Goal: Task Accomplishment & Management: Manage account settings

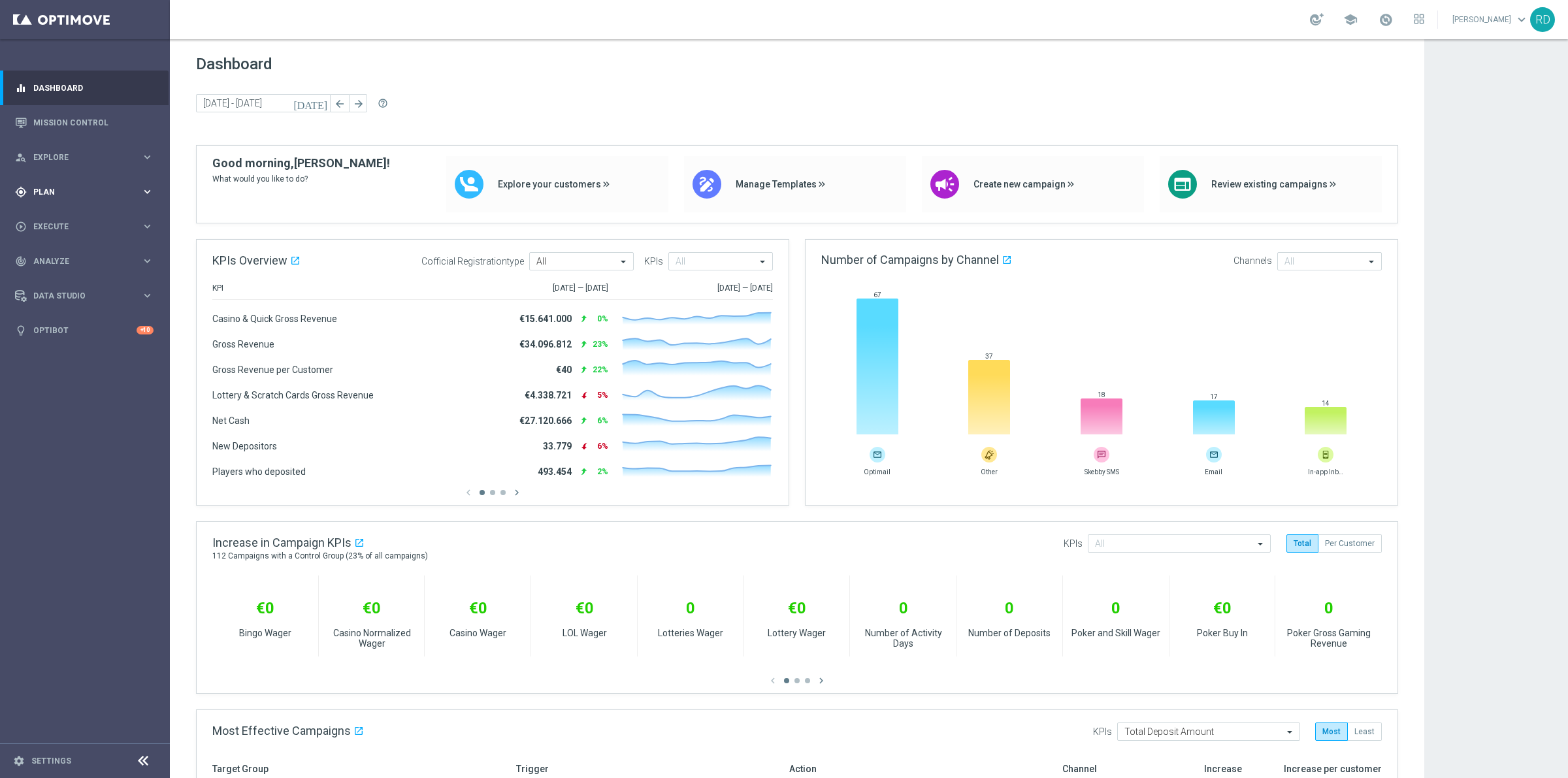
click at [62, 194] on div "gps_fixed Plan" at bounding box center [78, 192] width 126 height 11
click at [66, 262] on button "Templates keyboard_arrow_right" at bounding box center [94, 258] width 121 height 11
click at [63, 279] on link "Optimail" at bounding box center [88, 277] width 96 height 11
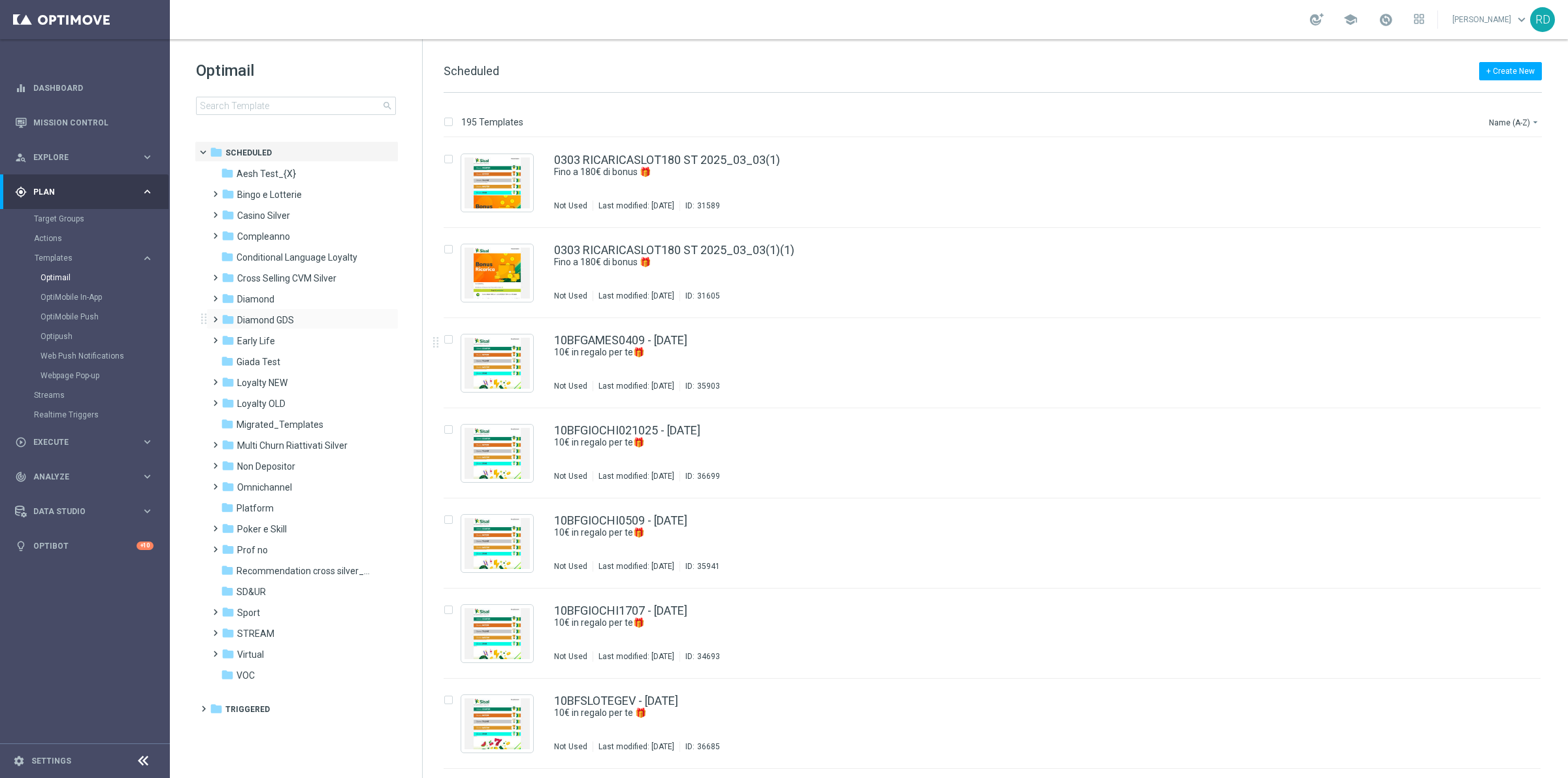
click at [244, 328] on div "folder Diamond GDS more_vert" at bounding box center [302, 318] width 192 height 21
click at [277, 317] on span "Diamond GDS" at bounding box center [266, 320] width 57 height 11
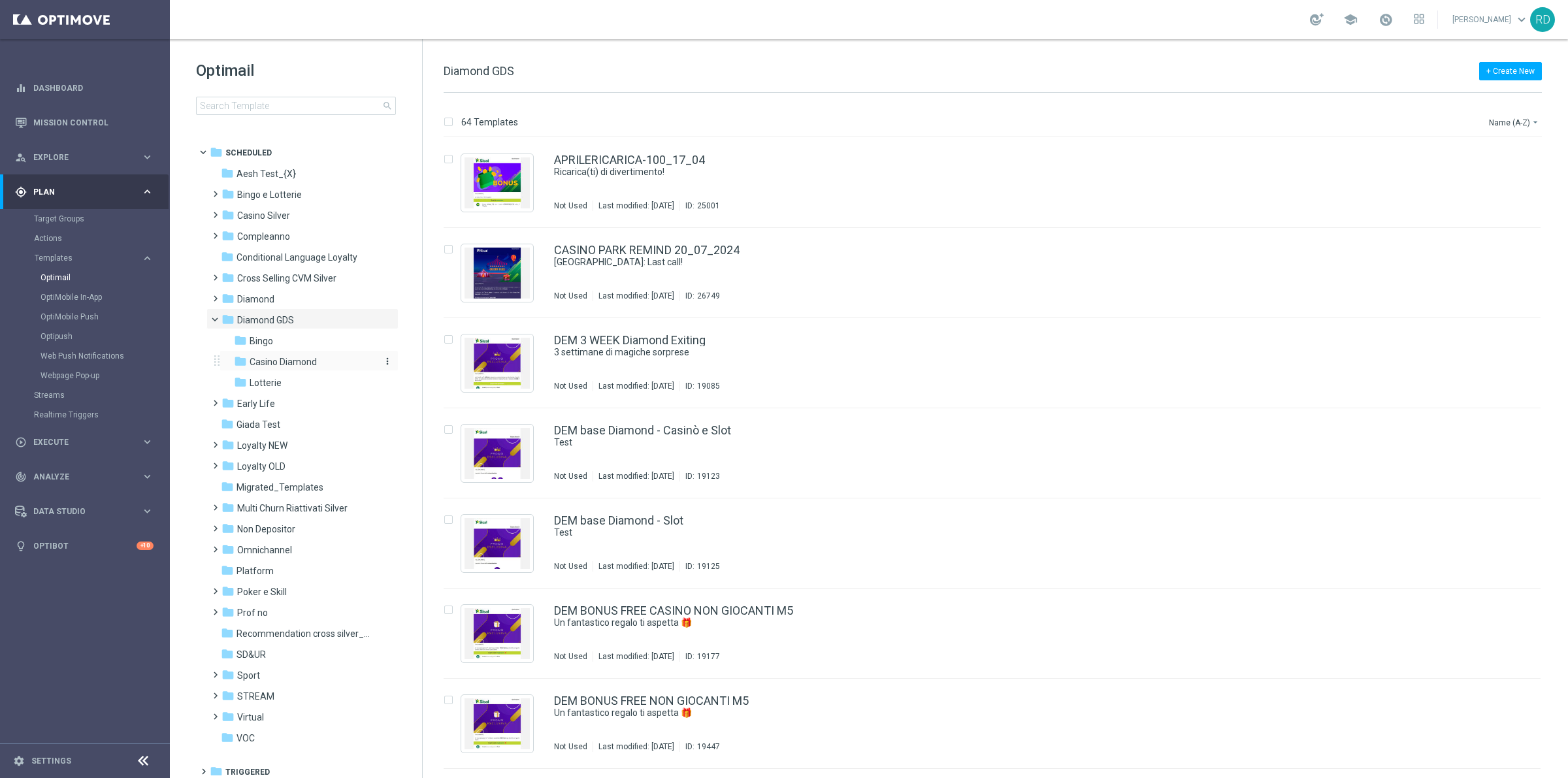
click at [260, 364] on span "Casino Diamond" at bounding box center [283, 362] width 67 height 11
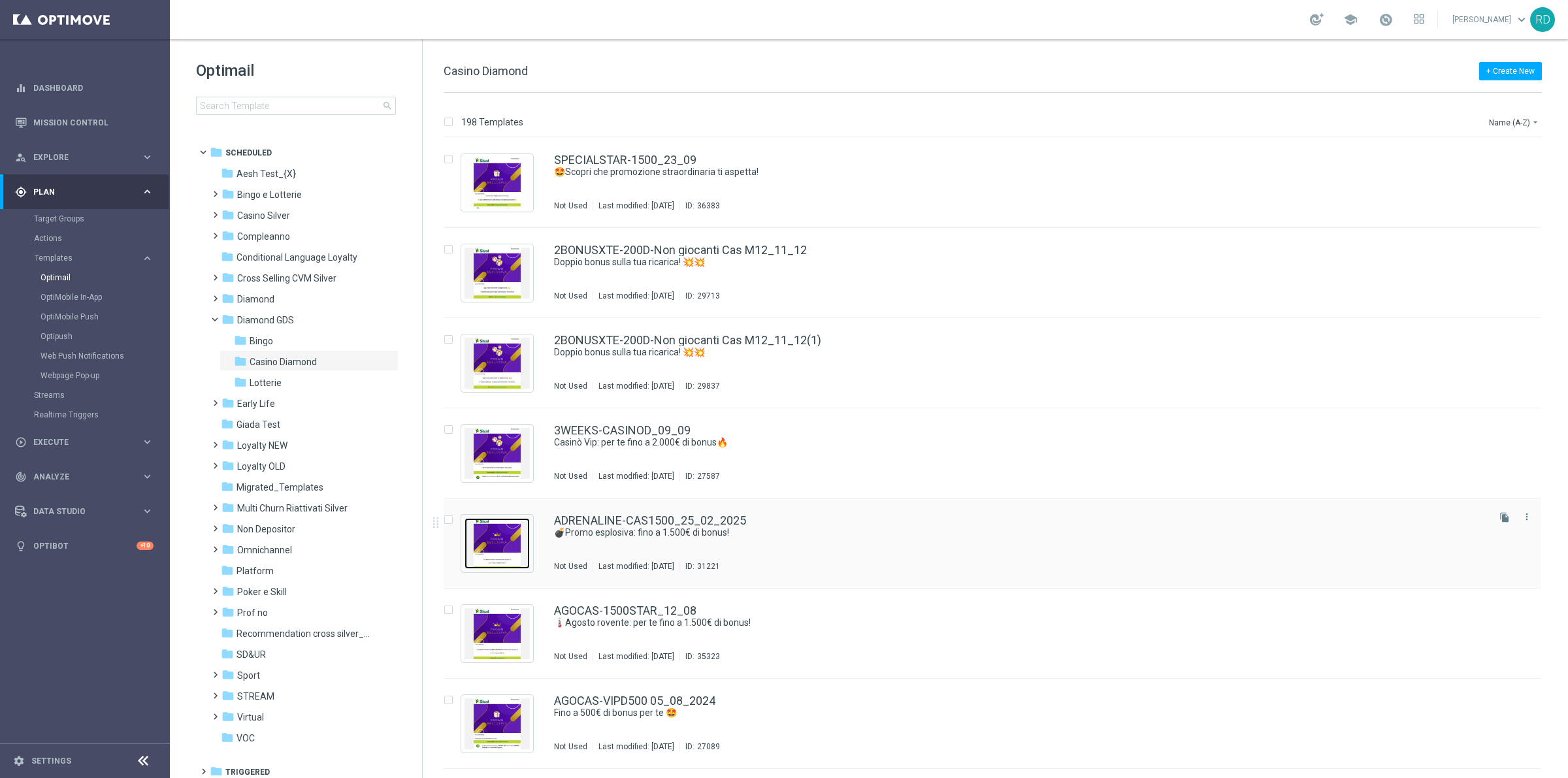
click at [480, 541] on img "Press SPACE to select this row." at bounding box center [497, 543] width 66 height 51
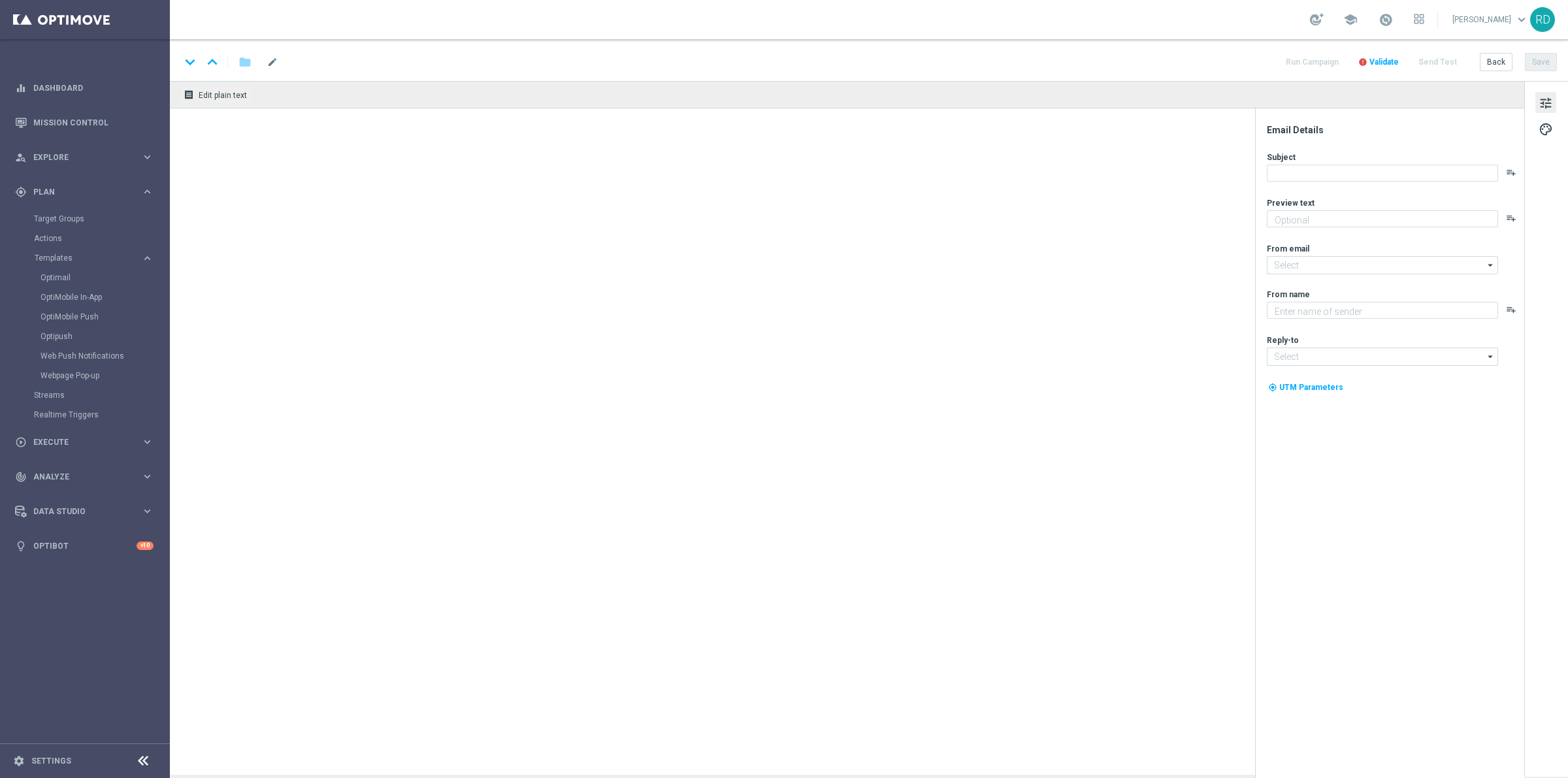
type textarea "Divertiti al Casinò, alle Slot e ai Quick Games!"
type input "giochi@comunicazioni.sisal.it"
type textarea "Sisal Vip"
type input "teamvip@sisal.it"
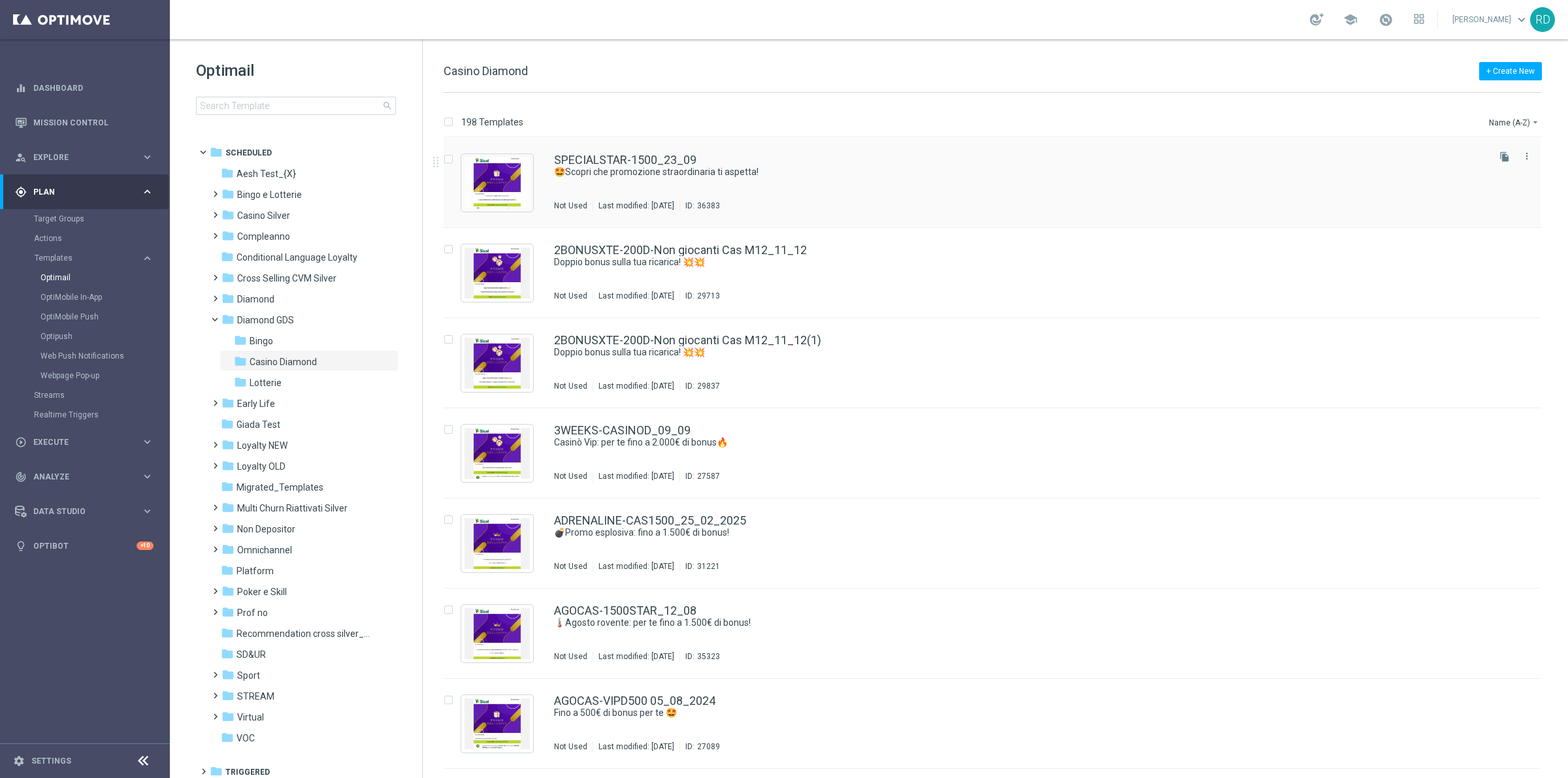
drag, startPoint x: 1502, startPoint y: 158, endPoint x: 1482, endPoint y: 173, distance: 25.0
click at [1500, 164] on button "file_copy" at bounding box center [1505, 157] width 17 height 17
click at [1515, 116] on button "Name (A-Z) arrow_drop_down" at bounding box center [1515, 122] width 54 height 16
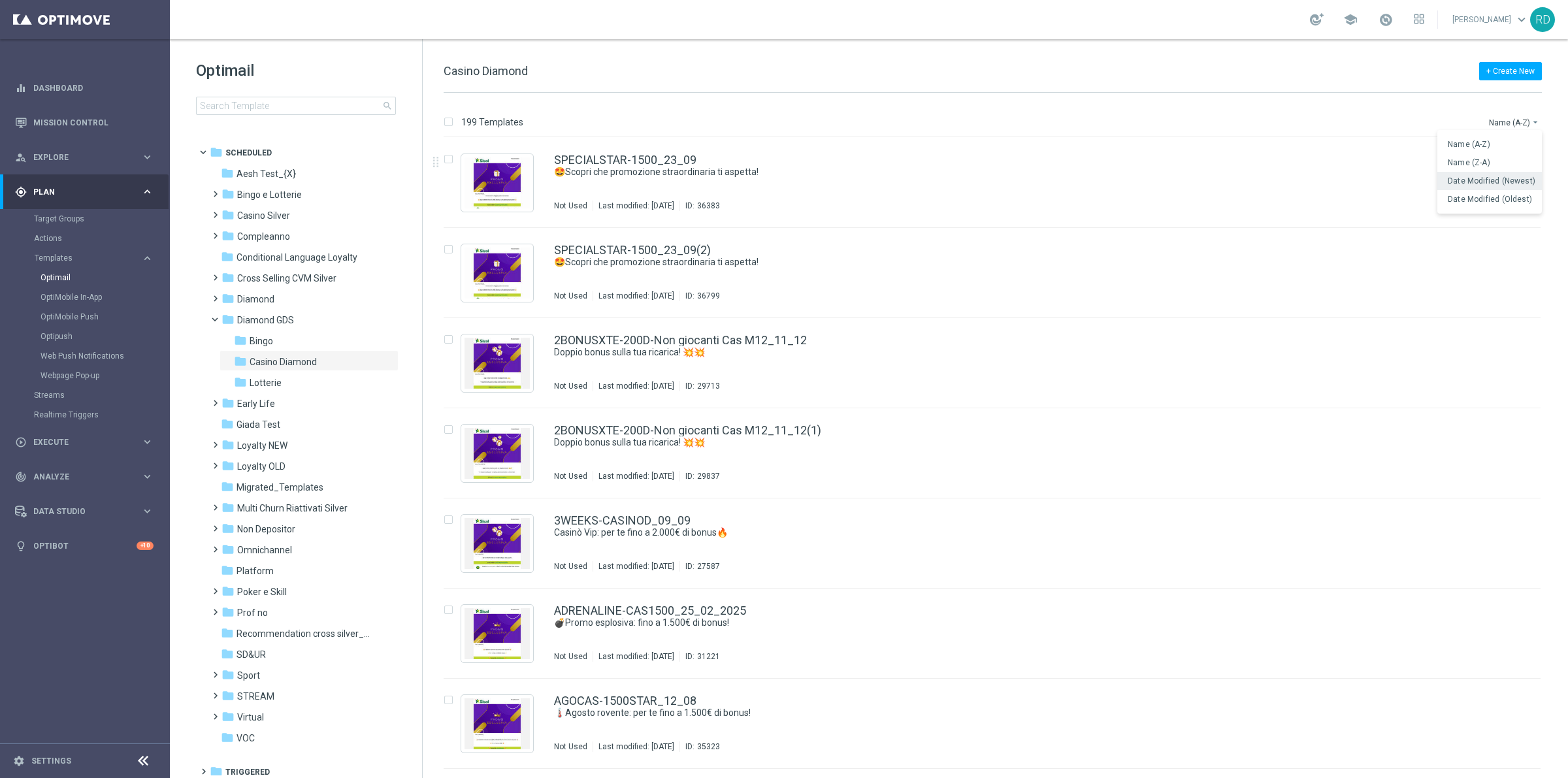
click at [1488, 182] on span "Date Modified (Newest)" at bounding box center [1491, 180] width 88 height 9
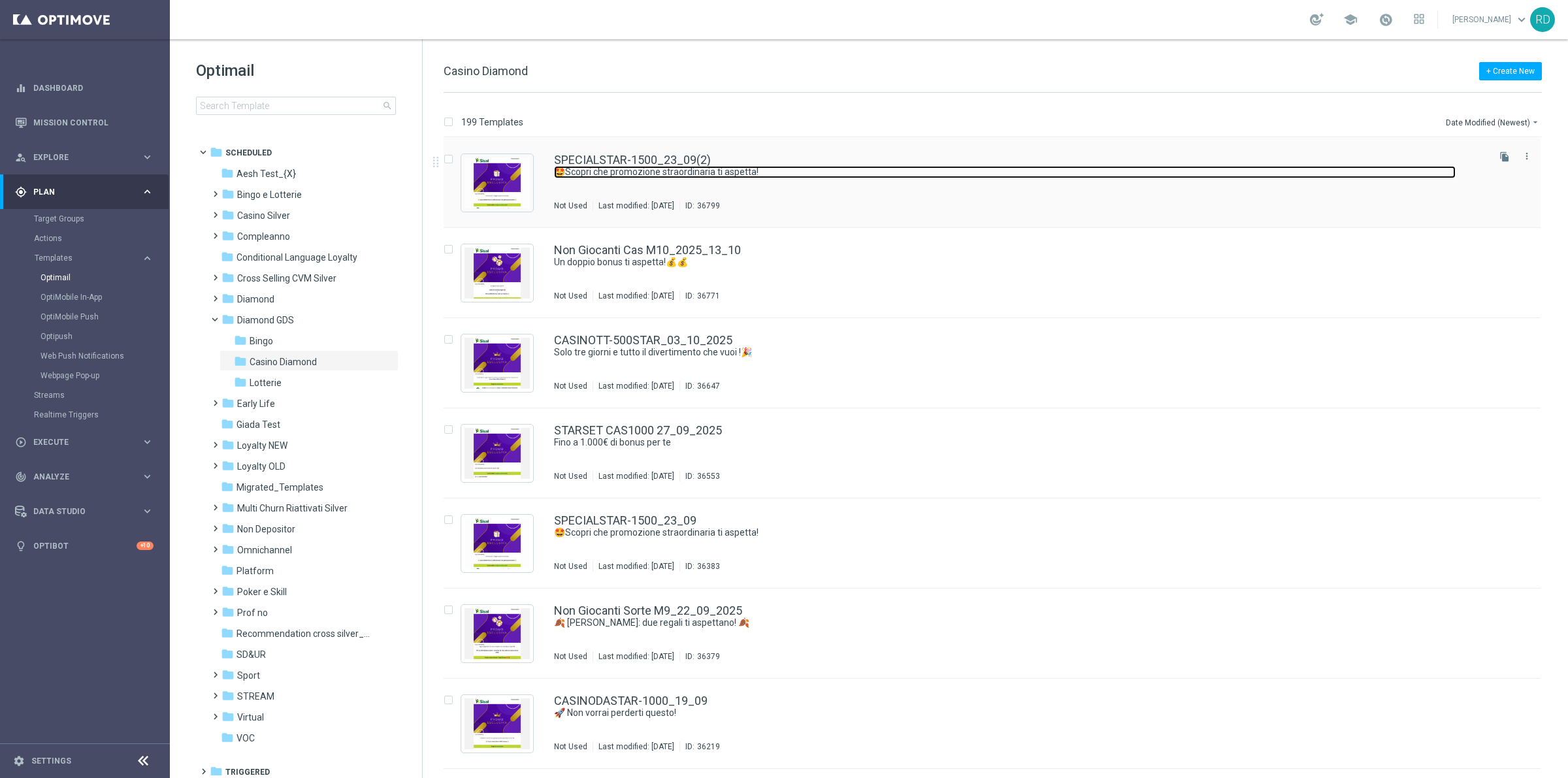
click at [660, 173] on link "🤩Scopri che promozione straordinaria ti aspetta!" at bounding box center [1005, 172] width 901 height 12
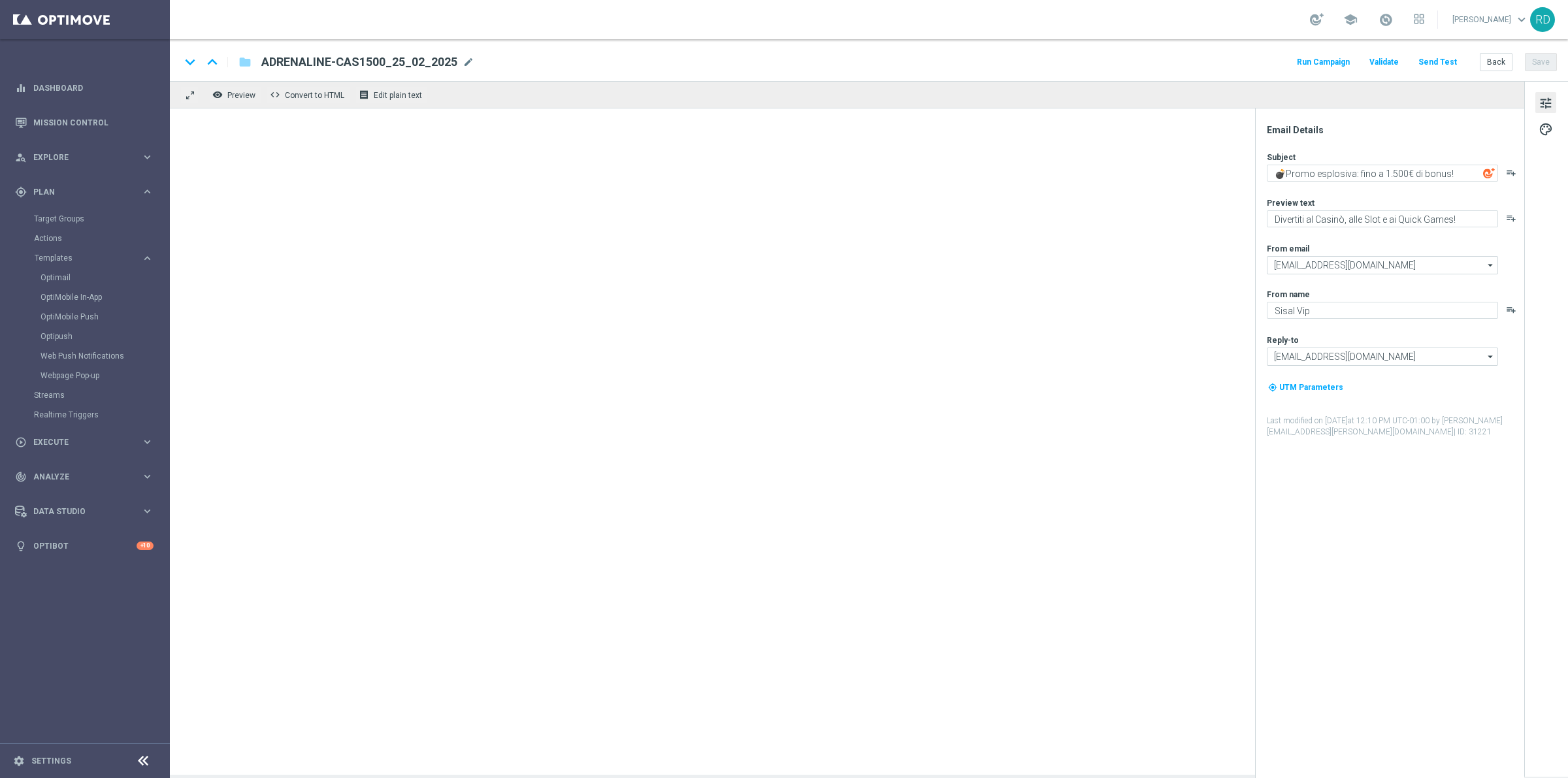
type textarea "🤩Scopri che promozione straordinaria ti aspetta!"
type textarea "Per te fino a 1.500€ di bonus! 💰"
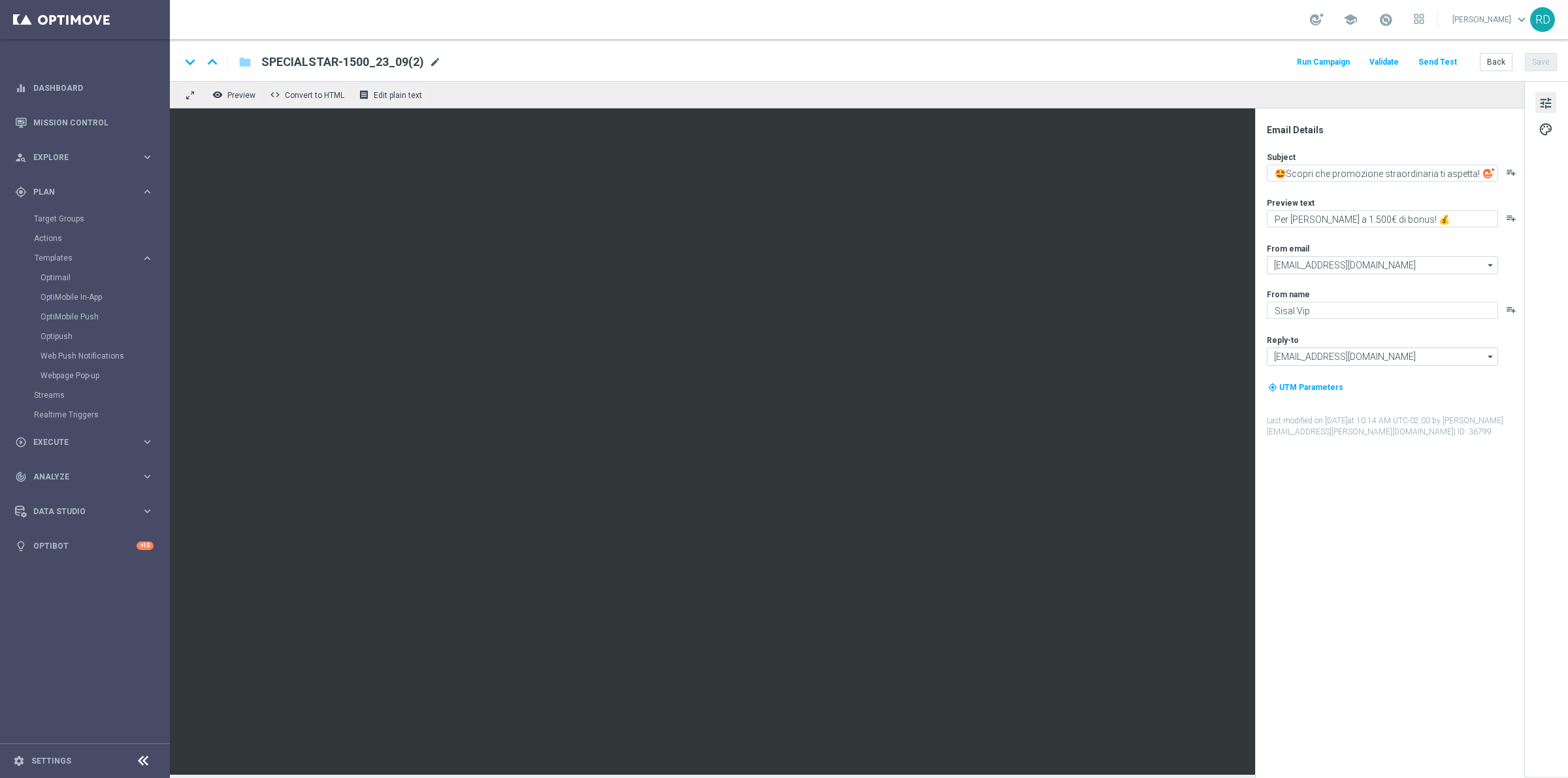
click at [429, 66] on span "mode_edit" at bounding box center [435, 62] width 11 height 11
drag, startPoint x: 426, startPoint y: 59, endPoint x: 95, endPoint y: 115, distance: 335.7
click at [96, 115] on main "equalizer Dashboard Mission Control" at bounding box center [784, 389] width 1568 height 778
paste input "EPOCAS-1500STAR"
type input "EPOCAS-1500STAR_07_10"
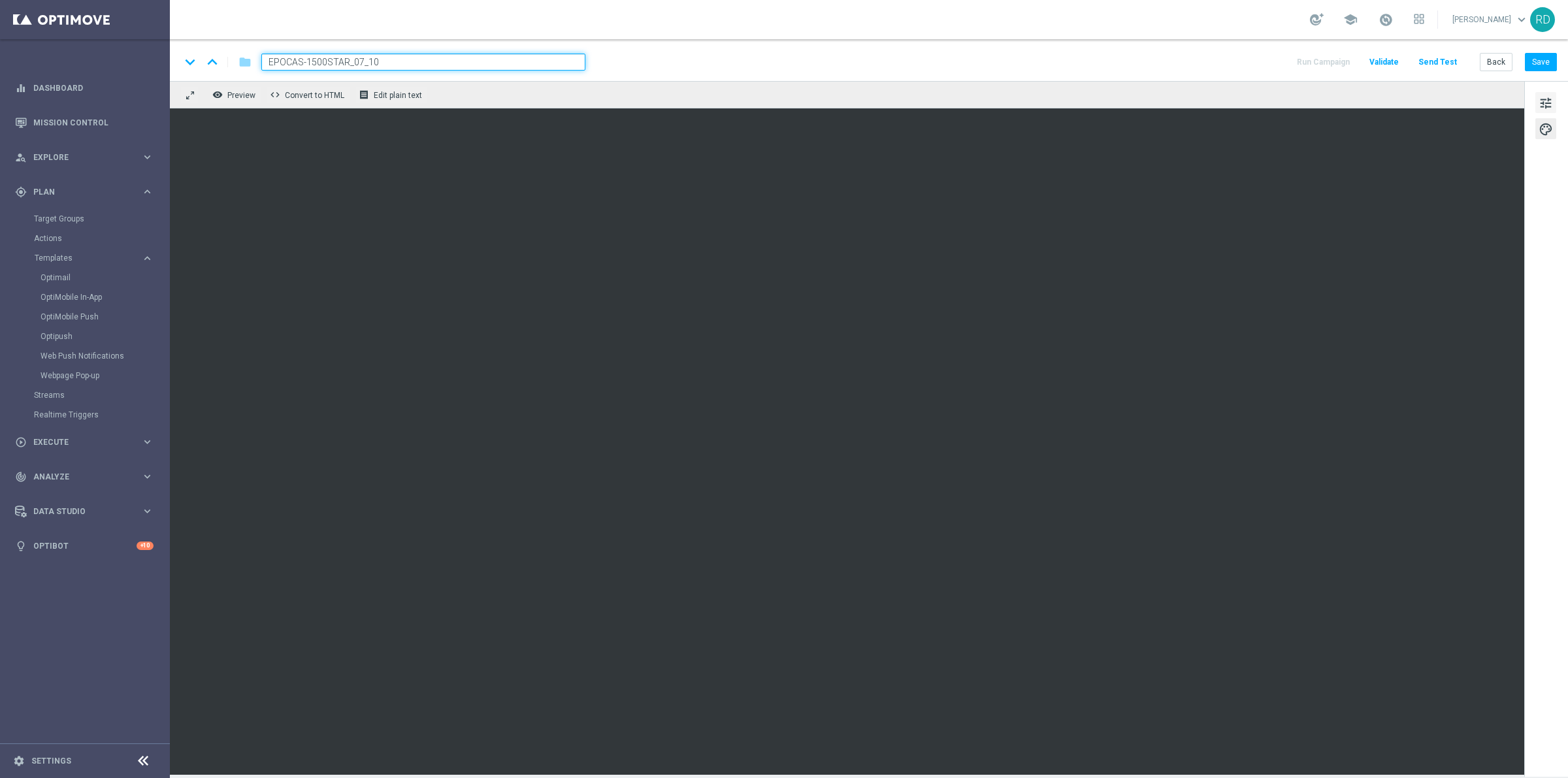
click at [1548, 100] on span "tune" at bounding box center [1545, 103] width 14 height 17
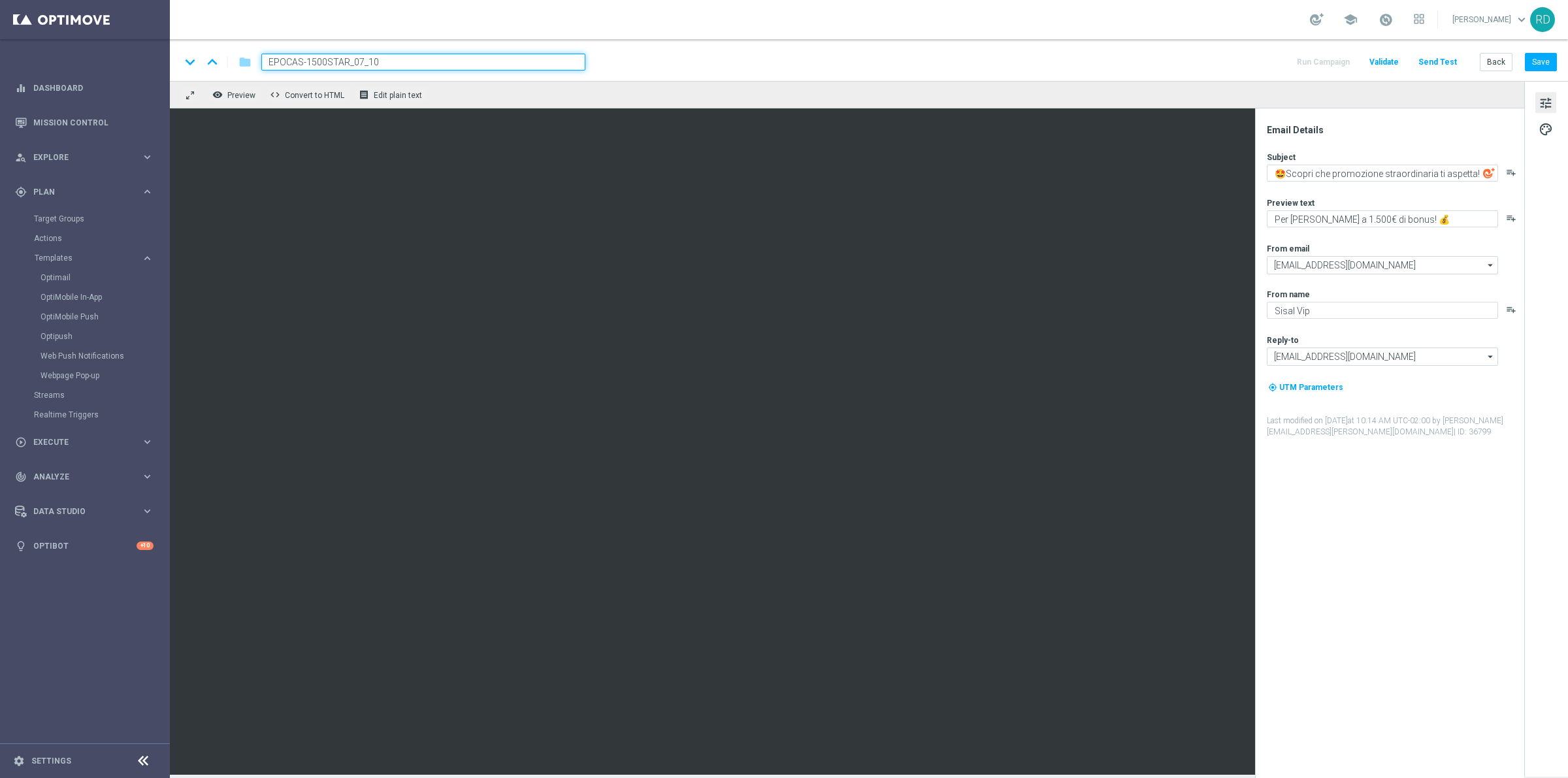
click at [1375, 182] on div "Subject 🤩Scopri che promozione straordinaria ti aspetta! playlist_add Preview t…" at bounding box center [1394, 295] width 256 height 286
drag, startPoint x: 1285, startPoint y: 175, endPoint x: 1253, endPoint y: 180, distance: 32.4
click at [1256, 180] on div "Email Details Subject 🤩Scopri che promozione straordinaria ti aspetta! playlist…" at bounding box center [1389, 443] width 269 height 670
click at [1470, 174] on textarea "Scopri che promozione straordinaria ti aspetta!" at bounding box center [1382, 173] width 231 height 17
paste textarea "🤩"
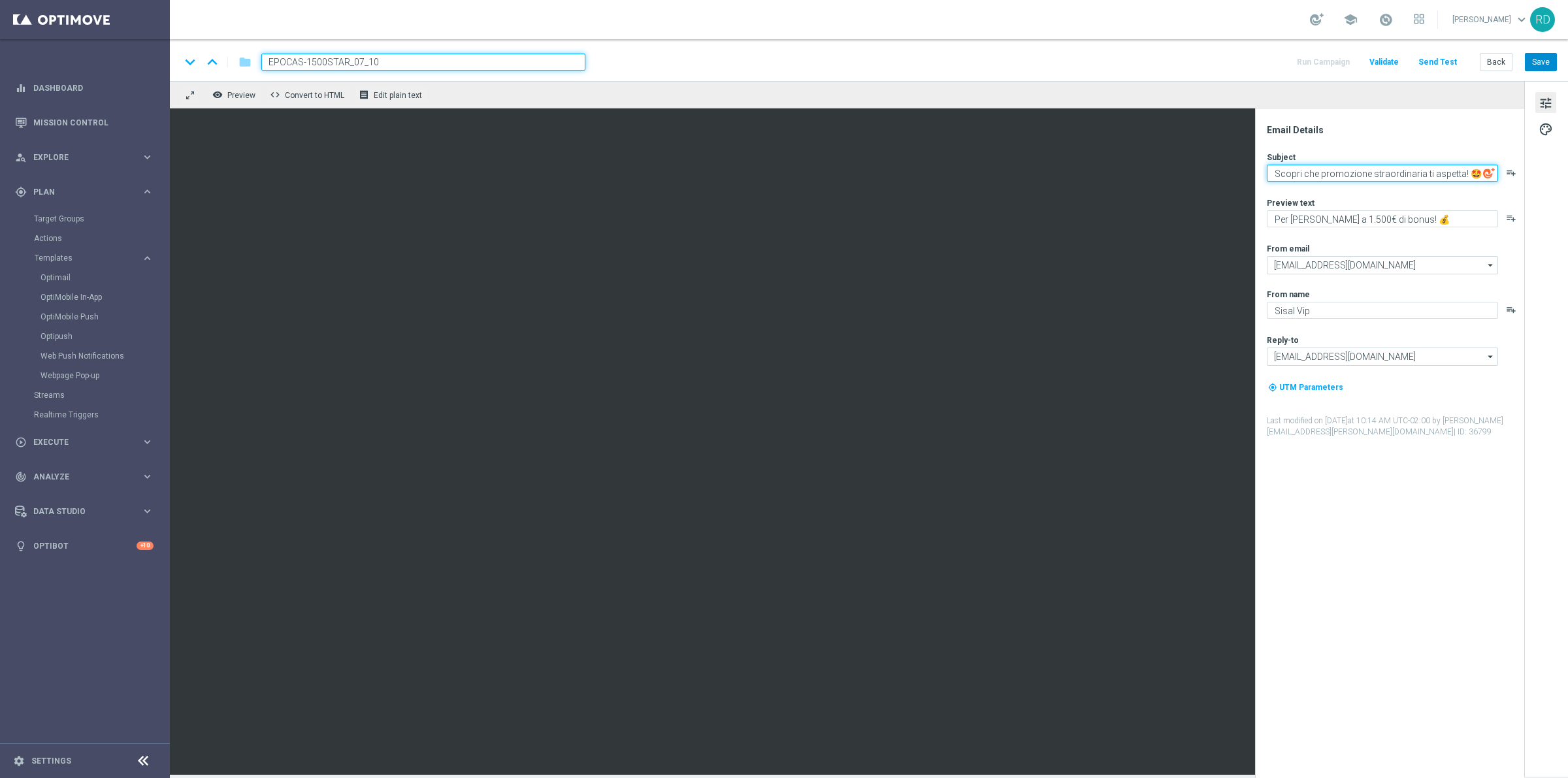
type textarea "Scopri che promozione straordinaria ti aspetta! 🤩"
click at [1553, 66] on button "Save" at bounding box center [1540, 62] width 32 height 19
click at [1433, 60] on button "Send Test" at bounding box center [1438, 62] width 43 height 18
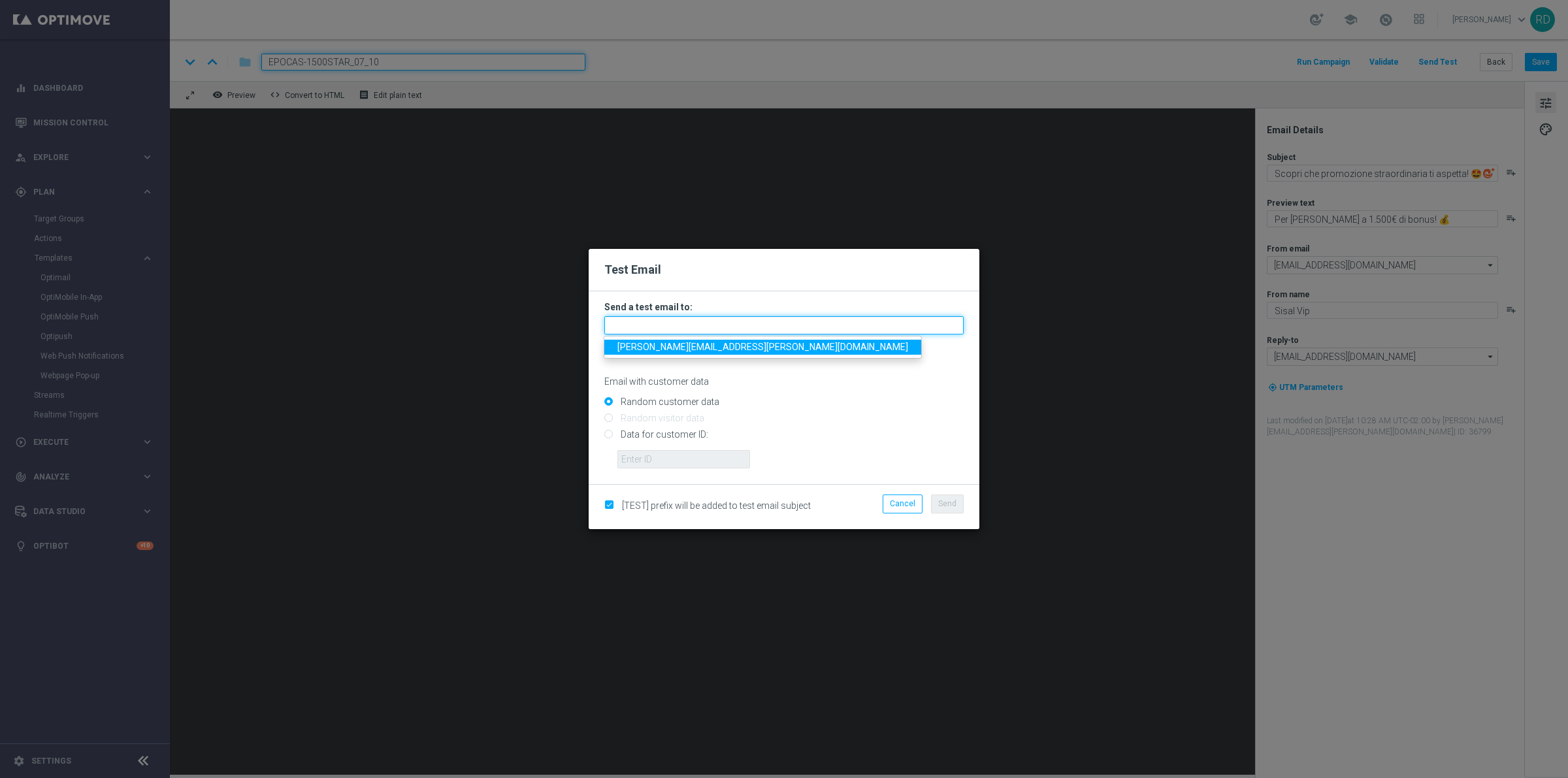
click at [697, 329] on input "text" at bounding box center [784, 325] width 359 height 19
click at [695, 347] on span "rossana.deangelis@sisal.it" at bounding box center [763, 347] width 291 height 11
type input "rossana.deangelis@sisal.it"
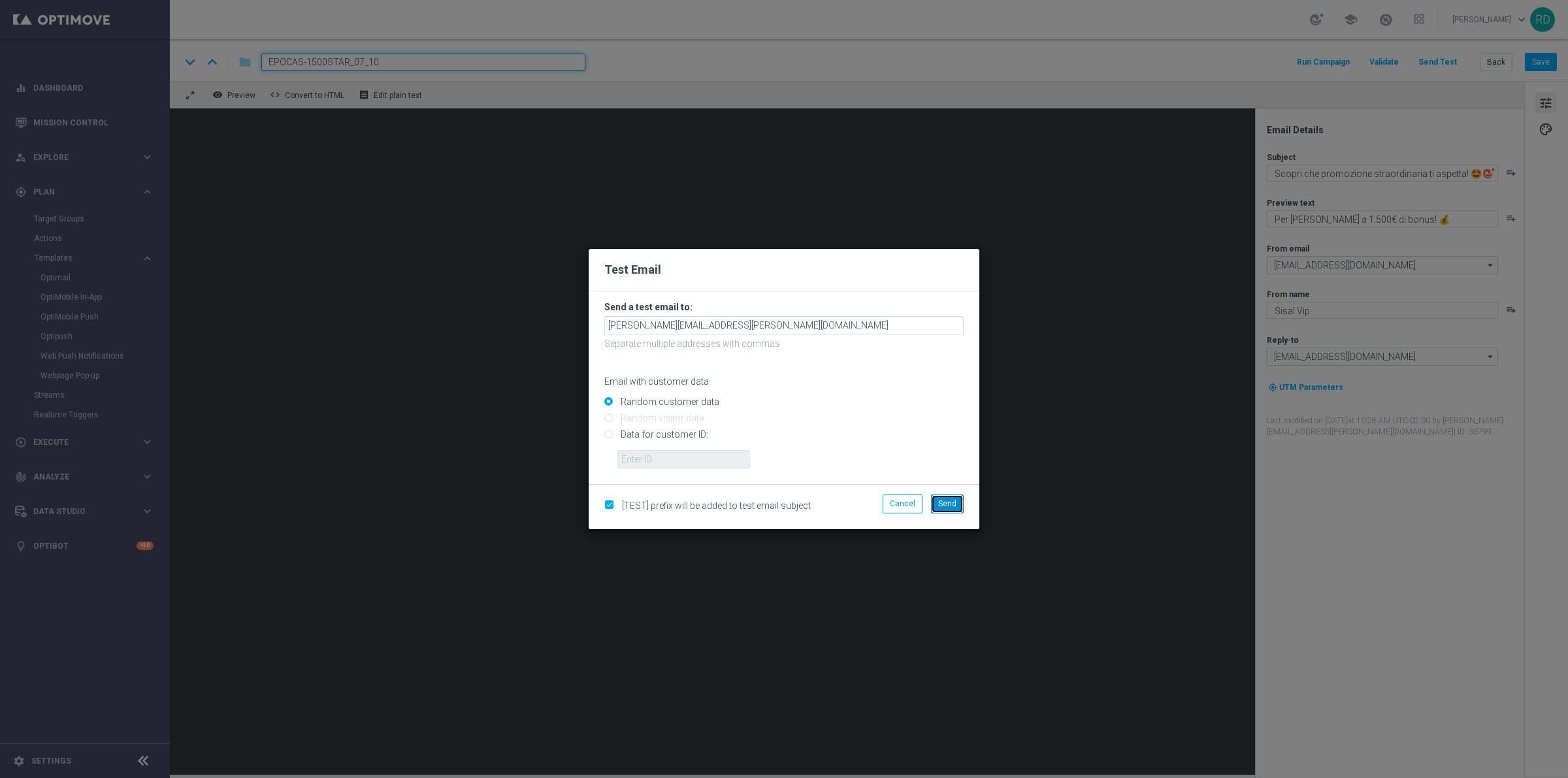
drag, startPoint x: 958, startPoint y: 507, endPoint x: 1265, endPoint y: 477, distance: 308.5
click at [1265, 477] on modal-container "Test Email Send a test email to: rossana.deangelis@sisal.it Separate multiple a…" at bounding box center [784, 389] width 1568 height 778
click at [907, 503] on button "Cancel" at bounding box center [903, 503] width 40 height 19
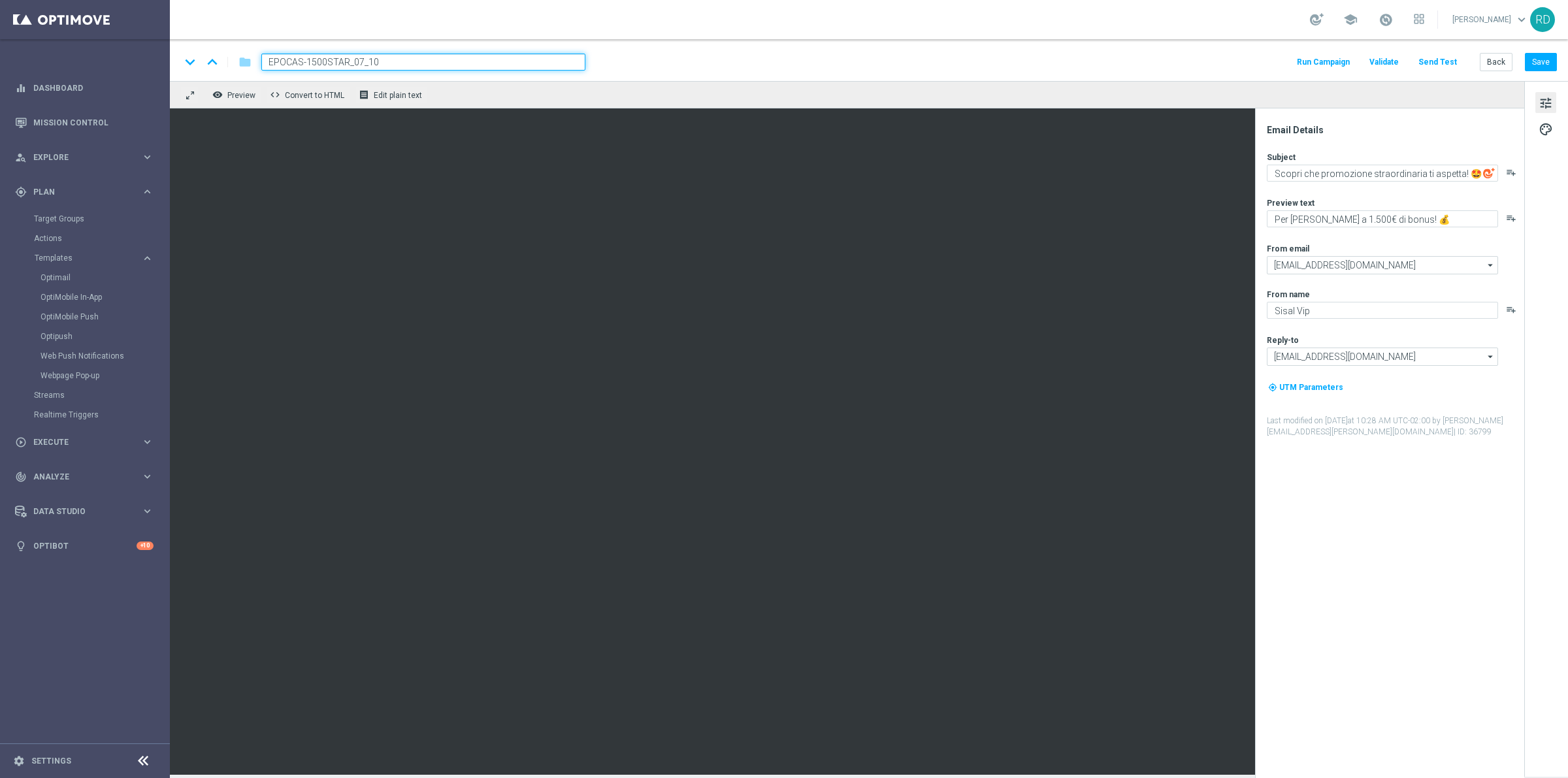
click at [279, 57] on input "EPOCAS-1500STAR_07_10" at bounding box center [423, 62] width 324 height 17
click at [272, 59] on input "EPOCAS-1500STAR_07_10" at bounding box center [423, 62] width 324 height 17
type input "DEPOCAS-1500STAR_07_10"
click at [1546, 58] on button "Save" at bounding box center [1540, 62] width 32 height 19
click at [1447, 57] on button "Send Test" at bounding box center [1438, 62] width 43 height 18
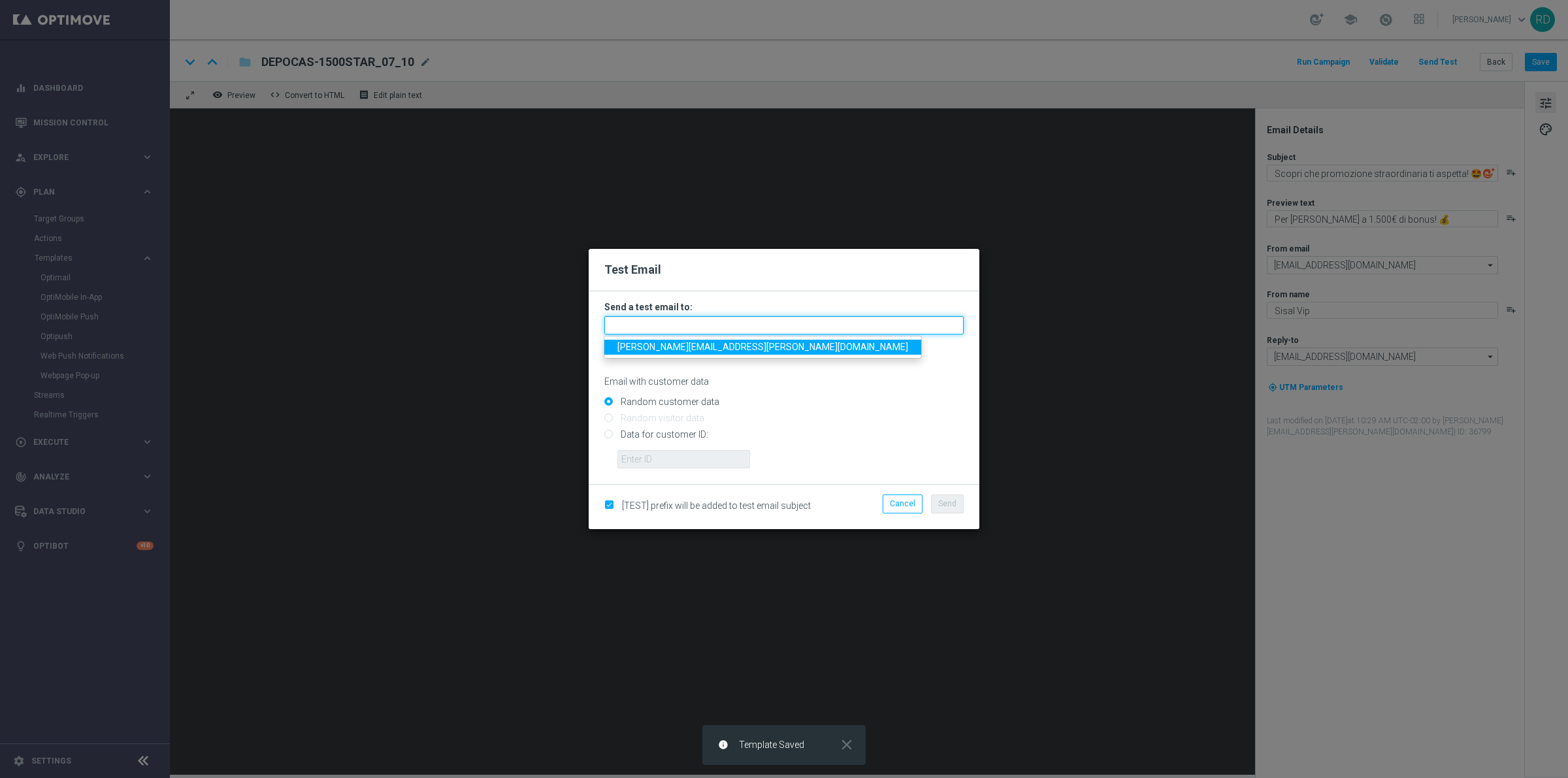
click at [674, 330] on input "text" at bounding box center [784, 325] width 359 height 19
click at [694, 347] on span "rossana.deangelis@sisal.it" at bounding box center [763, 347] width 291 height 11
type input "rossana.deangelis@sisal.it"
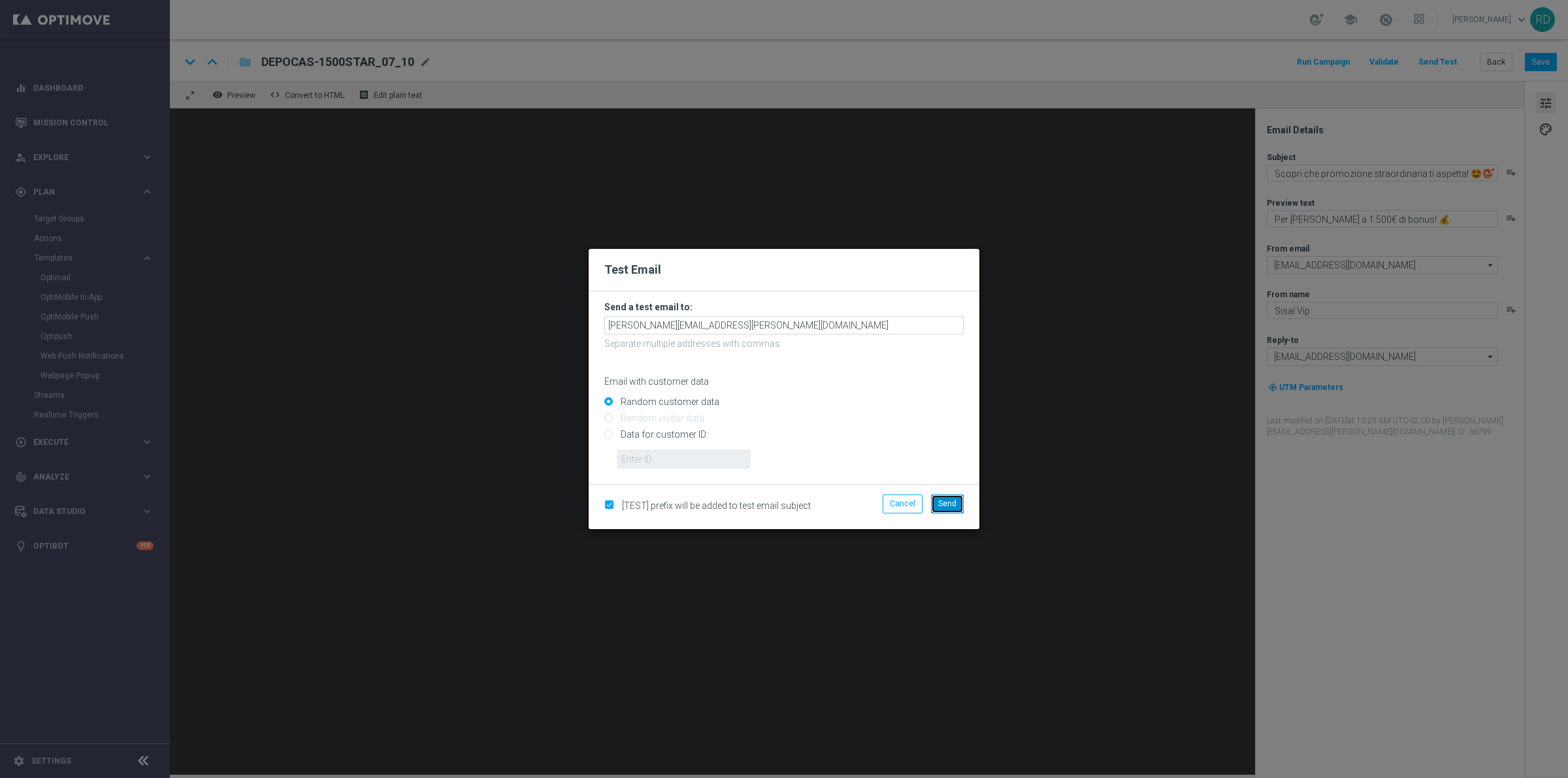
click at [949, 501] on span "Send" at bounding box center [948, 503] width 19 height 9
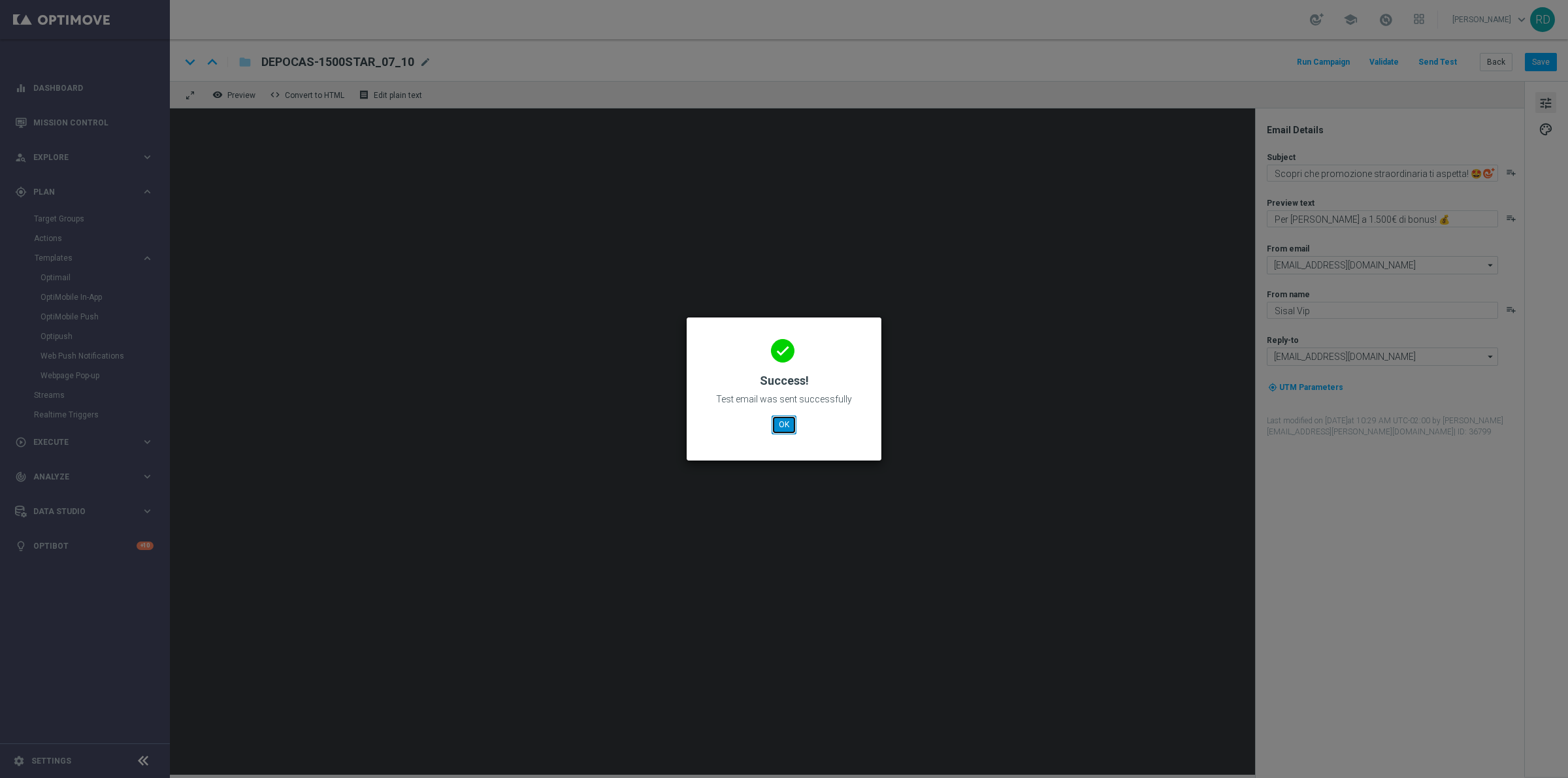
click at [784, 430] on button "OK" at bounding box center [784, 425] width 25 height 19
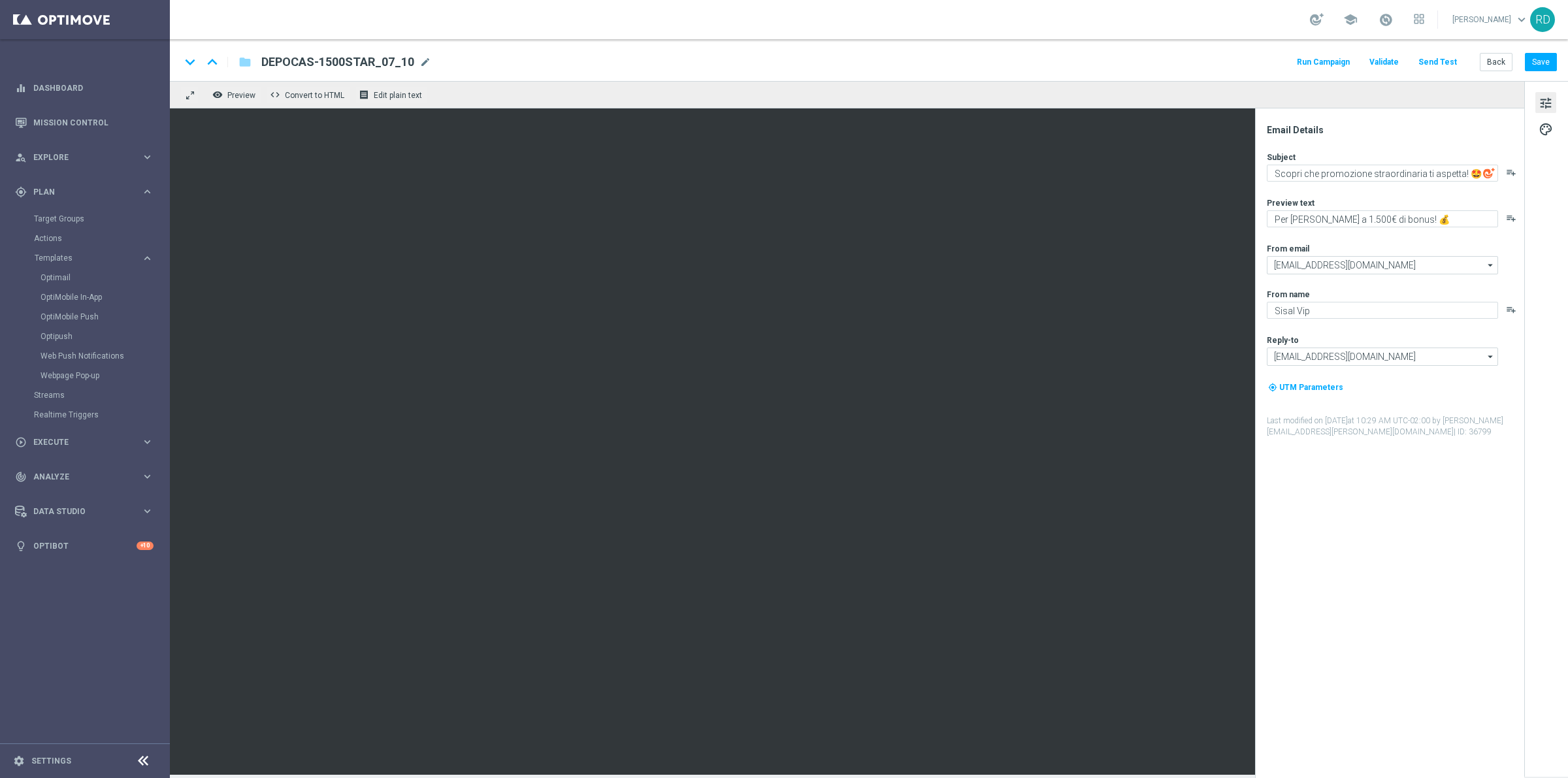
click at [59, 265] on div "Templates keyboard_arrow_right Optimail OptiMobile In-App OptiMobile Push Optip…" at bounding box center [101, 319] width 135 height 133
click at [90, 209] on div "Target Groups" at bounding box center [101, 218] width 135 height 19
click at [78, 217] on link "Target Groups" at bounding box center [85, 219] width 102 height 11
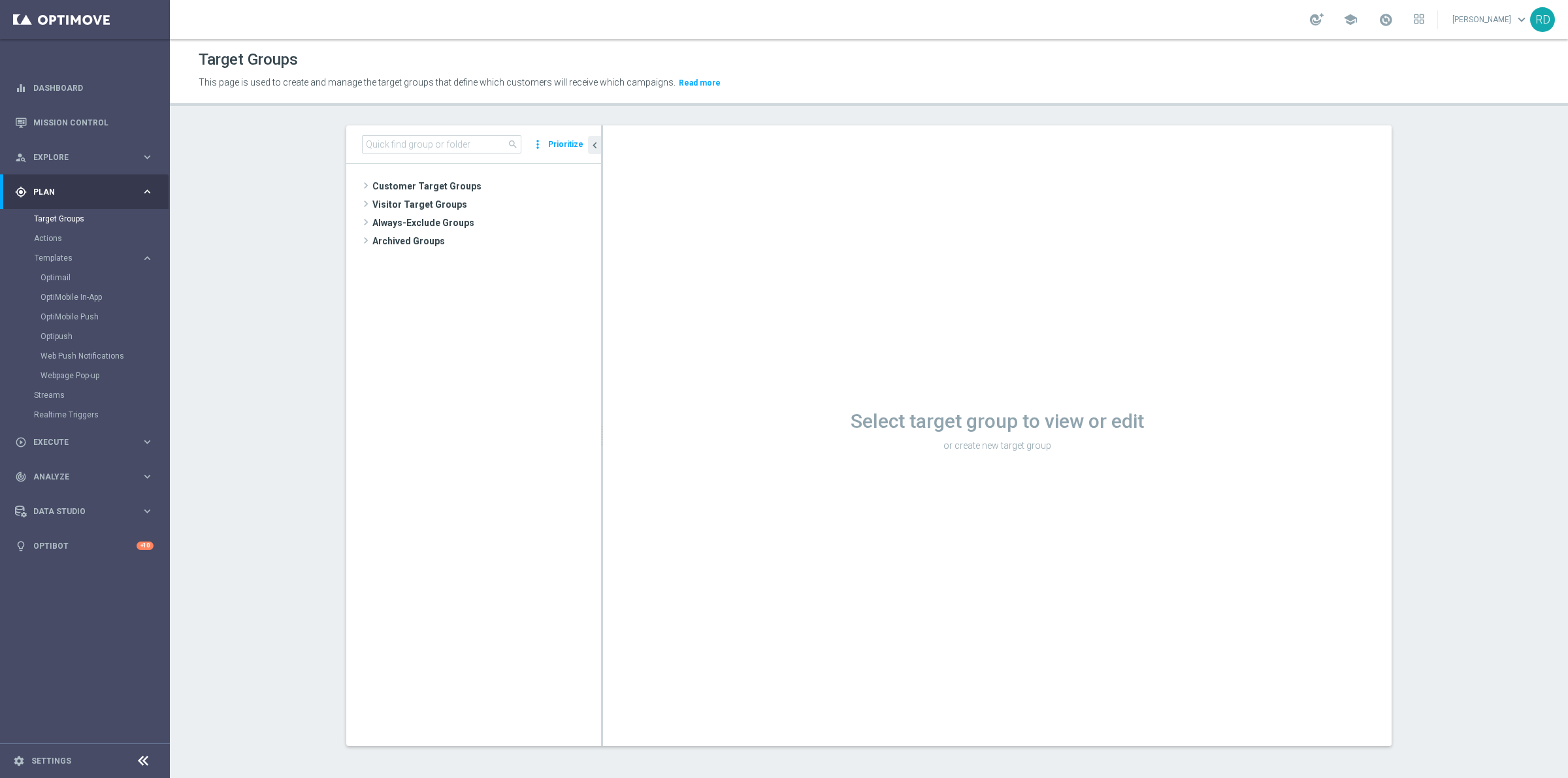
click at [66, 270] on div "Optimail" at bounding box center [105, 277] width 128 height 19
click at [72, 214] on link "Target Groups" at bounding box center [85, 219] width 102 height 11
click at [82, 211] on div "Target Groups" at bounding box center [101, 218] width 135 height 19
click at [73, 221] on link "Target Groups" at bounding box center [85, 219] width 102 height 11
click at [71, 220] on link "Target Groups" at bounding box center [85, 219] width 102 height 11
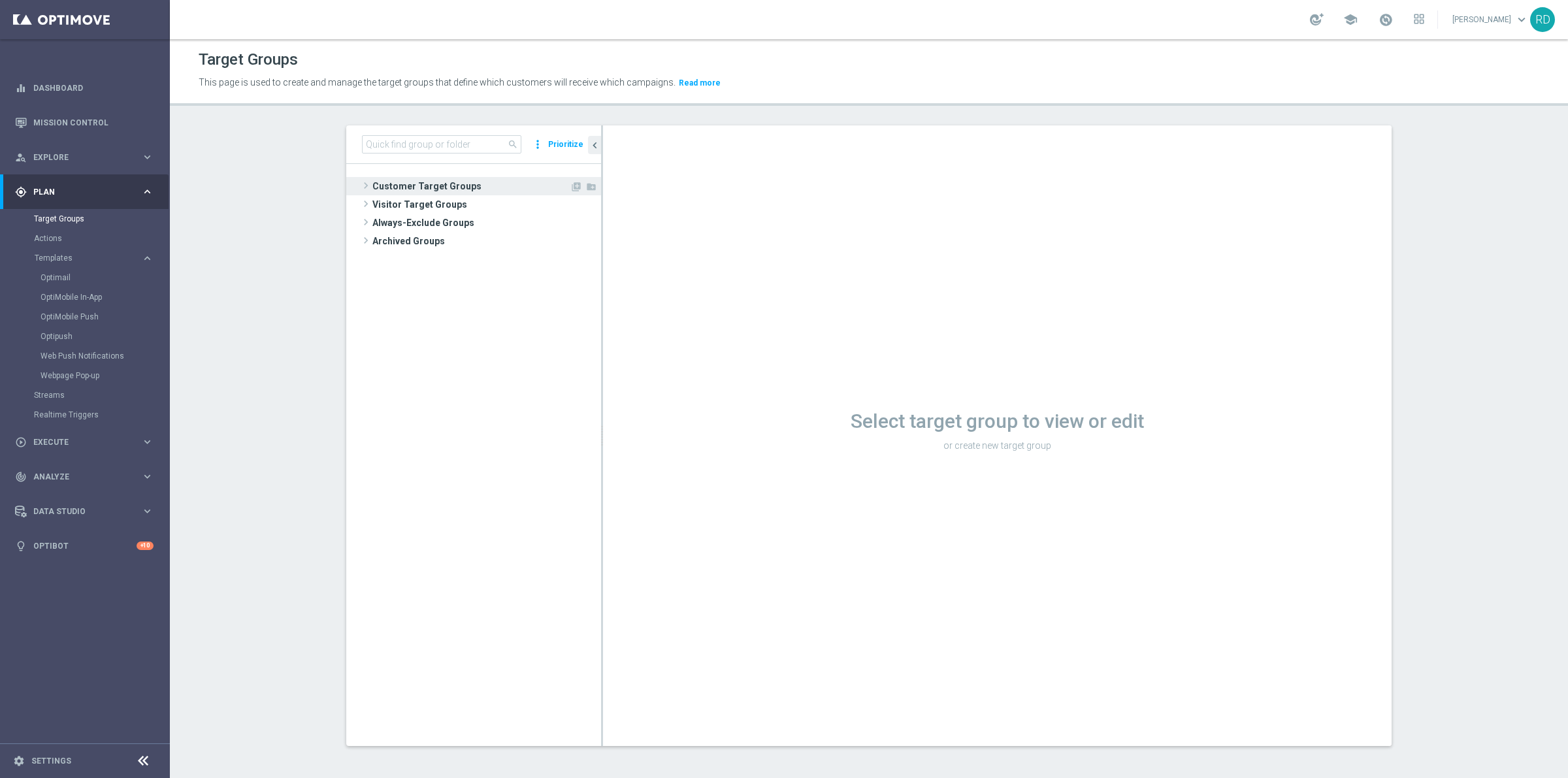
click at [363, 191] on span at bounding box center [366, 185] width 13 height 16
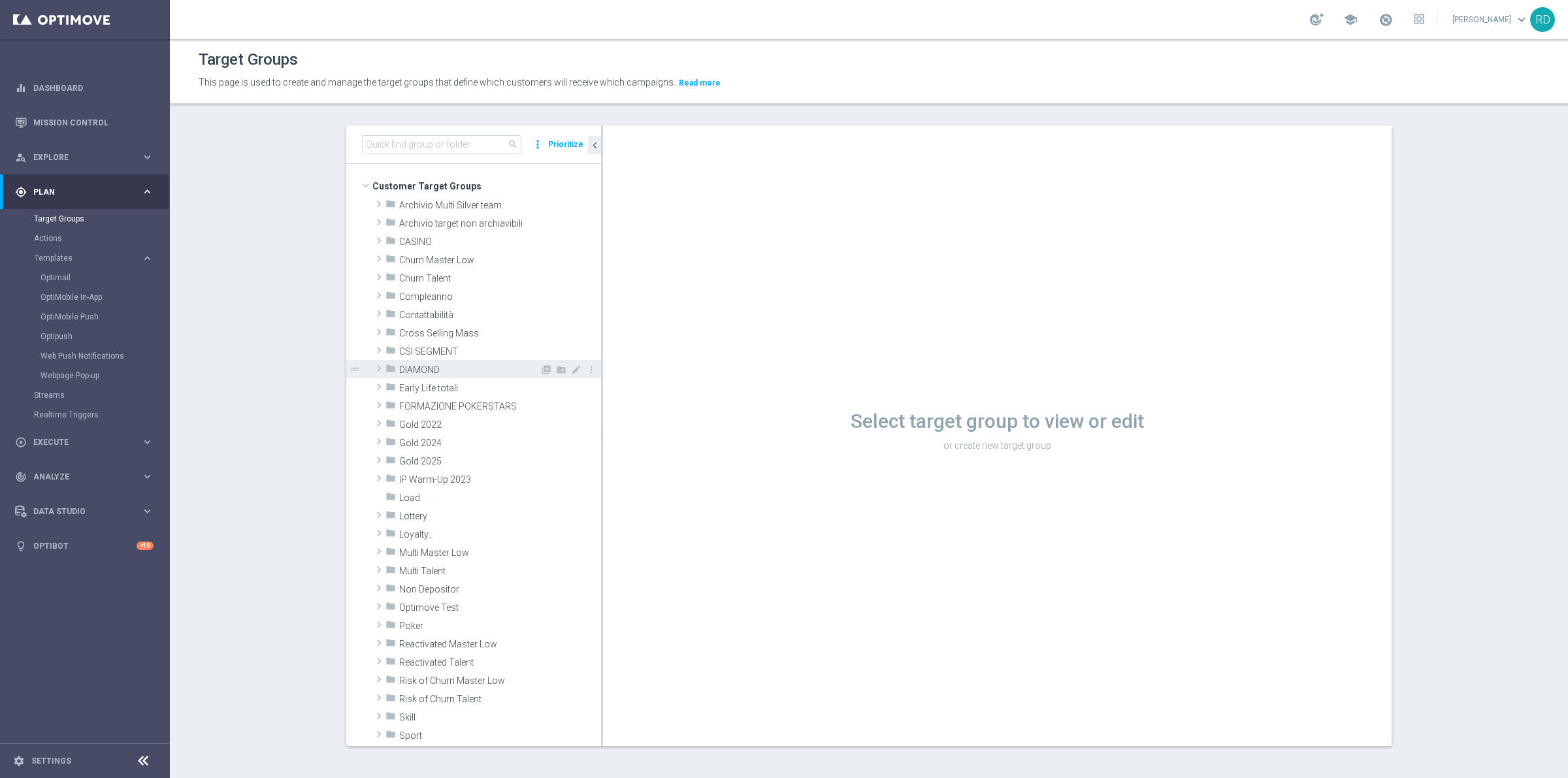
click at [386, 372] on icon "folder" at bounding box center [390, 370] width 11 height 15
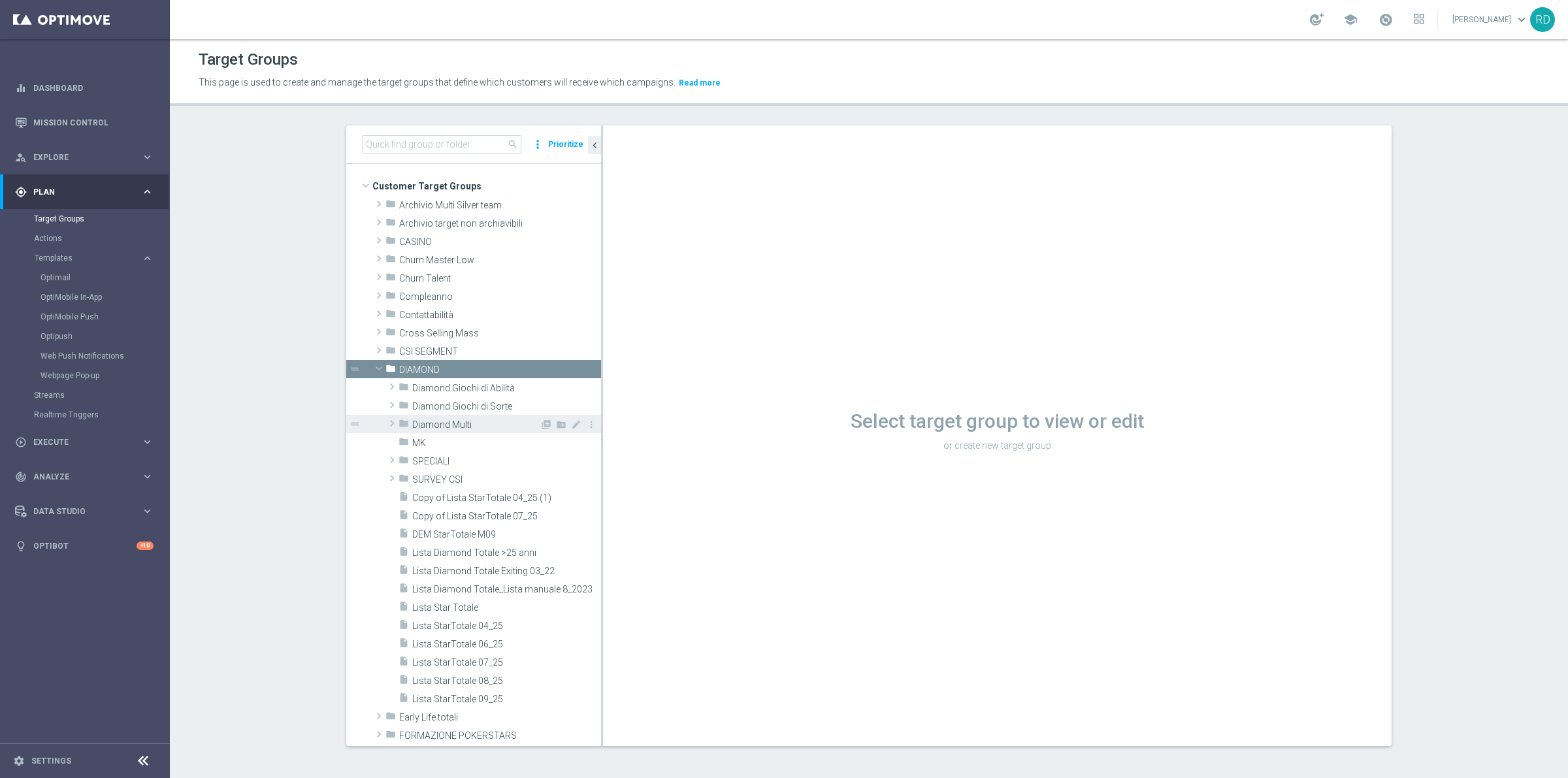
click at [399, 415] on div "folder Diamond Multi" at bounding box center [469, 424] width 141 height 19
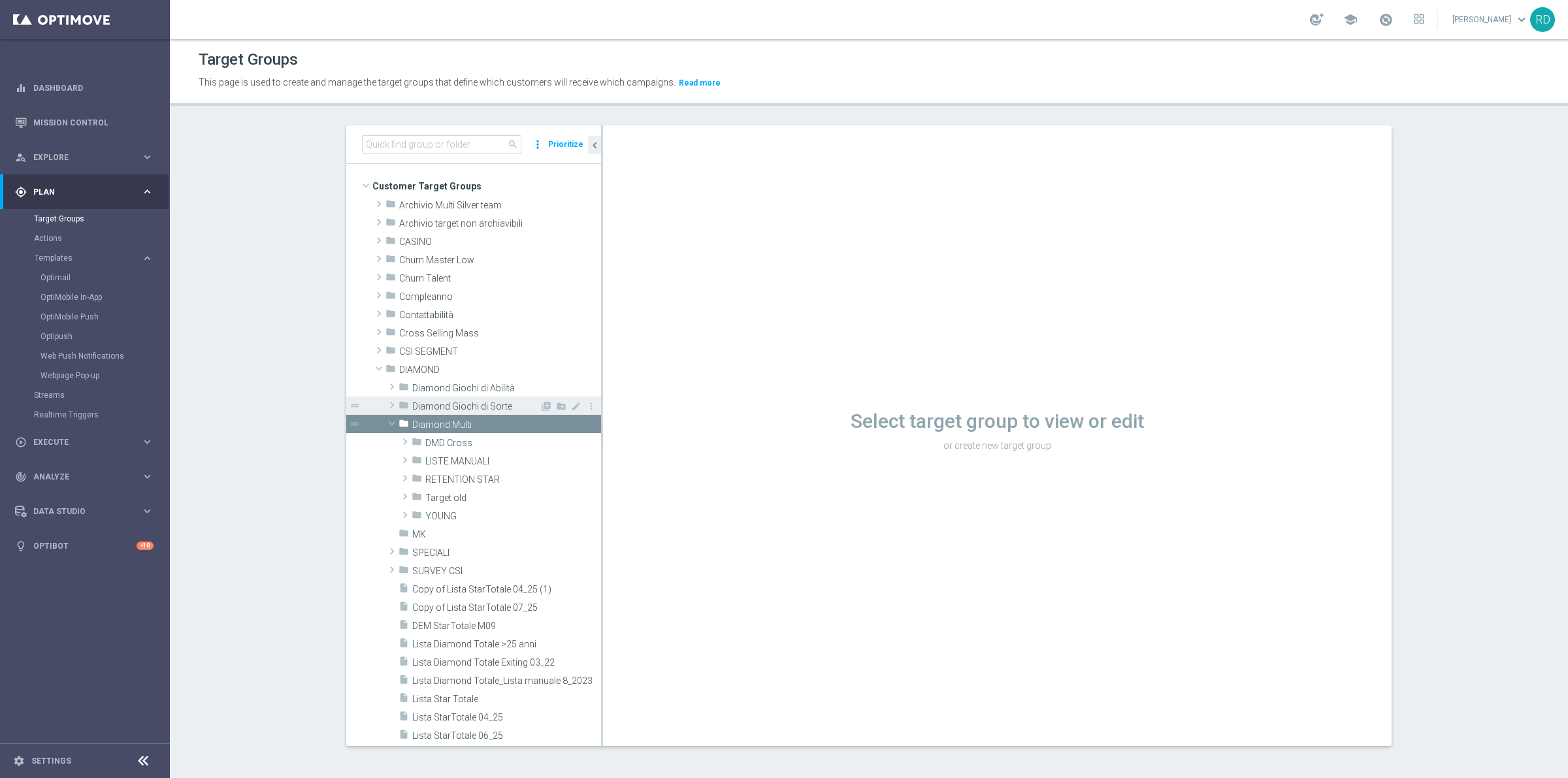
click at [399, 409] on icon "folder" at bounding box center [404, 407] width 11 height 15
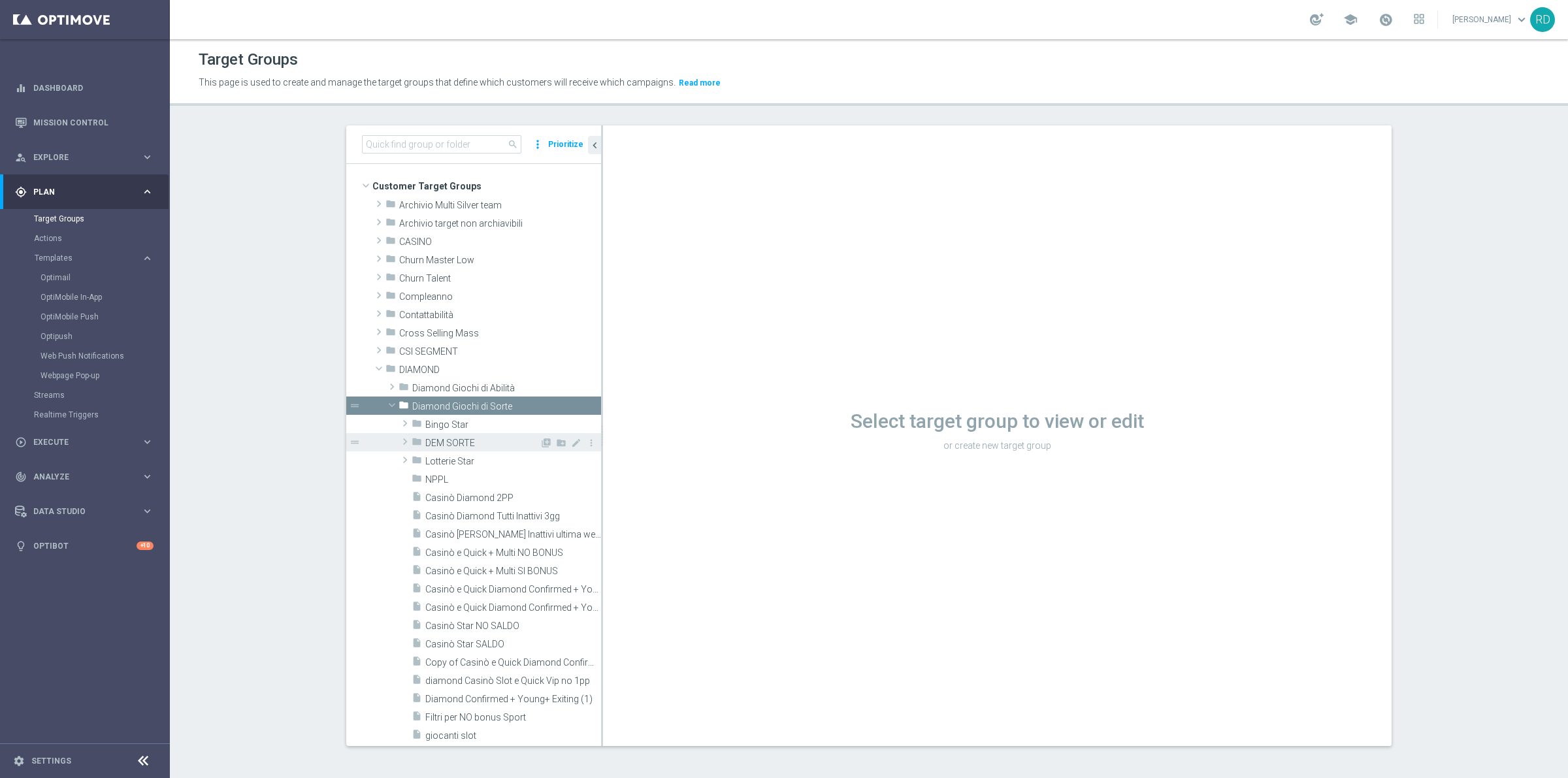
click at [411, 440] on icon "folder" at bounding box center [416, 444] width 11 height 15
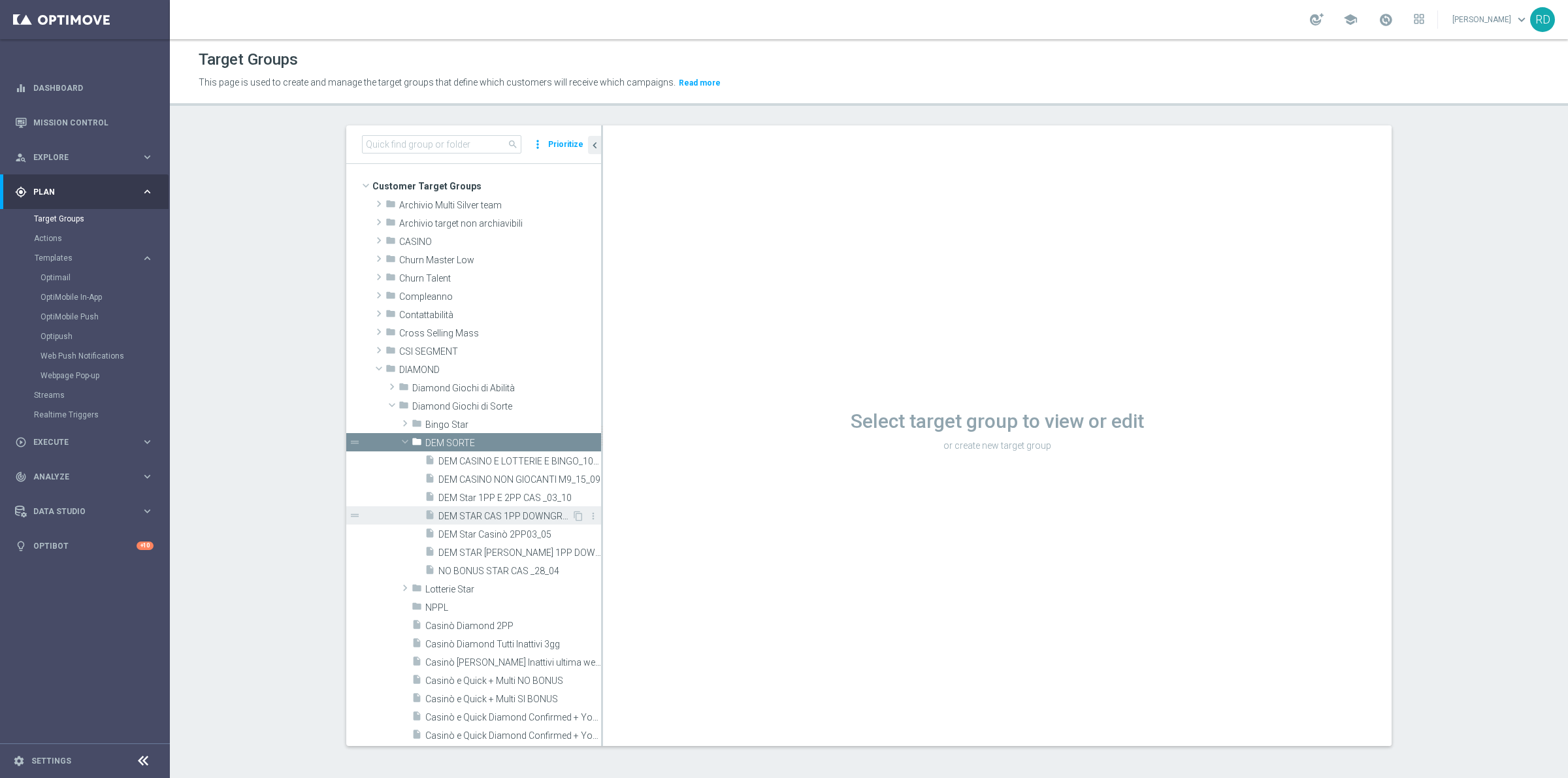
click at [503, 513] on span "DEM STAR CAS 1PP DOWNGRADE_23_09" at bounding box center [505, 516] width 133 height 11
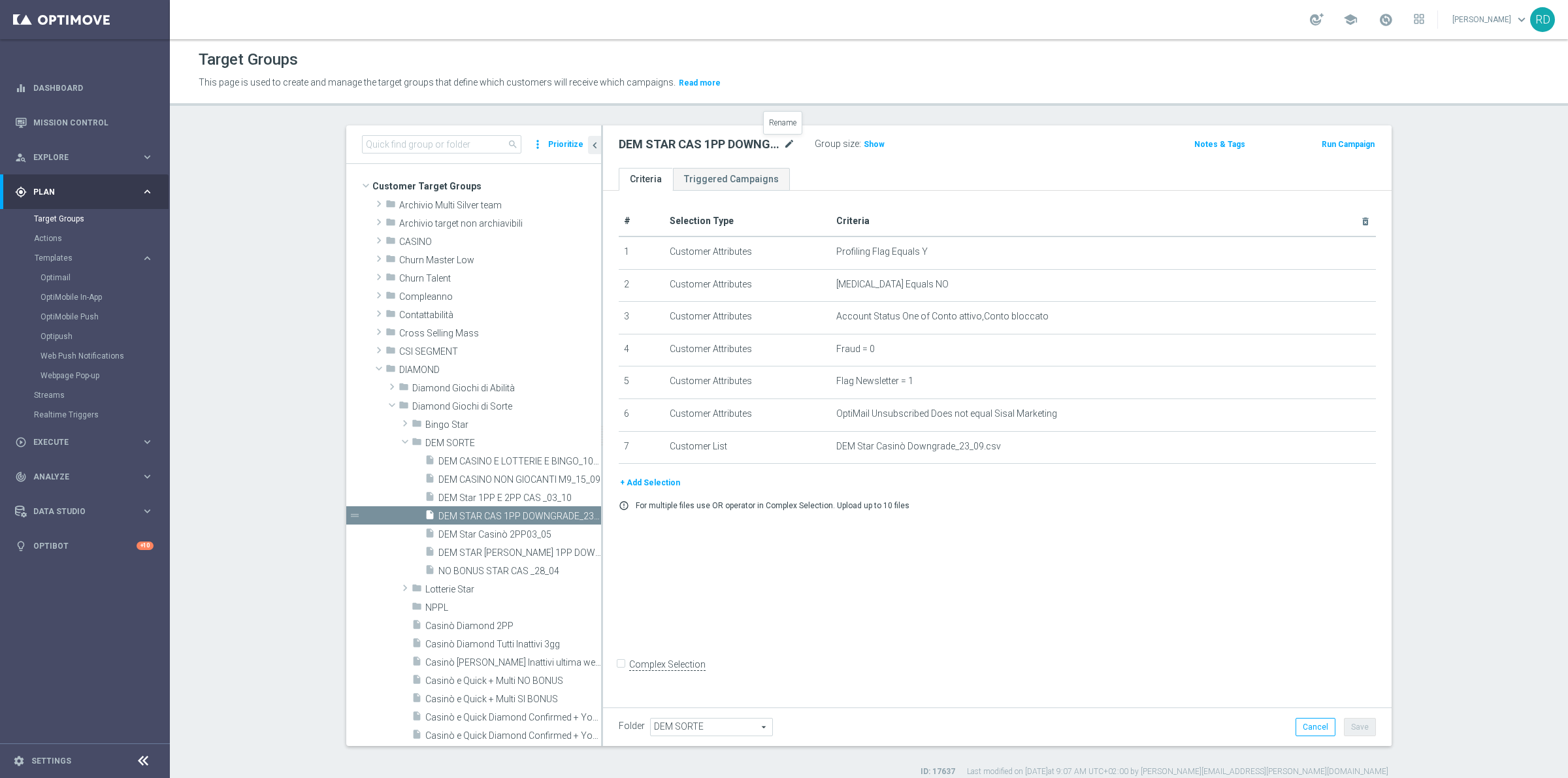
click at [784, 140] on icon "mode_edit" at bounding box center [789, 144] width 11 height 16
click at [769, 140] on input "DEM STAR CAS 1PP DOWNGRADE_23_09" at bounding box center [707, 145] width 176 height 19
click at [772, 141] on input "DEM STAR CAS 1PP DOWNGRADE_23_09" at bounding box center [707, 145] width 176 height 19
type input "DEM STAR CAS 1PP DOWNGRADE_07_10"
click at [1152, 464] on td "DEM Star Casinò Downgrade_23_09.csv delete_forever" at bounding box center [1103, 448] width 545 height 33
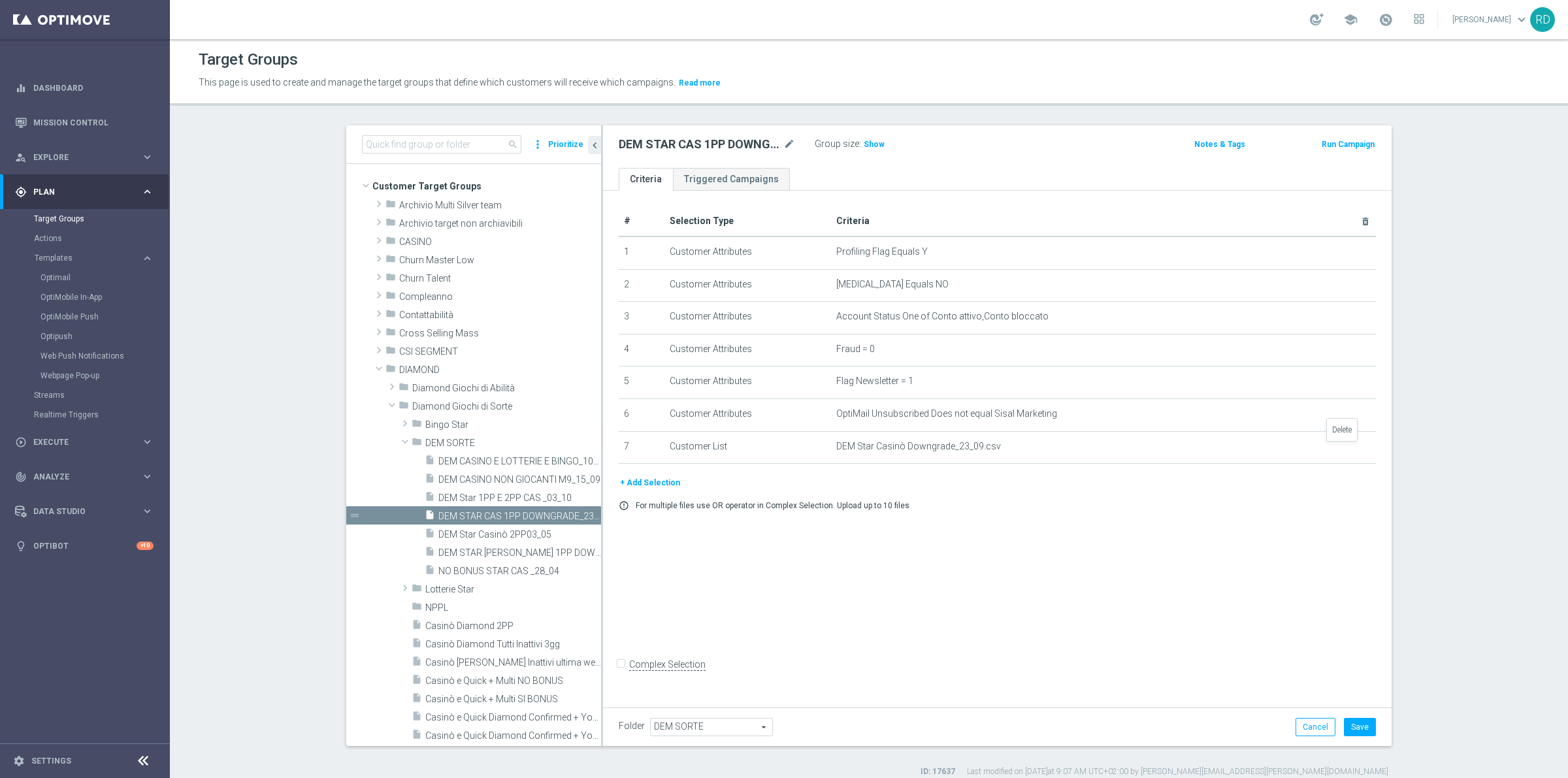
drag, startPoint x: 1347, startPoint y: 449, endPoint x: 1336, endPoint y: 452, distance: 11.4
click at [0, 0] on icon "delete_forever" at bounding box center [0, 0] width 0 height 0
click at [648, 458] on button "+ Add Selection" at bounding box center [650, 451] width 63 height 14
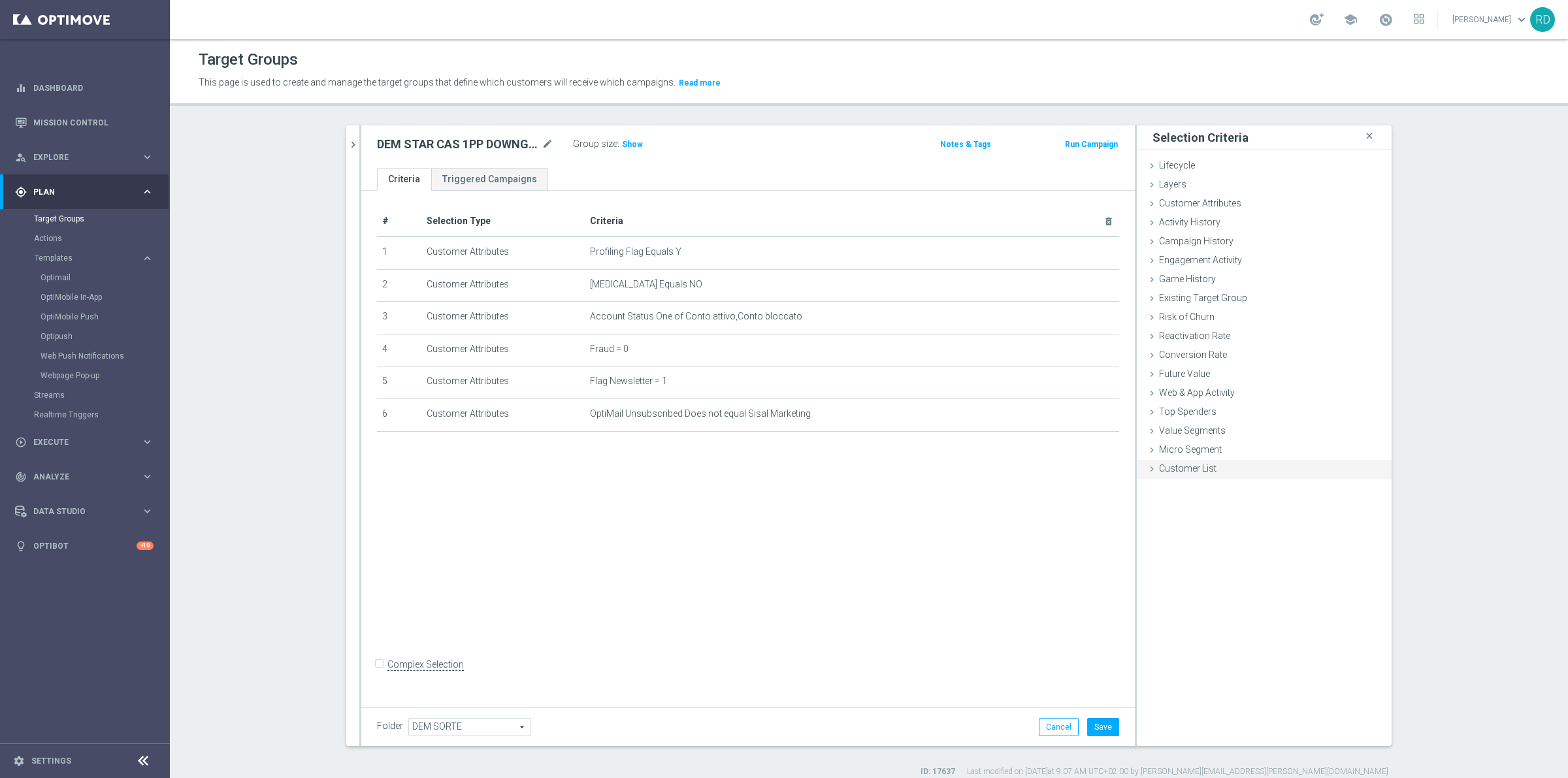
click at [1139, 466] on div "Customer List done" at bounding box center [1264, 469] width 255 height 19
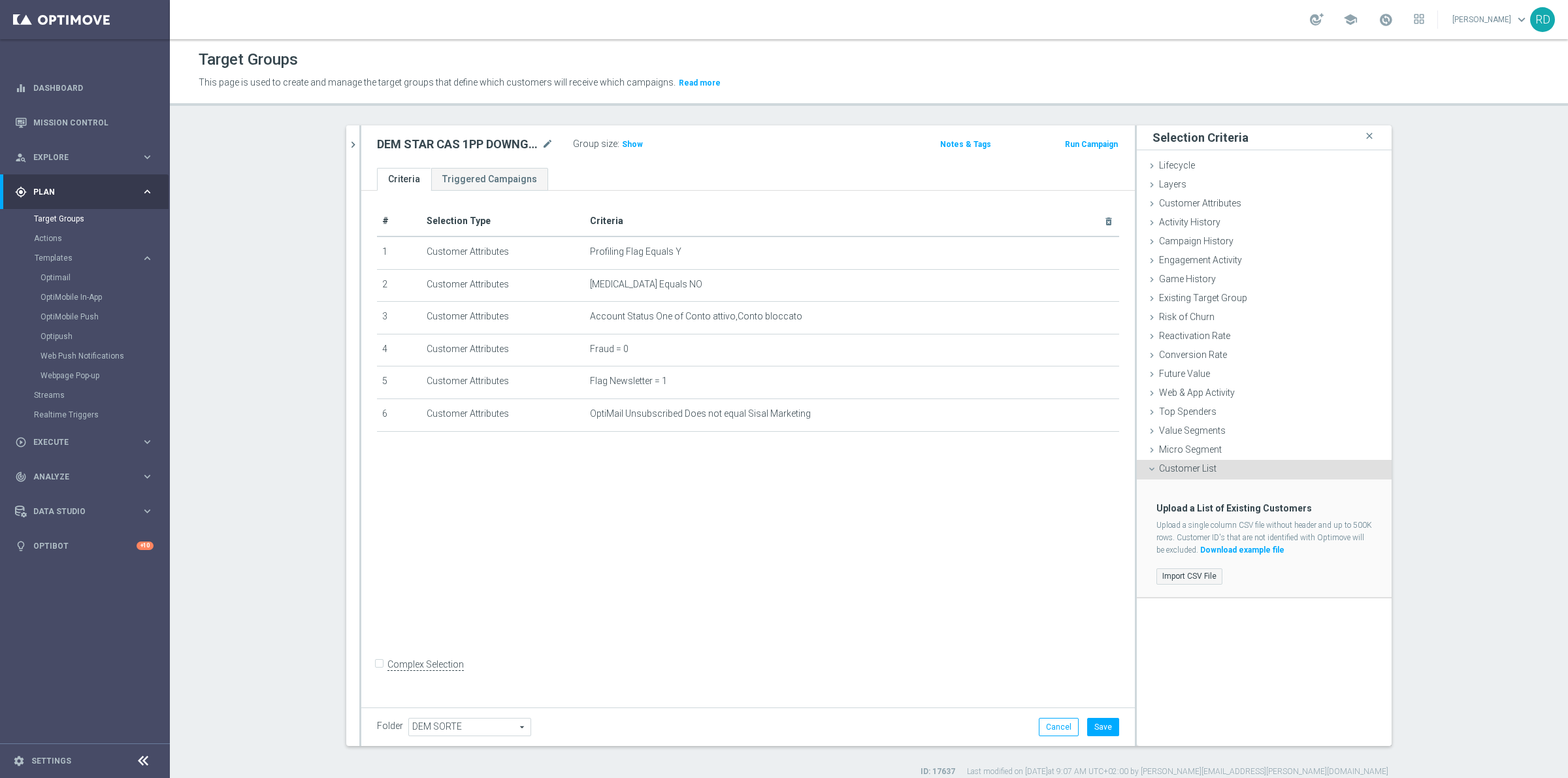
click at [1181, 578] on label "Import CSV File" at bounding box center [1189, 576] width 66 height 16
click at [0, 0] on input "Import CSV File" at bounding box center [0, 0] width 0 height 0
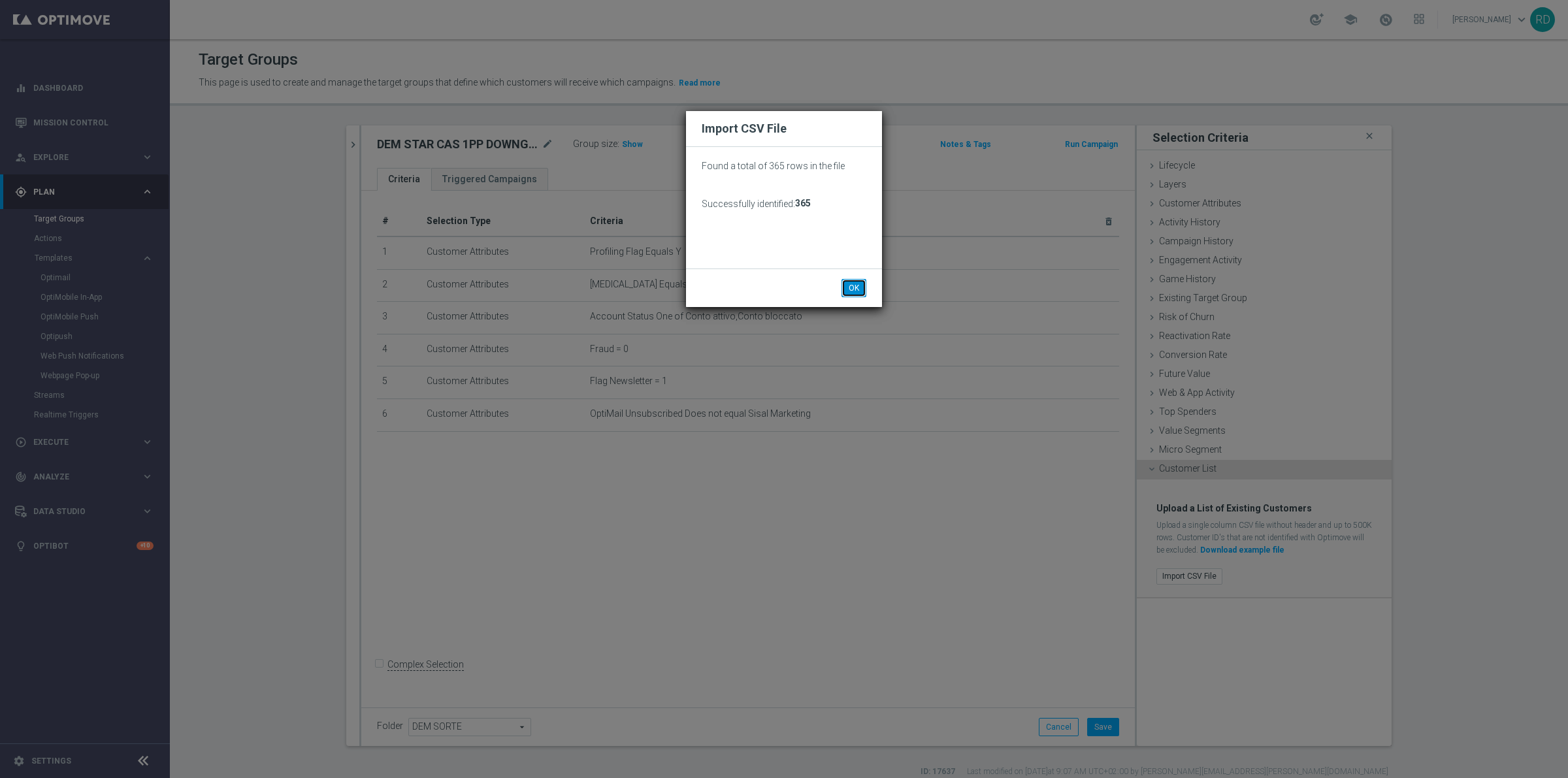
click at [856, 292] on button "OK" at bounding box center [854, 288] width 25 height 19
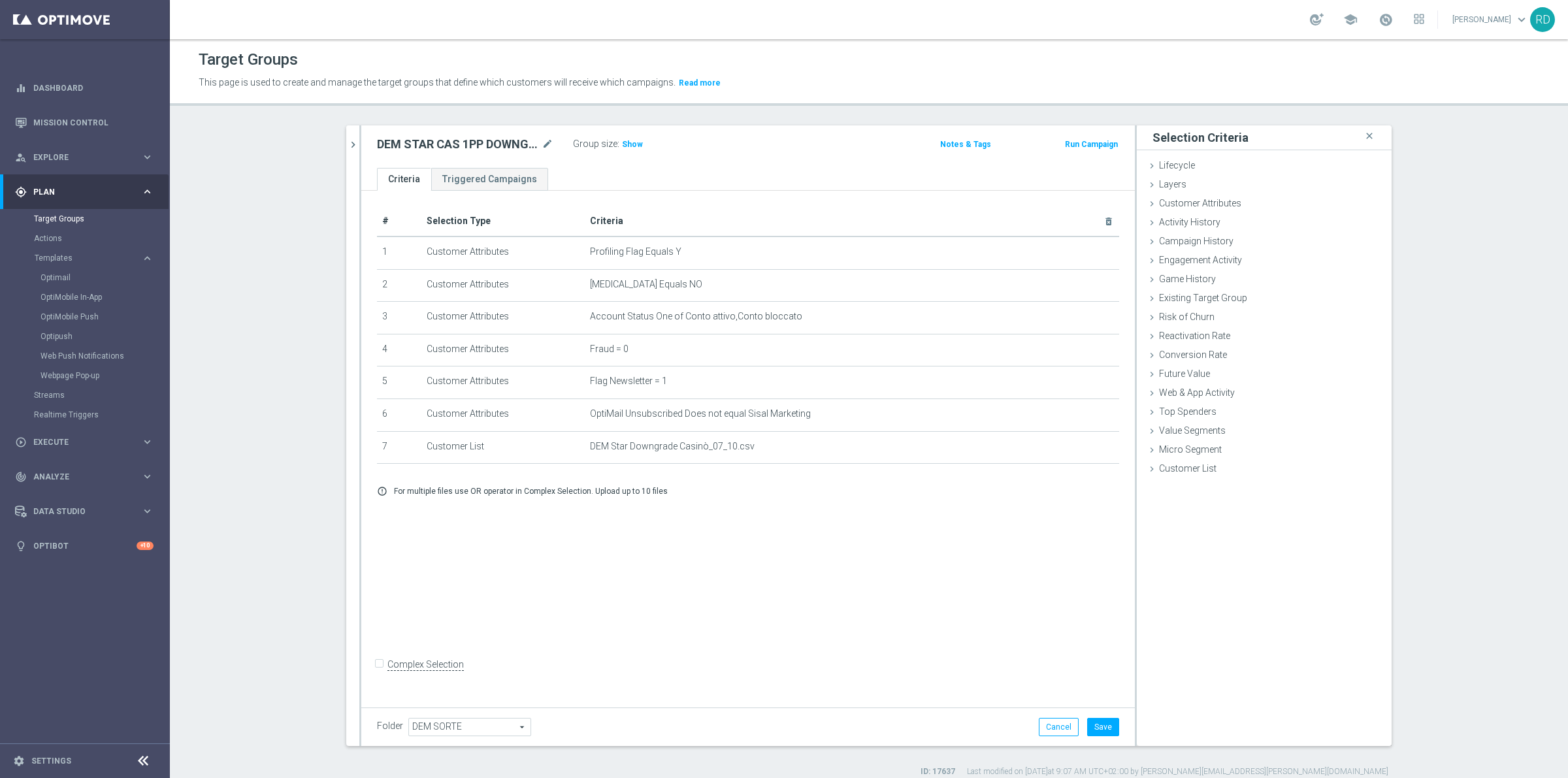
click at [629, 136] on div "Group size : Show" at bounding box center [637, 143] width 130 height 16
click at [620, 150] on h3 "Show" at bounding box center [632, 144] width 24 height 14
click at [625, 142] on span "359" at bounding box center [630, 145] width 16 height 12
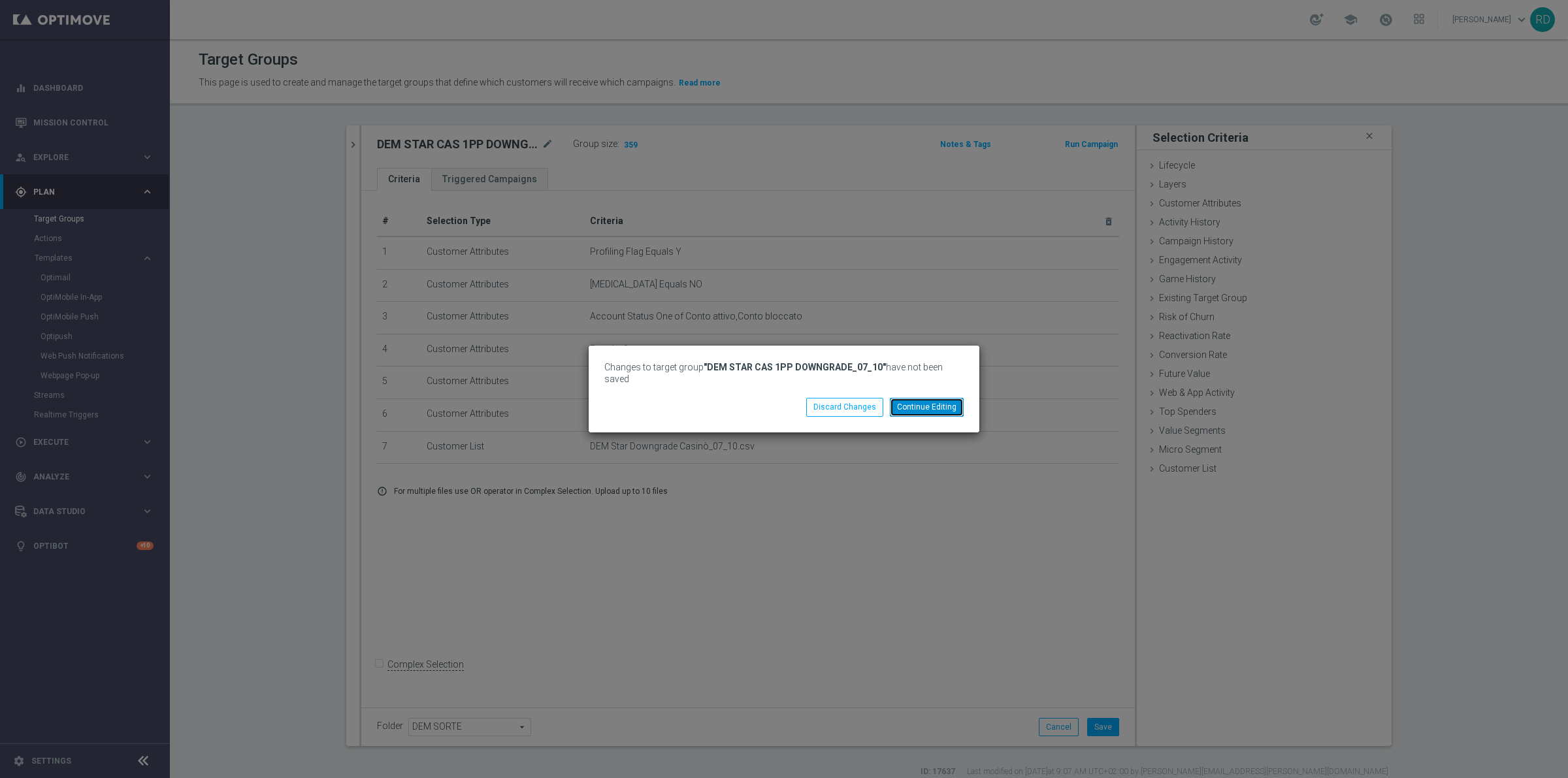
click at [950, 402] on button "Continue Editing" at bounding box center [927, 407] width 74 height 19
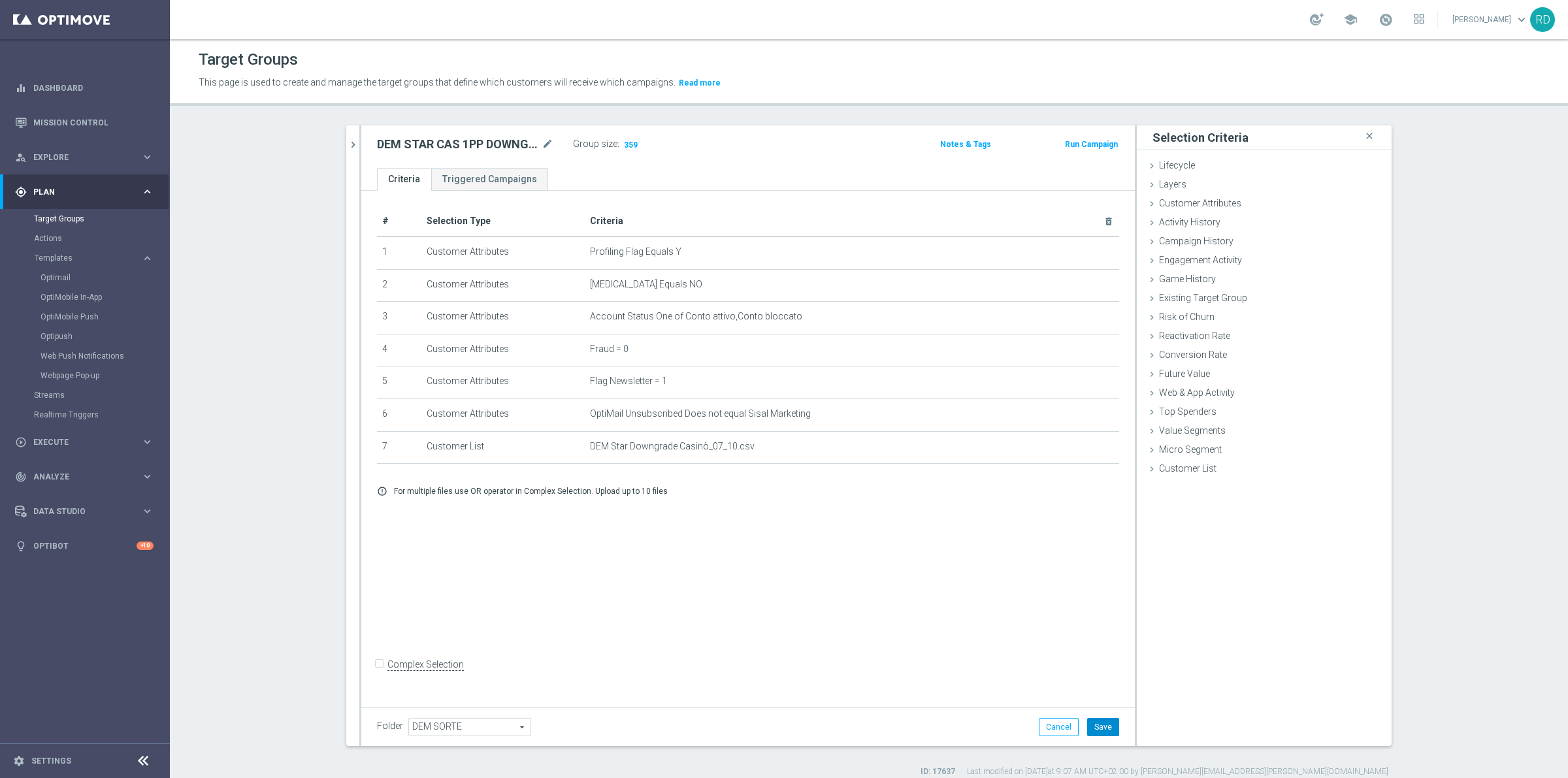
click at [1114, 729] on div "Folder DEM SORTE DEM SORTE arrow_drop_down search Cancel Save Saving..." at bounding box center [748, 727] width 774 height 39
click at [1102, 720] on button "Save" at bounding box center [1102, 727] width 32 height 19
click at [626, 141] on span "359" at bounding box center [630, 145] width 16 height 12
click at [622, 143] on span "359" at bounding box center [630, 145] width 16 height 12
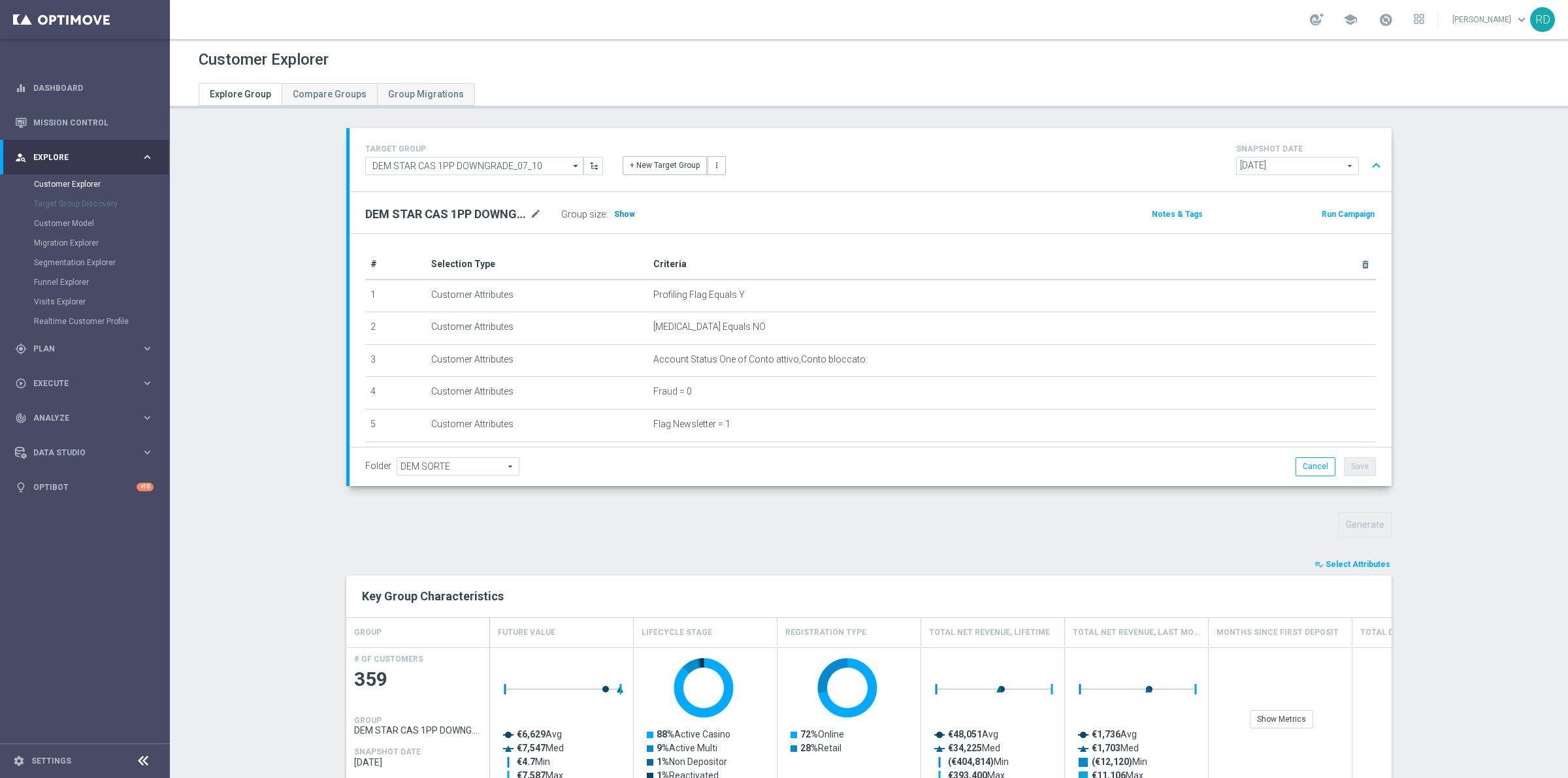
click at [622, 213] on span "Show" at bounding box center [624, 214] width 21 height 9
click at [618, 219] on span "359" at bounding box center [622, 214] width 16 height 11
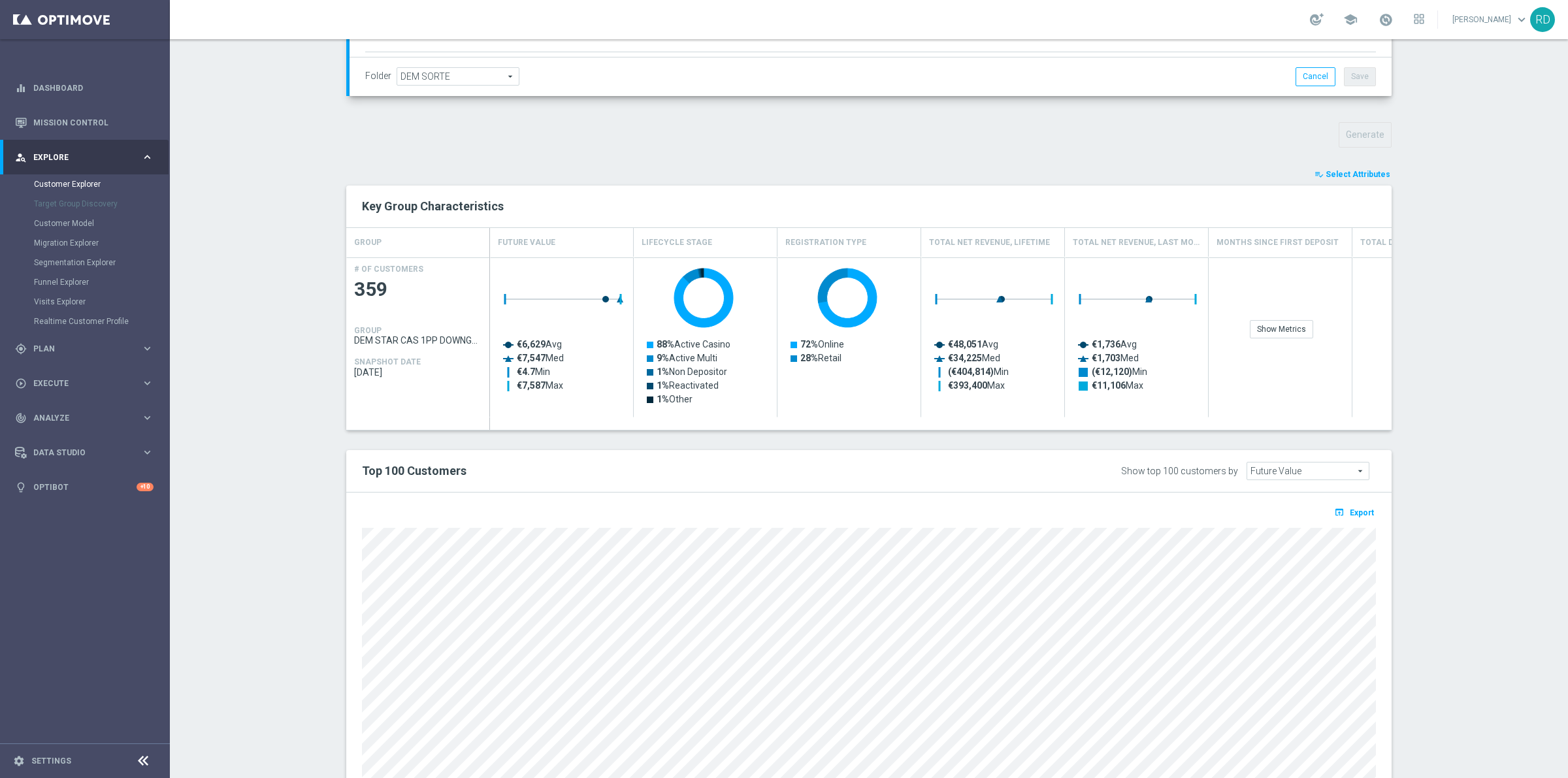
scroll to position [457, 0]
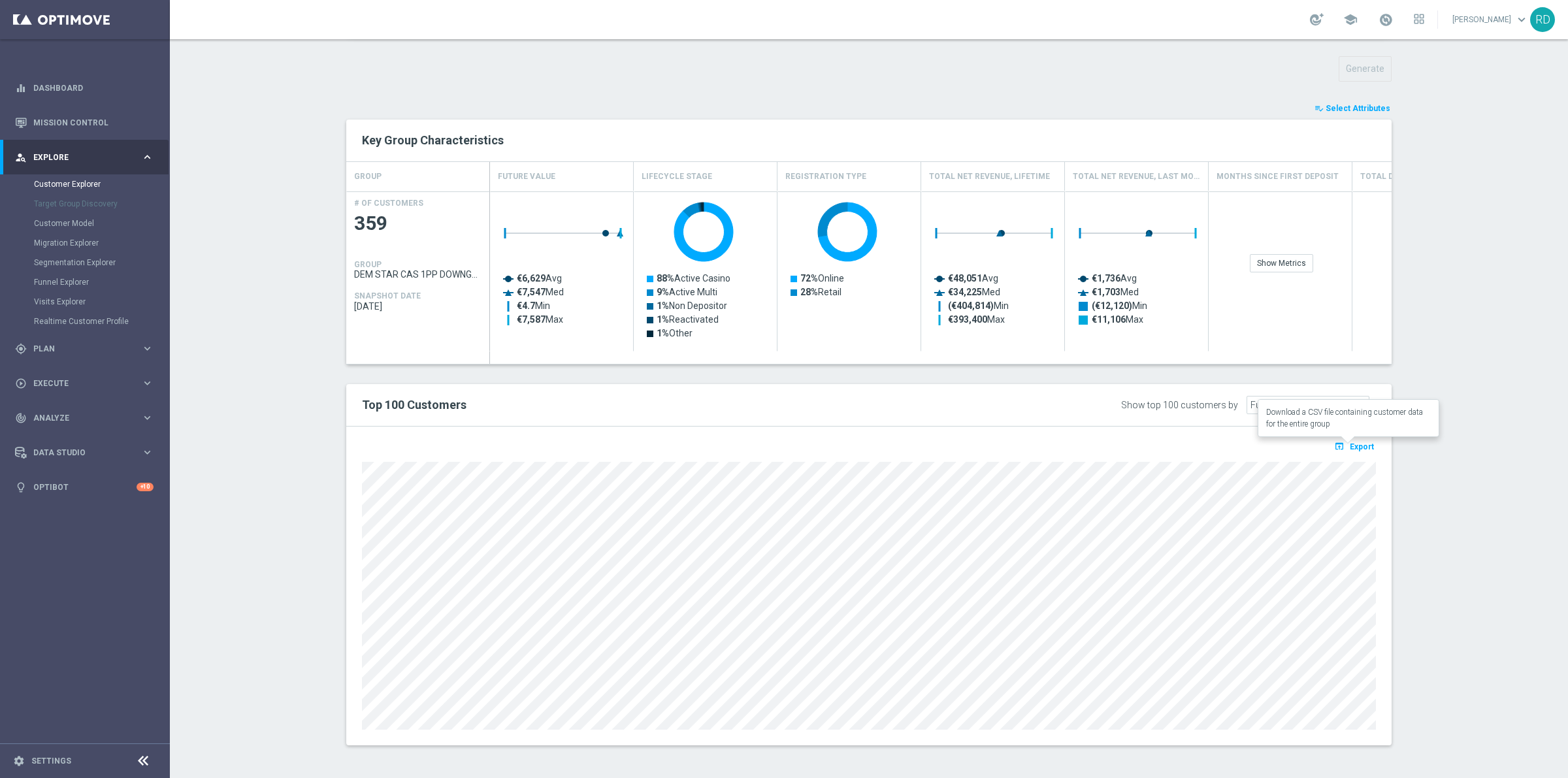
click at [1356, 452] on button "open_in_browser Export" at bounding box center [1353, 446] width 43 height 17
drag, startPoint x: 1343, startPoint y: 93, endPoint x: 1239, endPoint y: 85, distance: 104.3
click at [1238, 85] on div "TARGET GROUP DEM STAR CAS 1PP DOWNGRADE_07_10 DEM STAR CAS 1PP DOWNGRADE_07_10 …" at bounding box center [868, 218] width 1097 height 1093
drag, startPoint x: 1347, startPoint y: 106, endPoint x: 1545, endPoint y: 152, distance: 203.3
click at [1566, 157] on div "Customer Explorer Explore Group Compare Groups Group Migrations TARGET GROUP DE…" at bounding box center [868, 409] width 1398 height 739
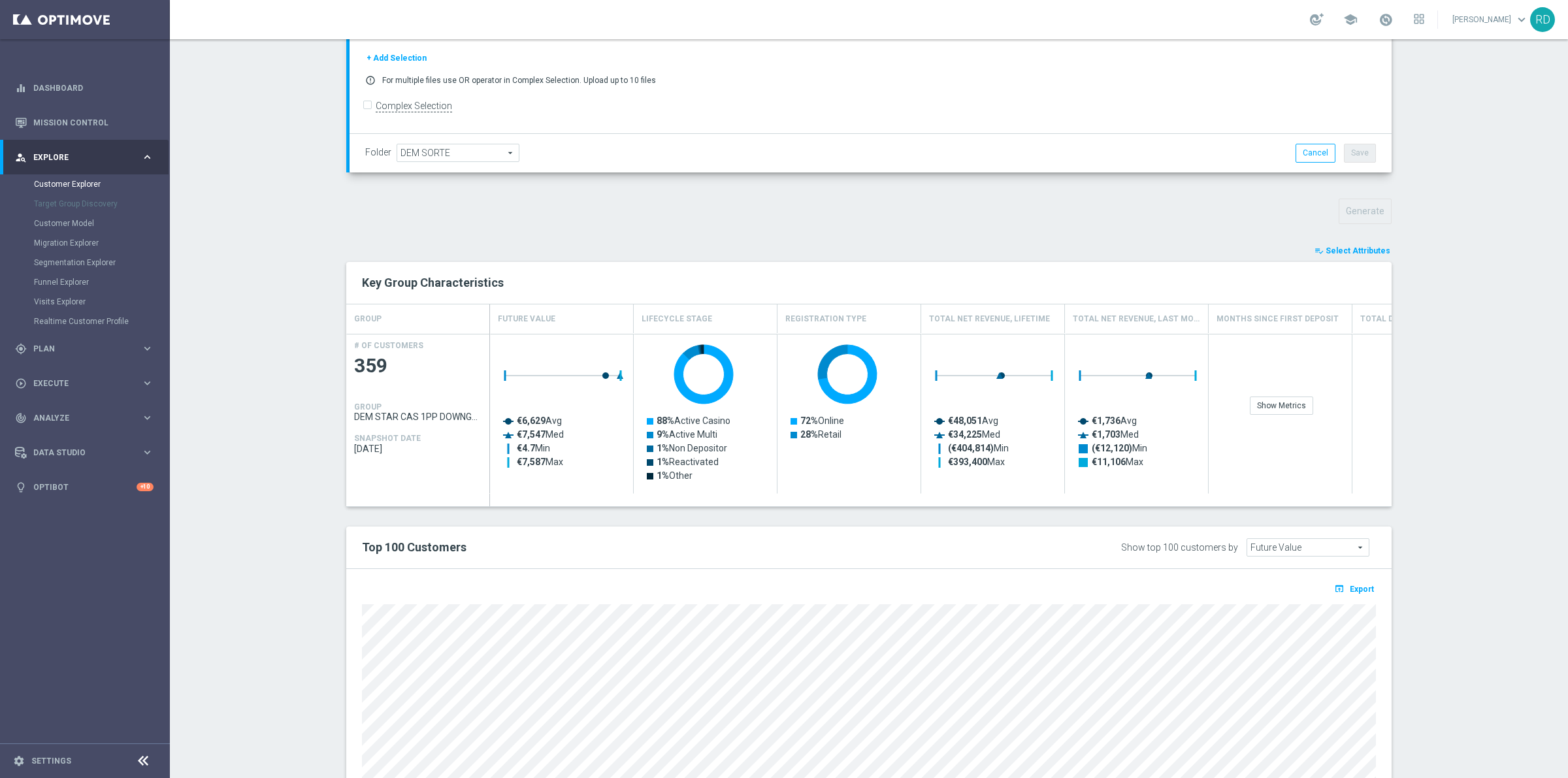
scroll to position [327, 0]
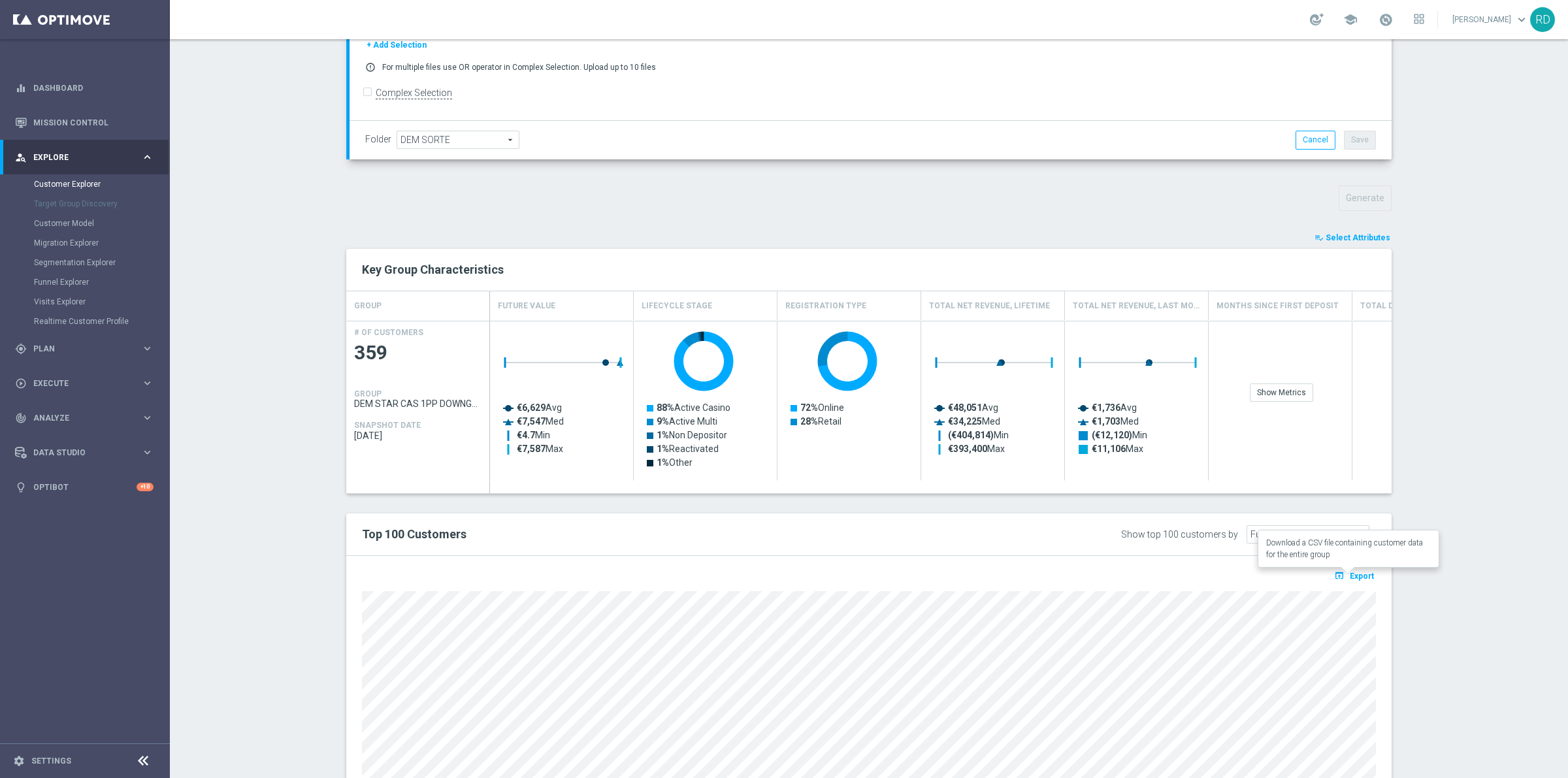
click at [1351, 578] on span "Export" at bounding box center [1362, 576] width 24 height 9
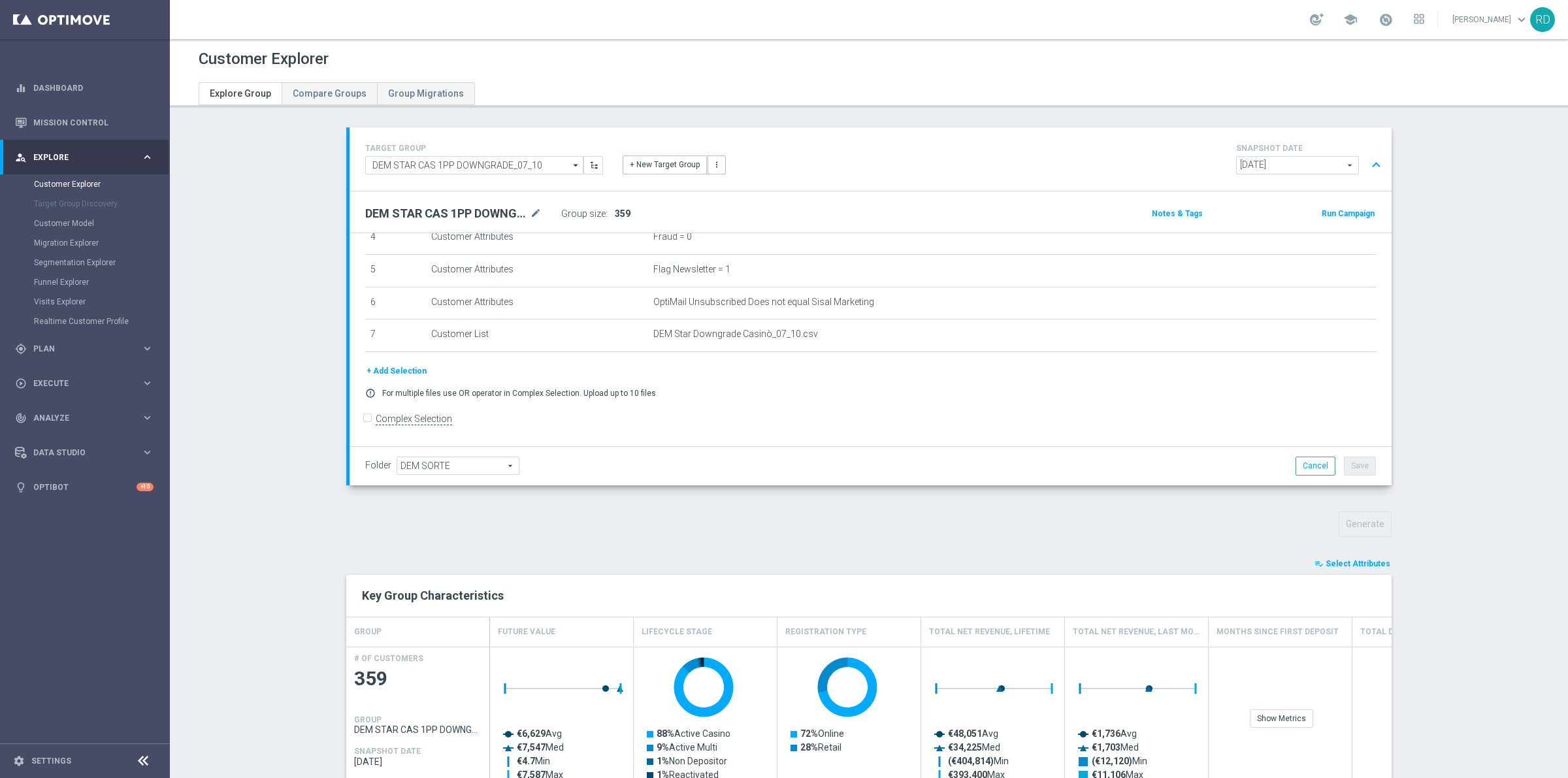
scroll to position [0, 0]
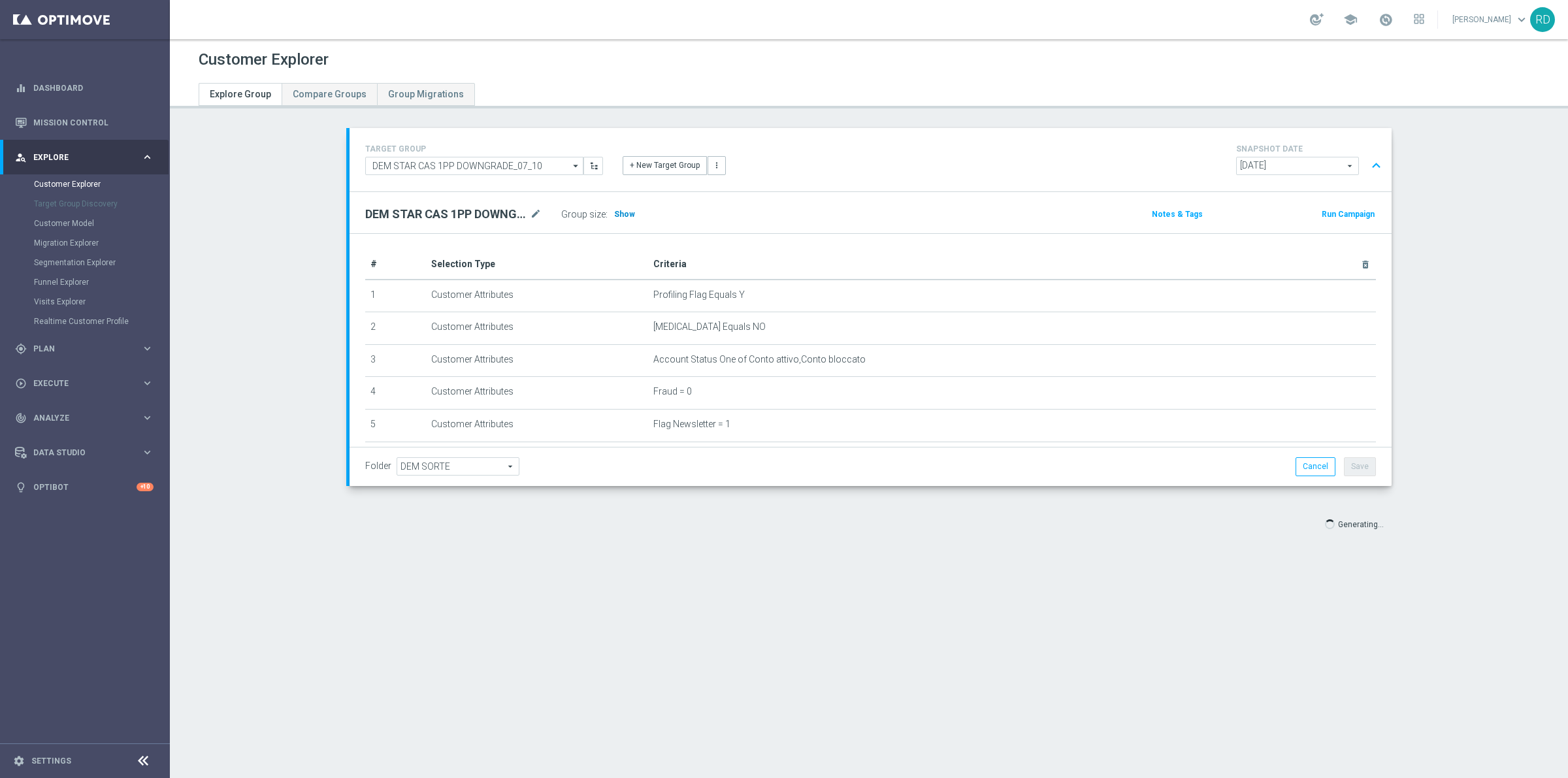
click at [614, 215] on span "Show" at bounding box center [624, 214] width 21 height 9
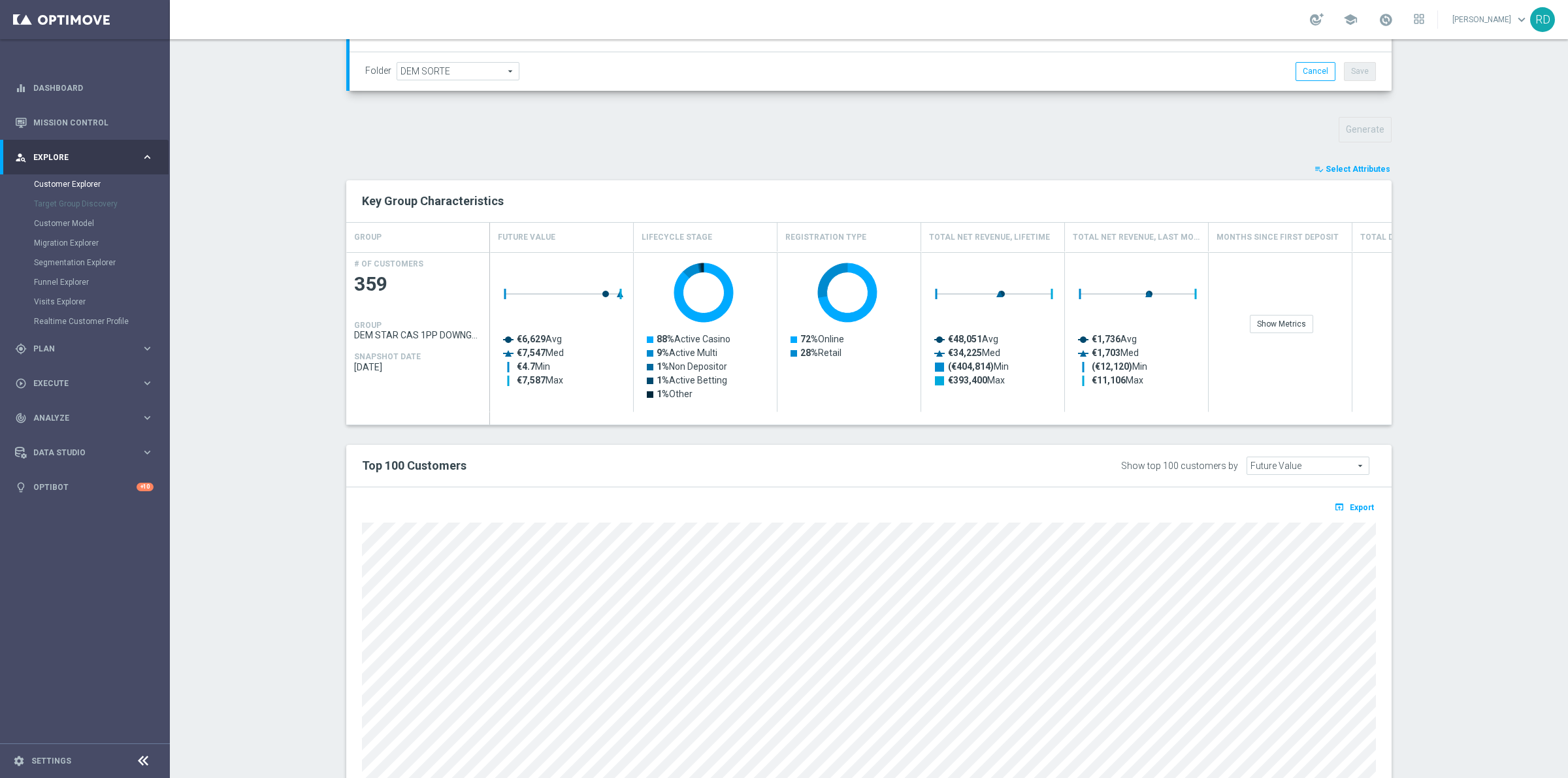
scroll to position [415, 0]
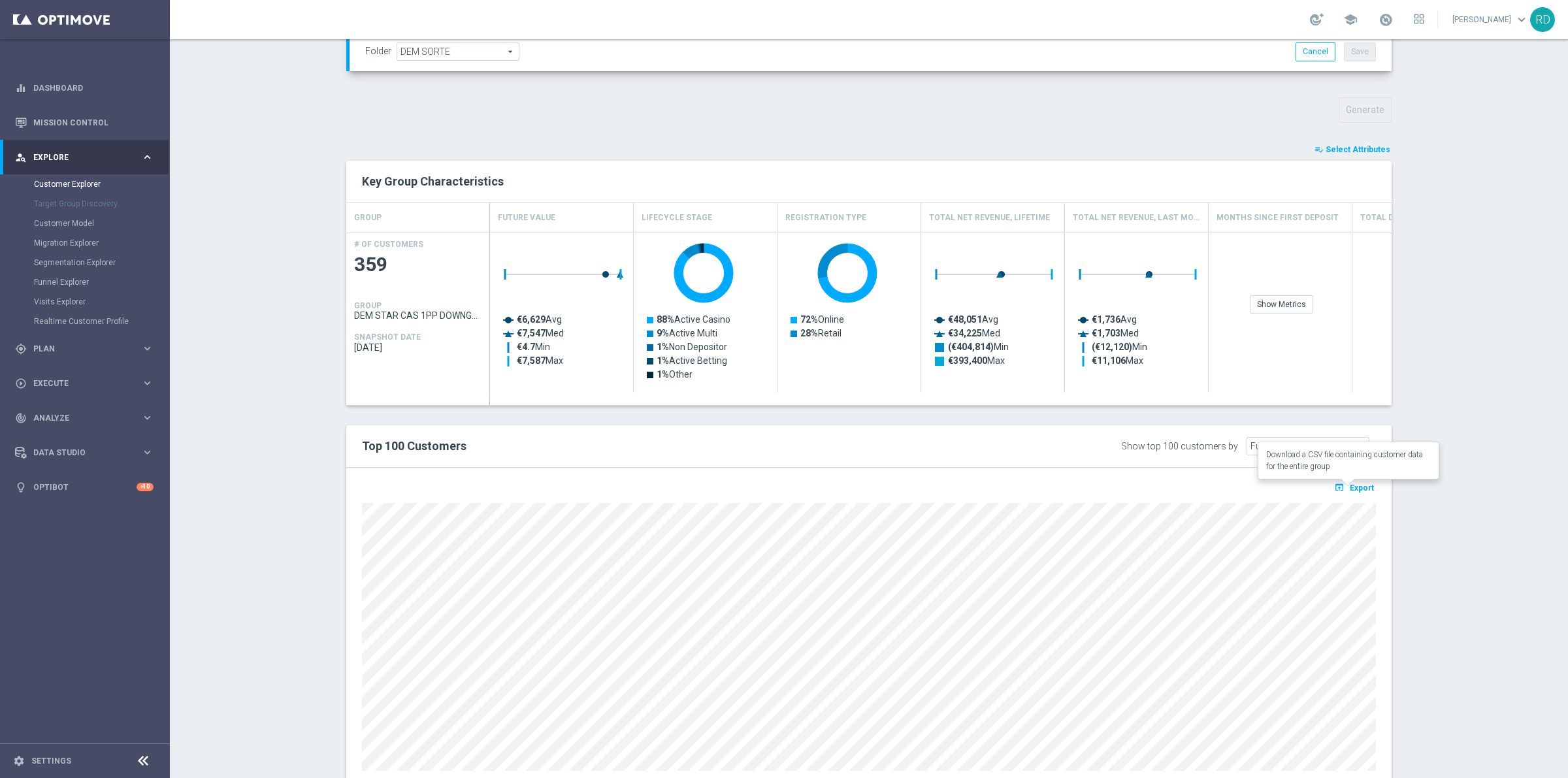
click at [1352, 490] on span "Export" at bounding box center [1362, 488] width 24 height 9
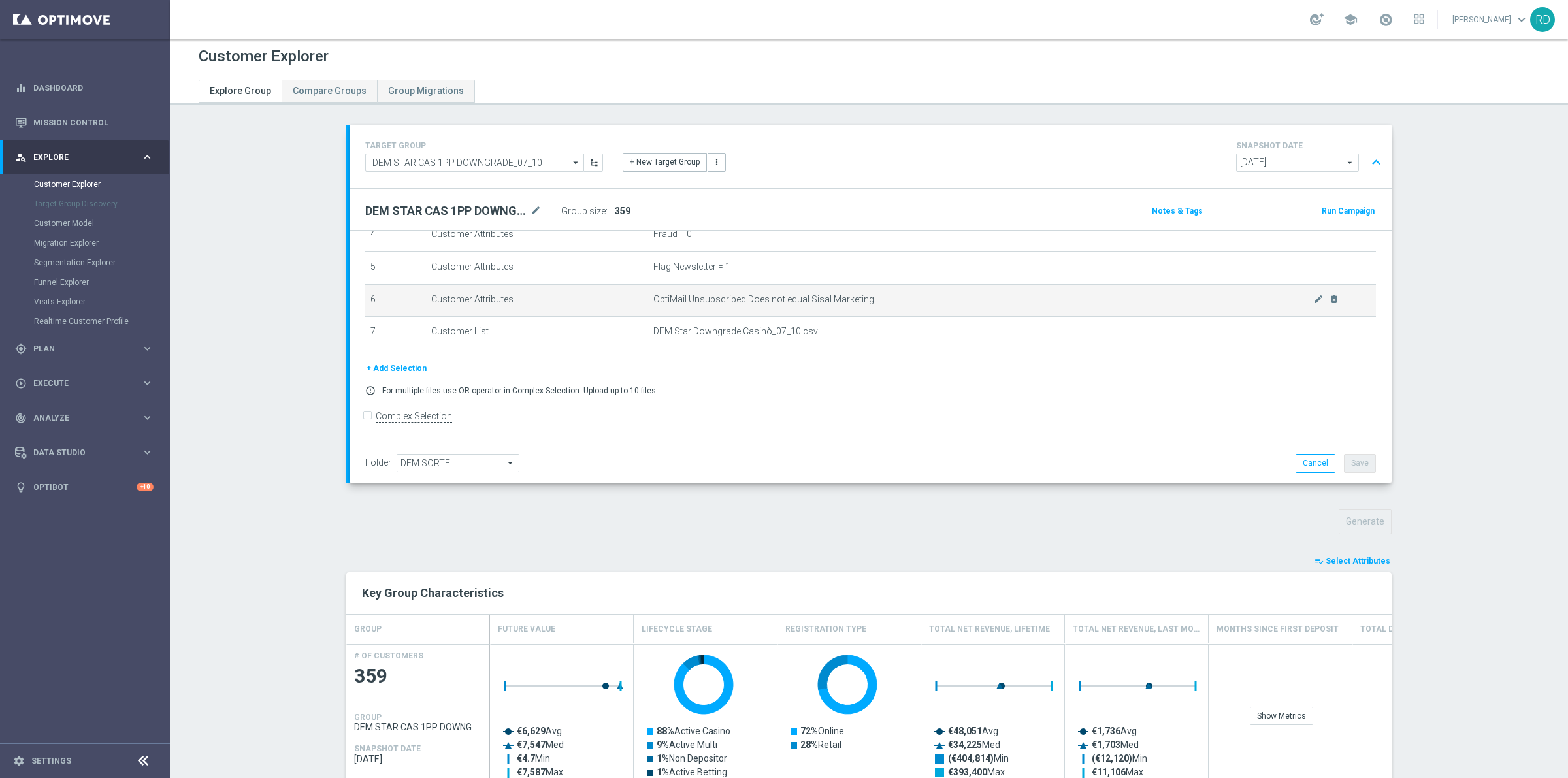
scroll to position [0, 0]
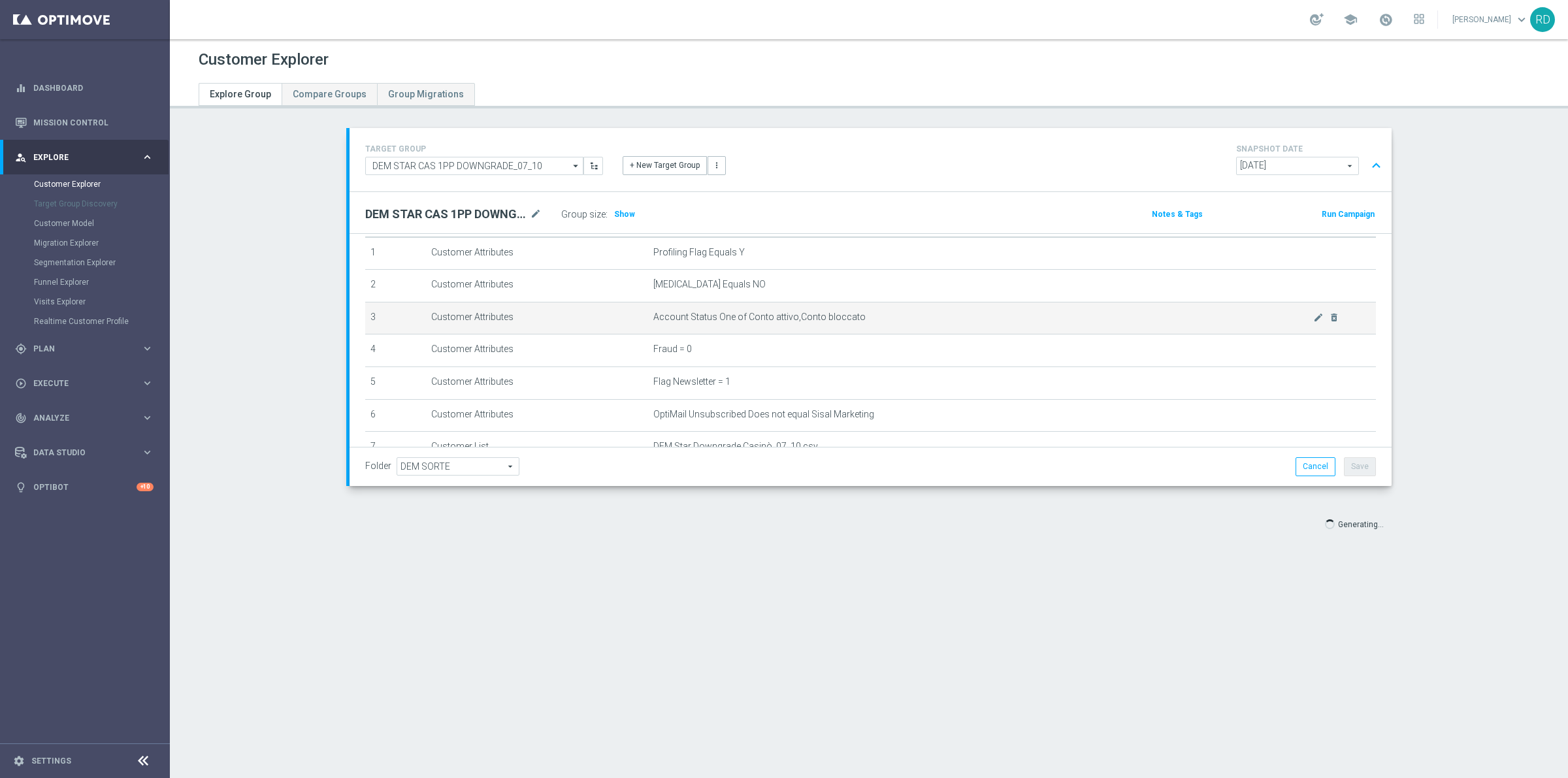
scroll to position [154, 0]
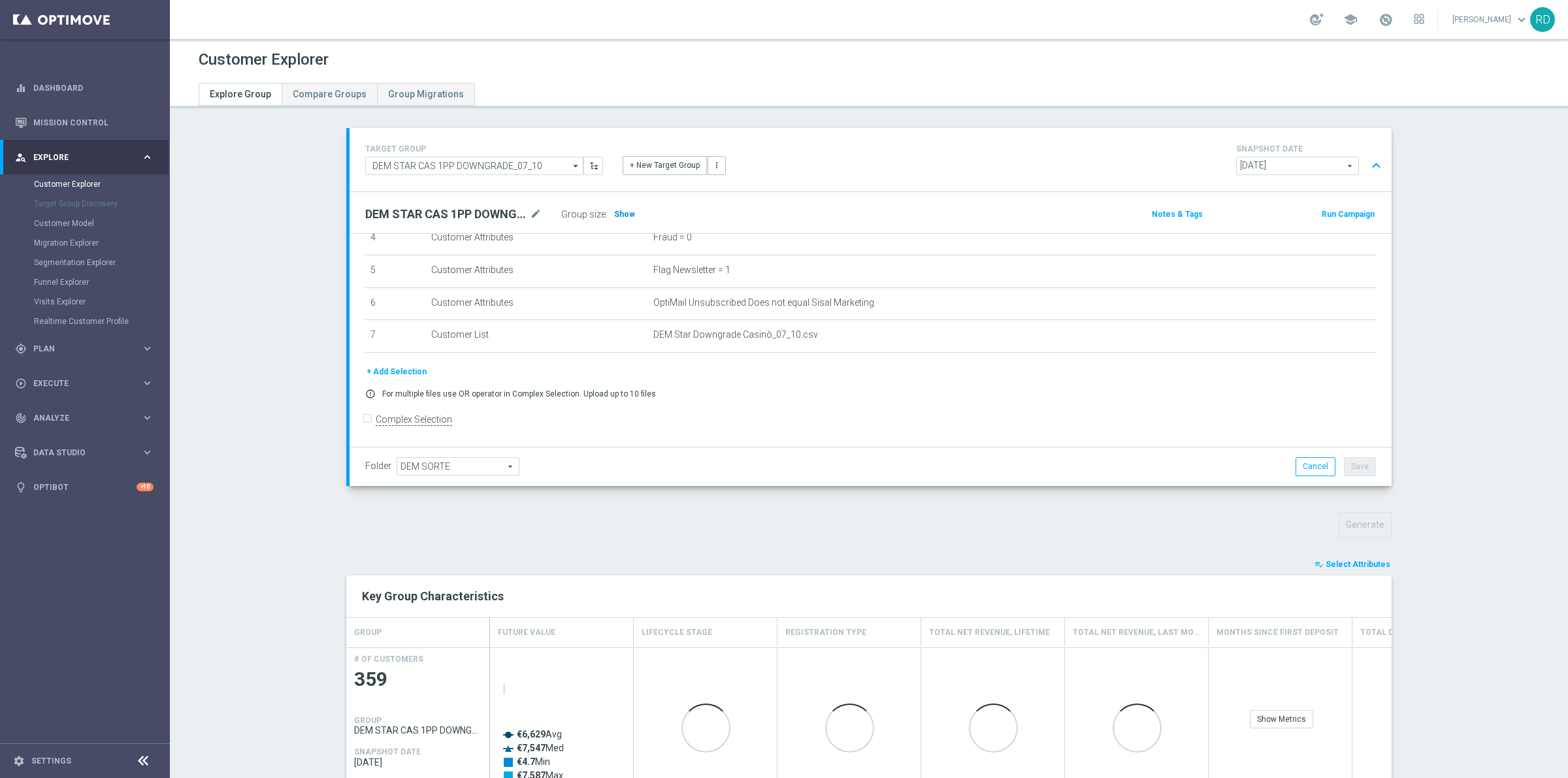
click at [614, 217] on span "Show" at bounding box center [624, 214] width 21 height 9
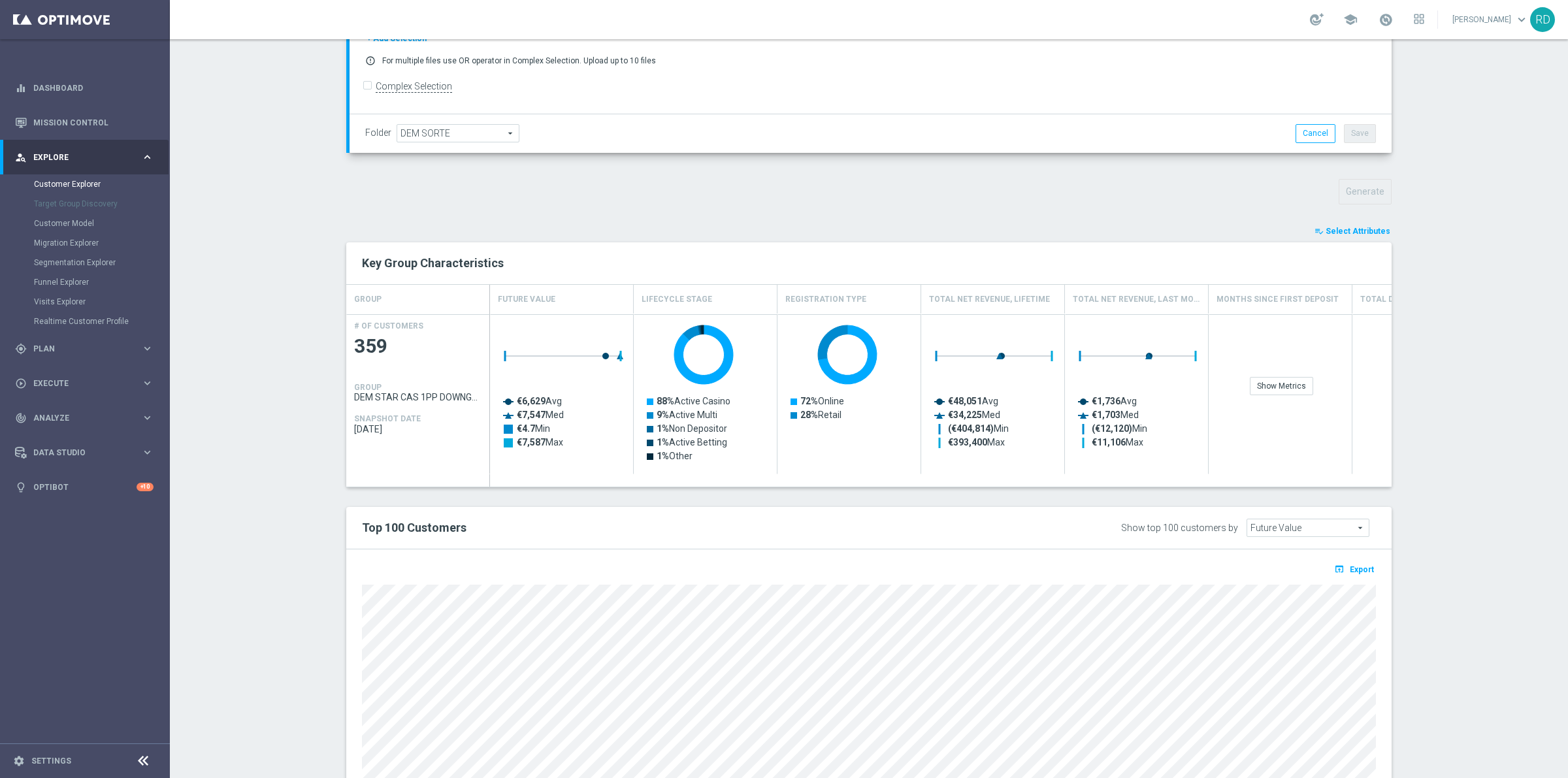
scroll to position [457, 0]
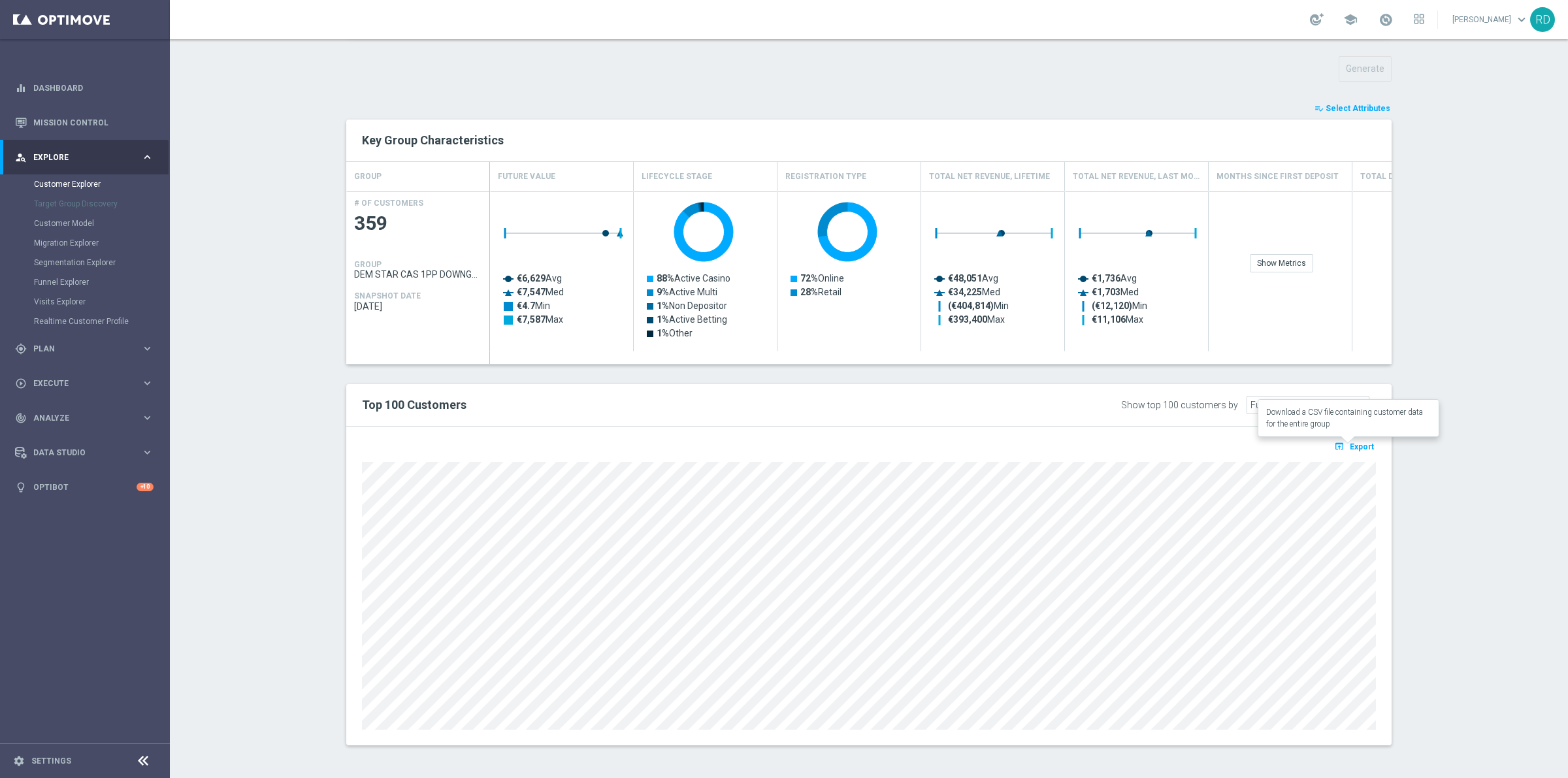
click at [1351, 443] on span "Export" at bounding box center [1362, 446] width 24 height 9
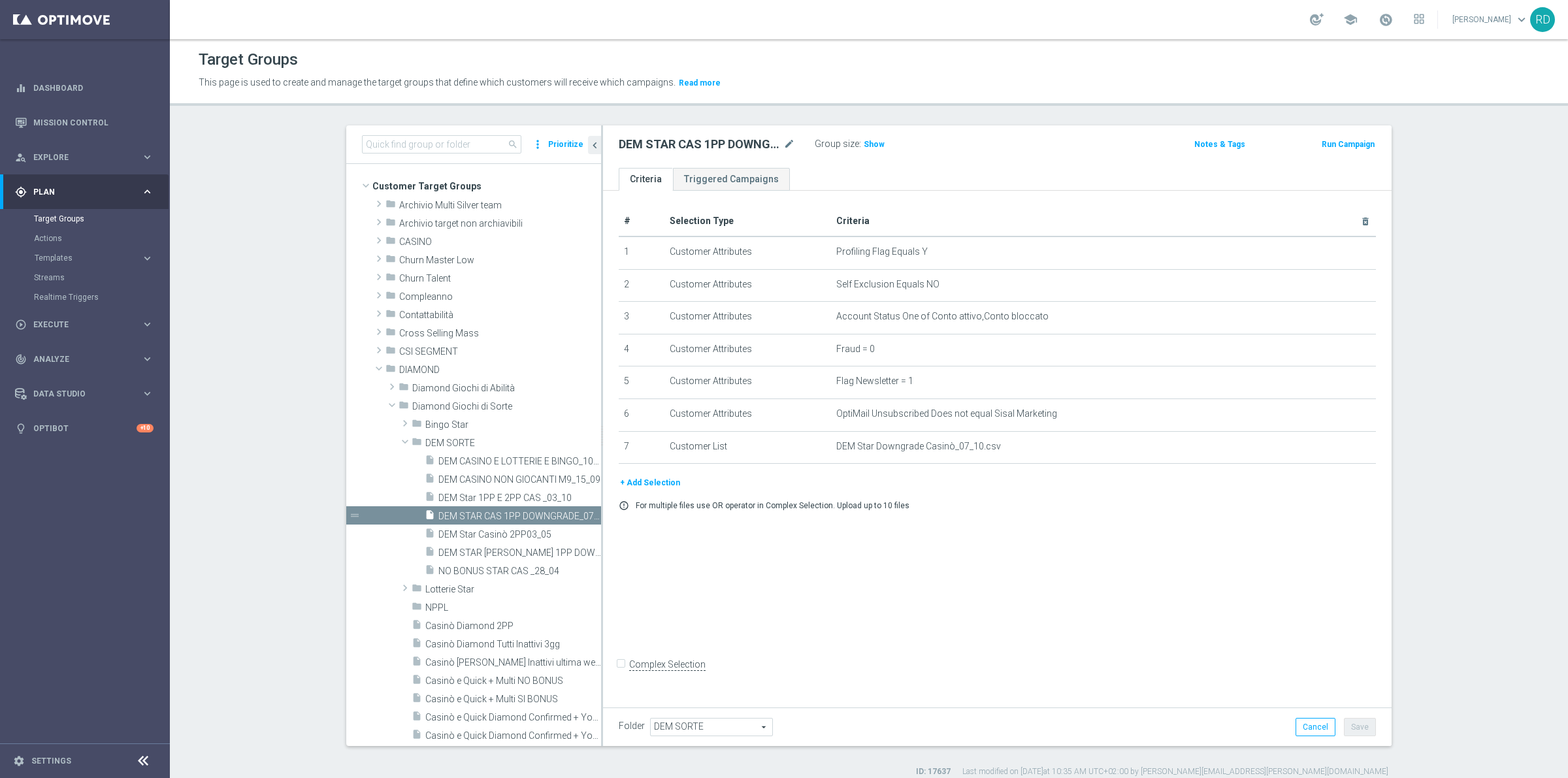
drag, startPoint x: 250, startPoint y: 776, endPoint x: 180, endPoint y: 810, distance: 77.8
click at [180, 777] on html "equalizer Dashboard Mission Control" at bounding box center [784, 389] width 1568 height 778
click at [864, 140] on span "Show" at bounding box center [873, 144] width 21 height 9
click at [864, 144] on span "359" at bounding box center [872, 145] width 16 height 12
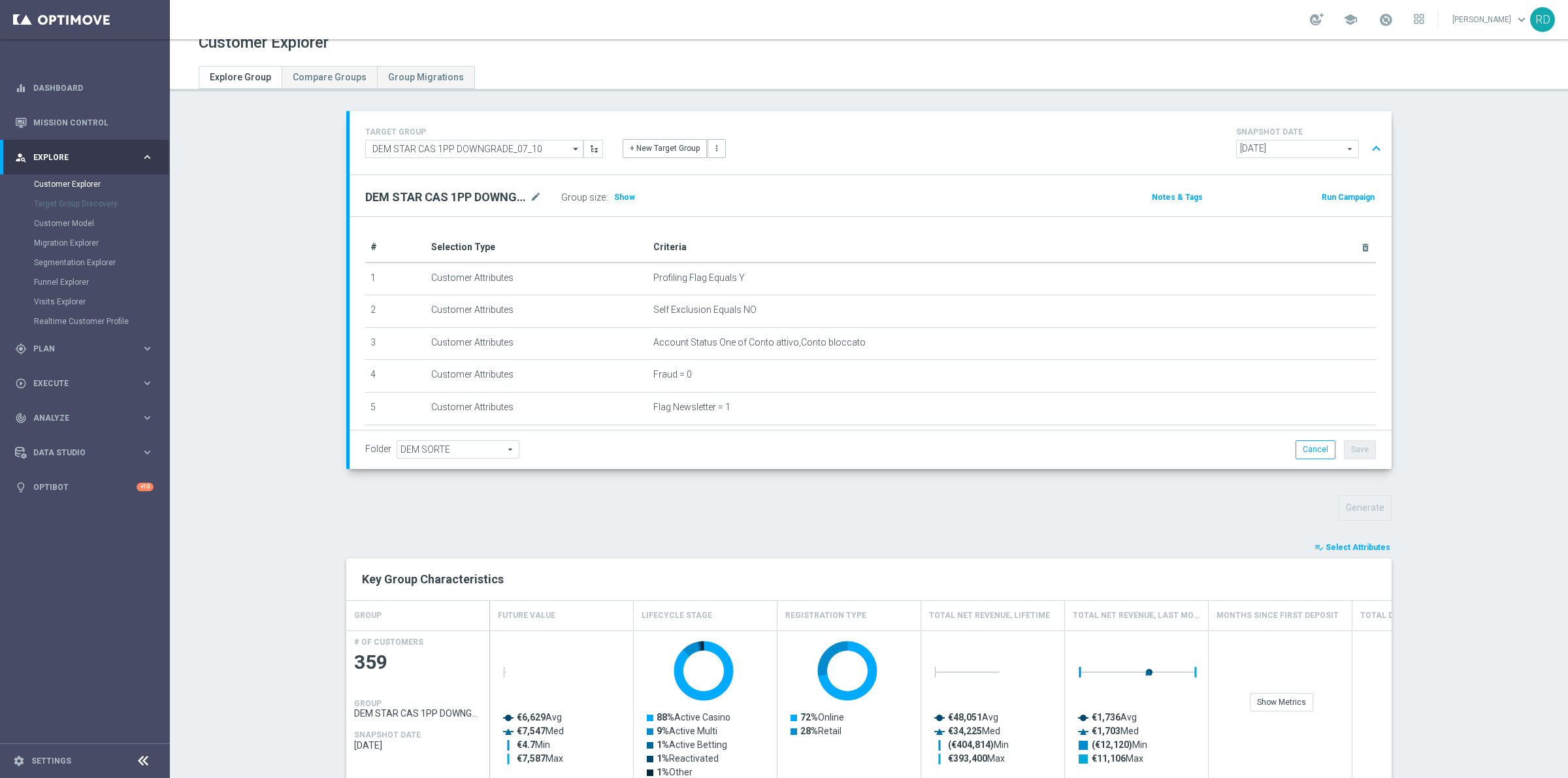
scroll to position [6, 0]
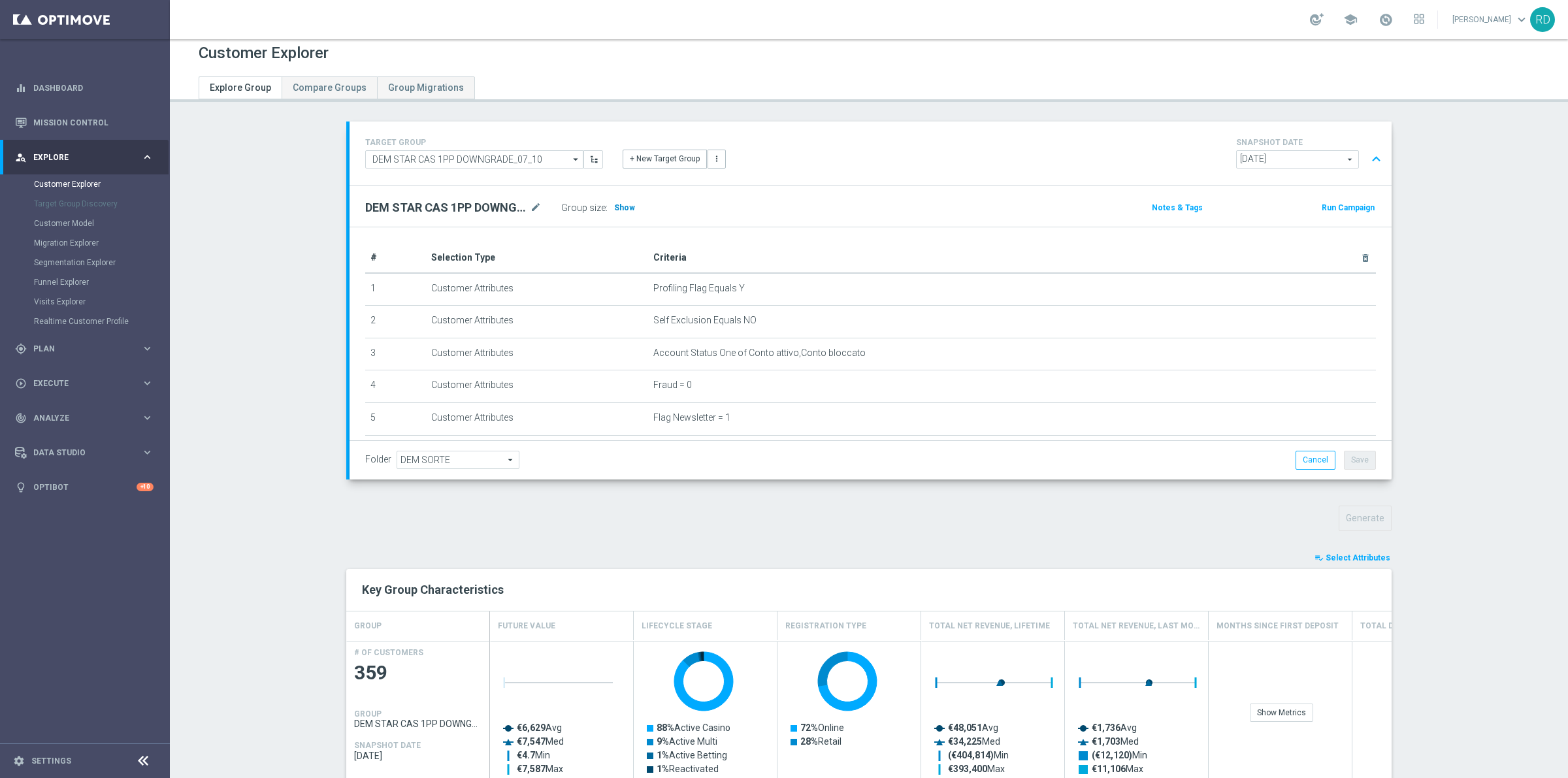
click at [619, 209] on span "Show" at bounding box center [624, 208] width 21 height 9
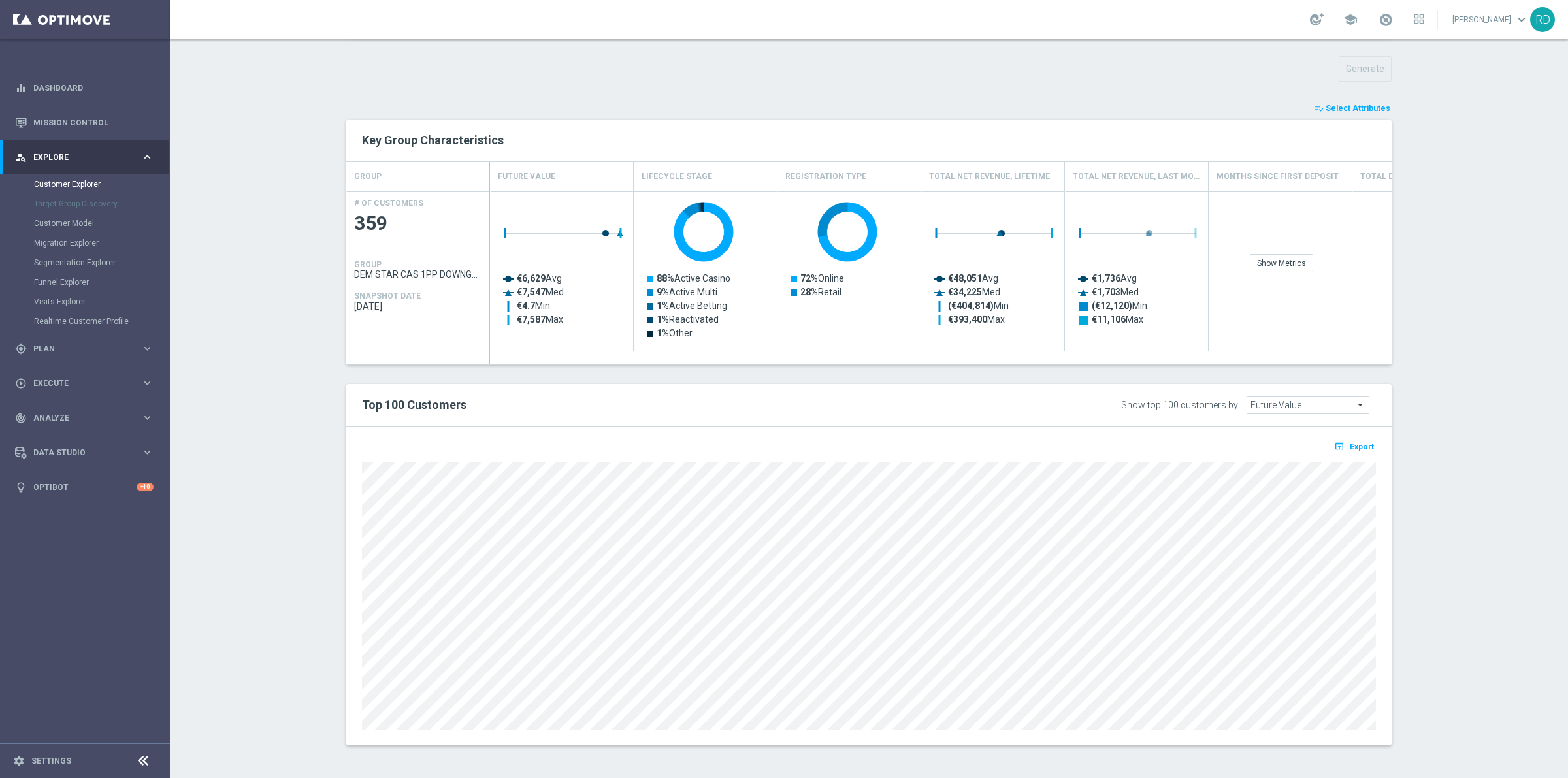
scroll to position [457, 0]
click at [1365, 446] on span "Export" at bounding box center [1362, 446] width 24 height 9
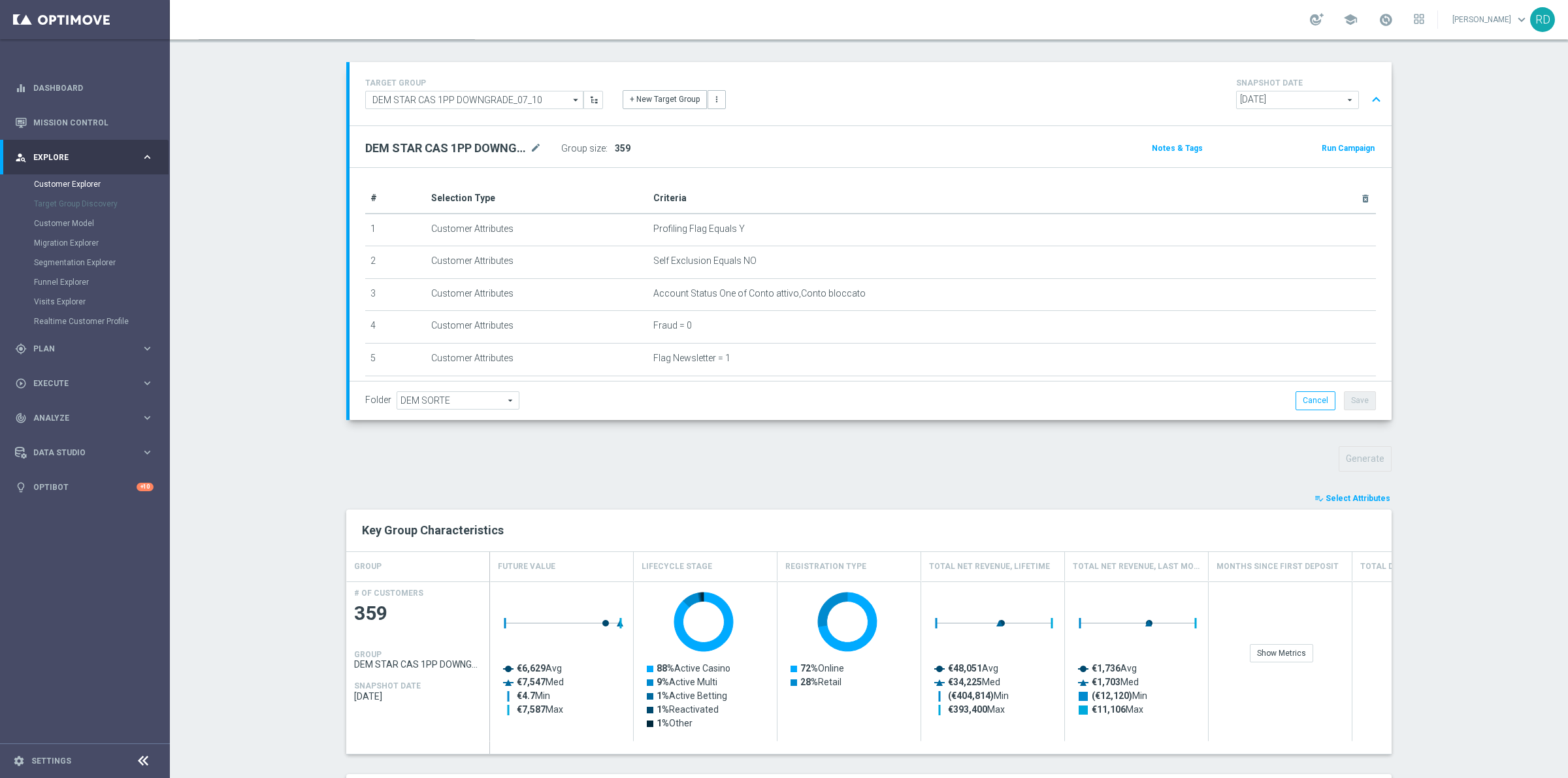
scroll to position [0, 0]
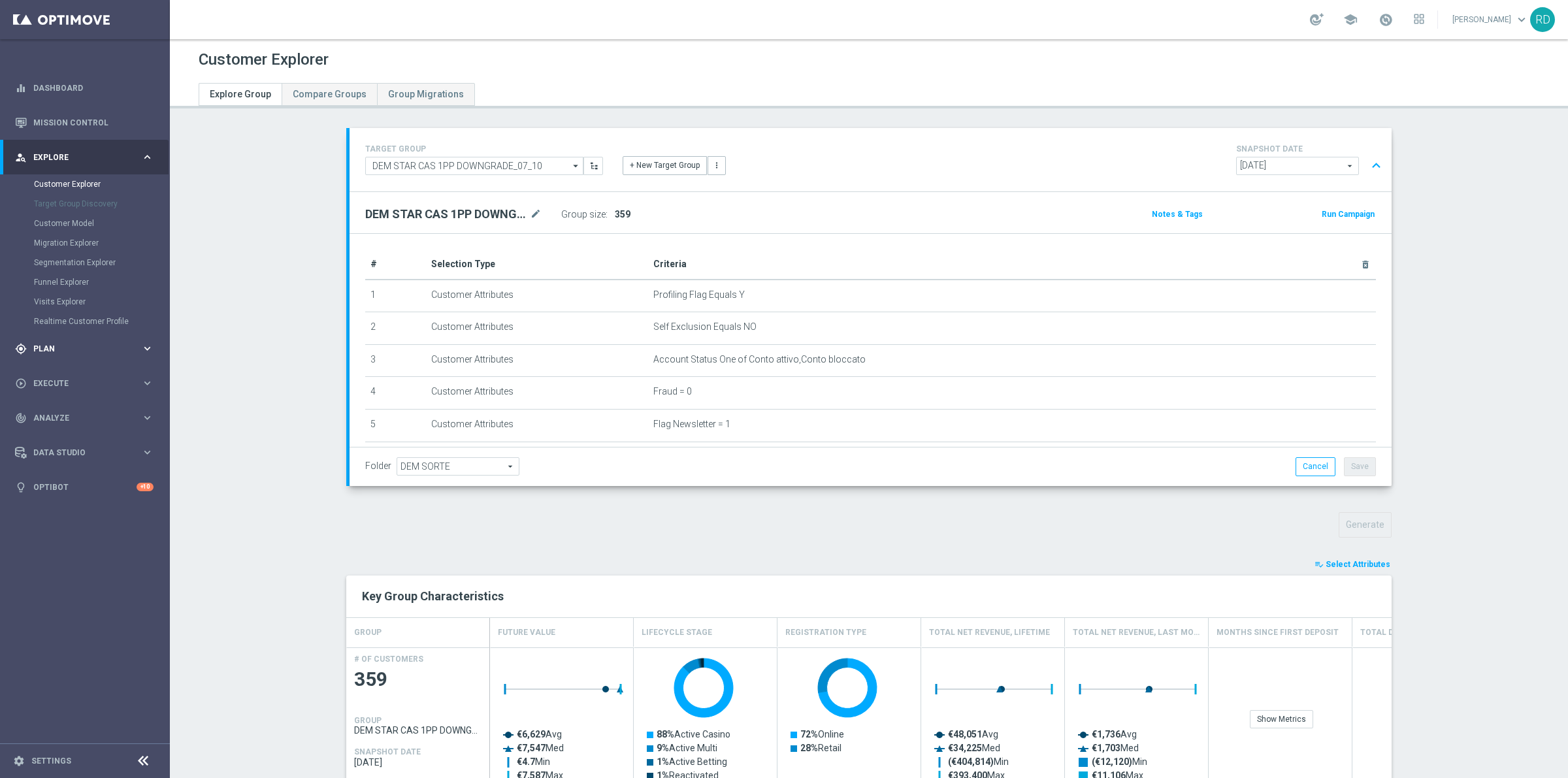
click at [52, 343] on div "gps_fixed Plan" at bounding box center [78, 349] width 126 height 11
click at [615, 215] on span "359" at bounding box center [622, 214] width 16 height 11
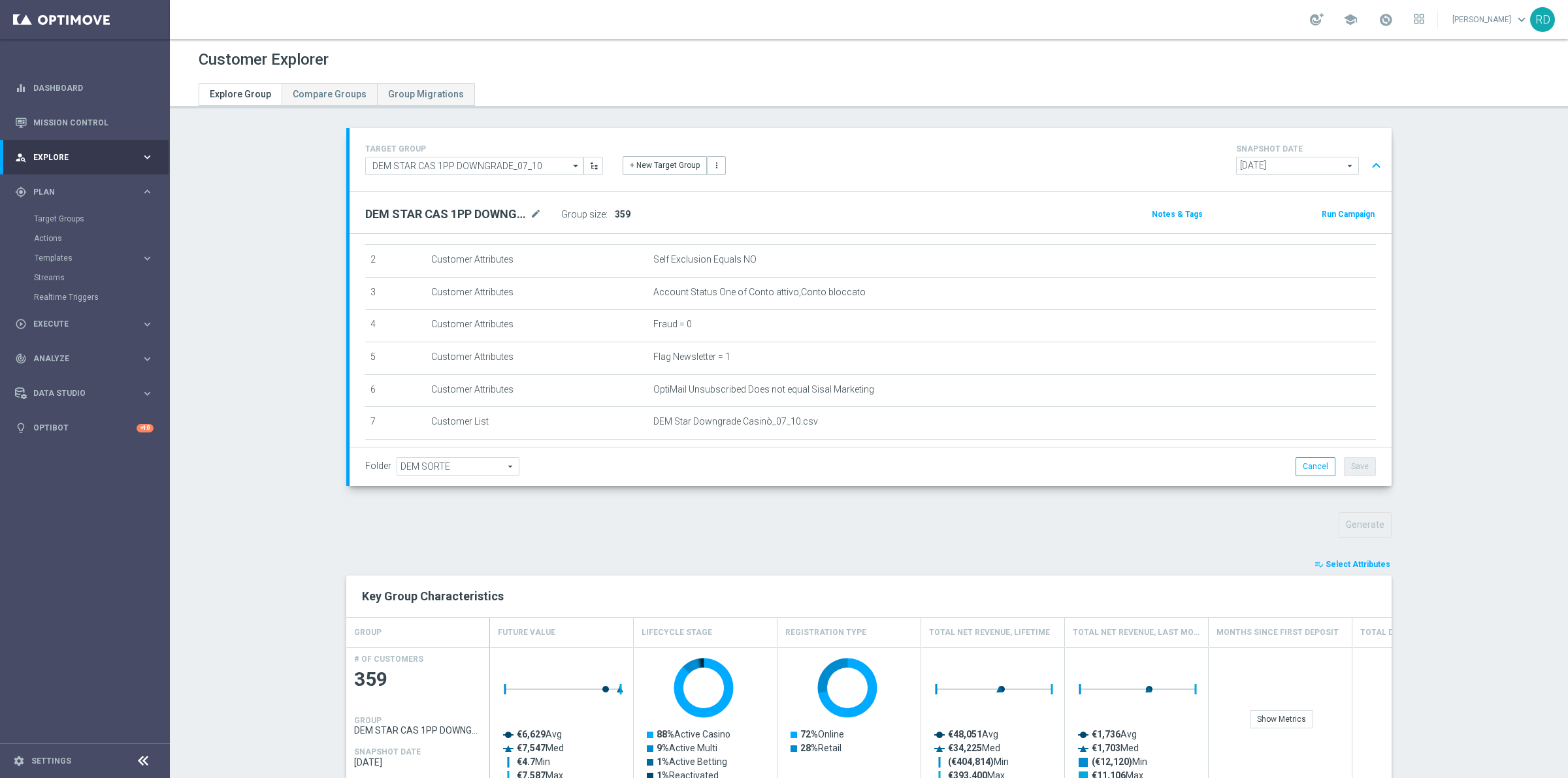
scroll to position [154, 0]
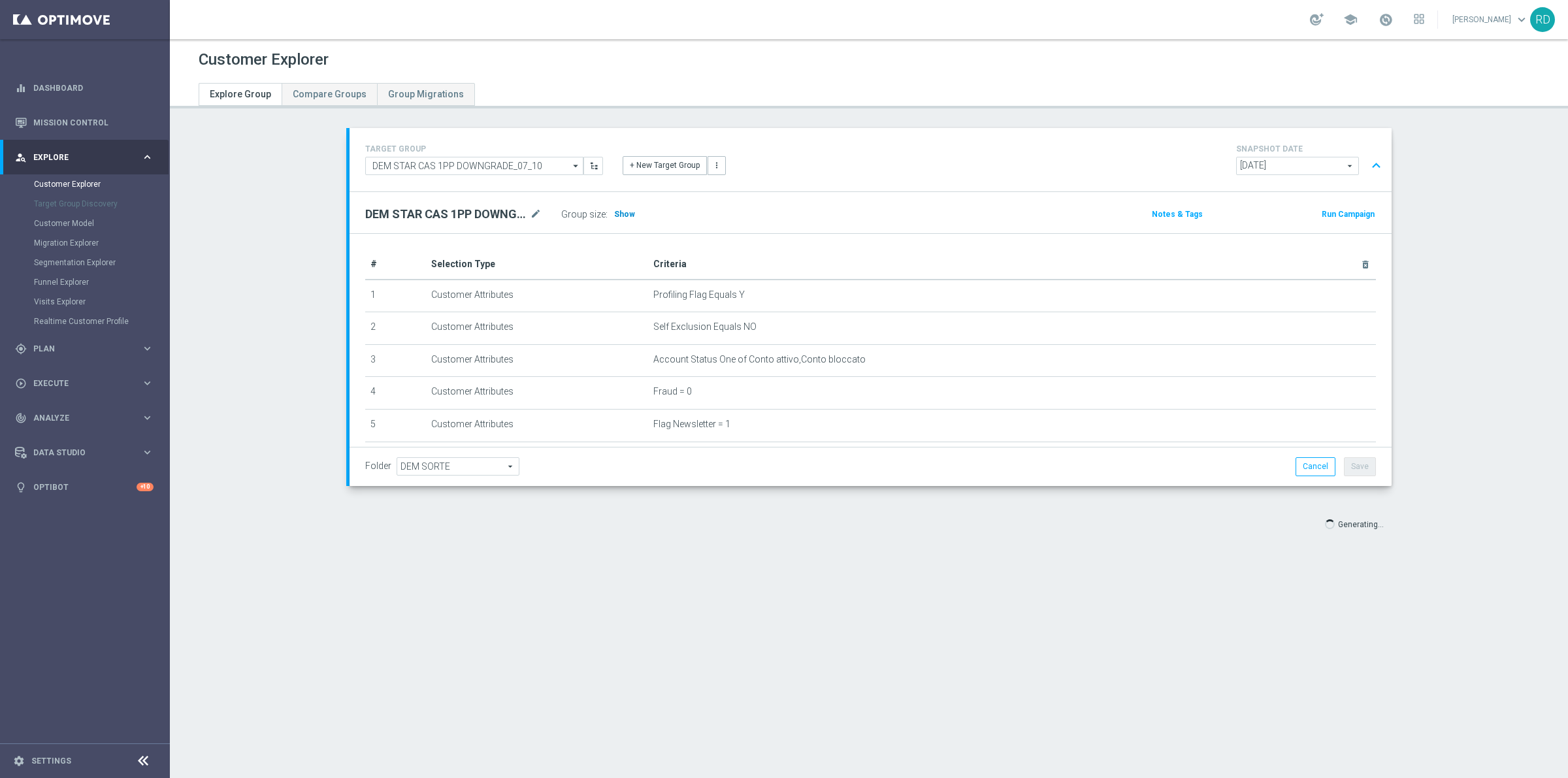
click at [618, 213] on span "Show" at bounding box center [624, 214] width 21 height 9
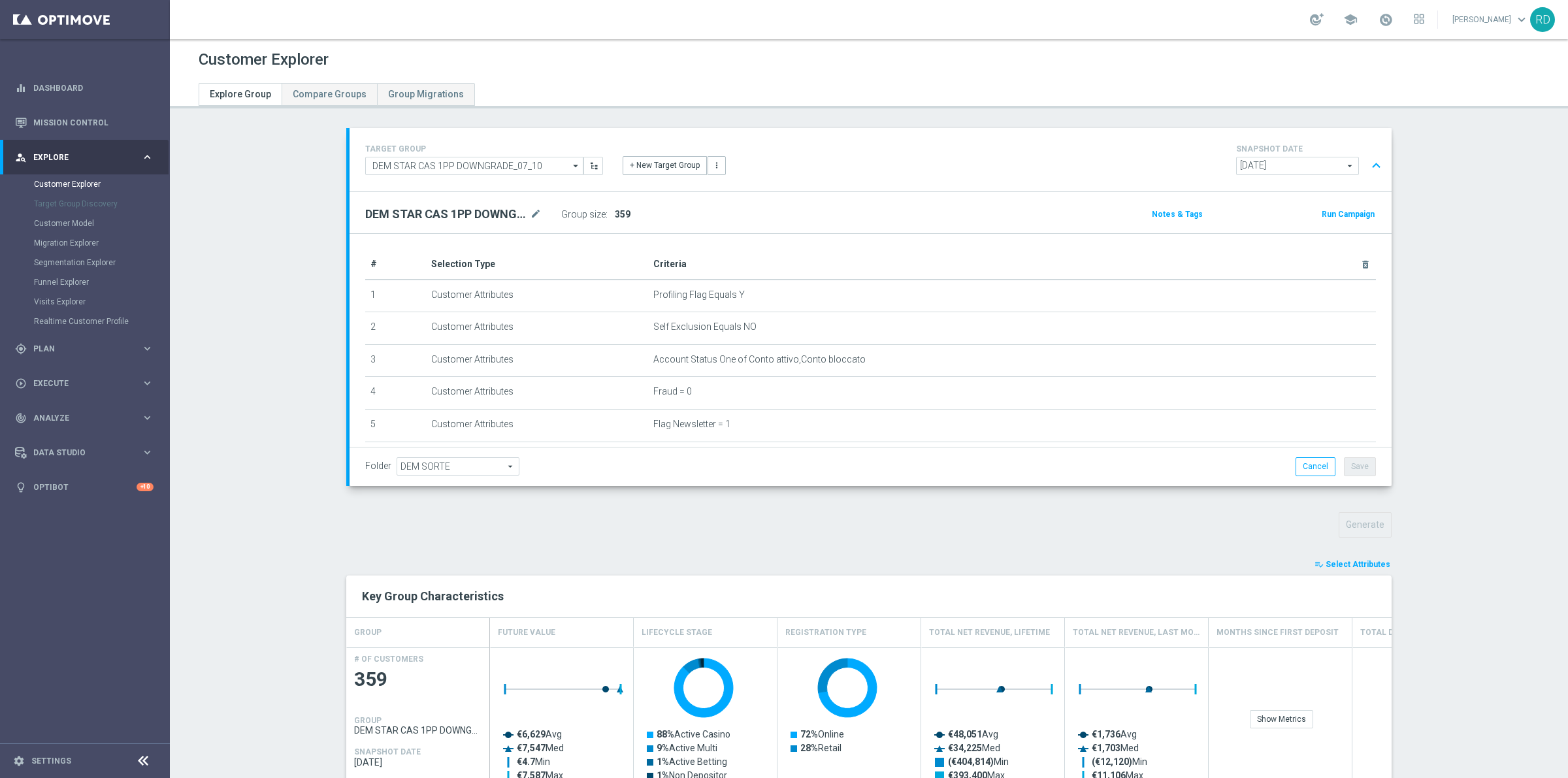
click at [615, 214] on span "359" at bounding box center [622, 214] width 16 height 11
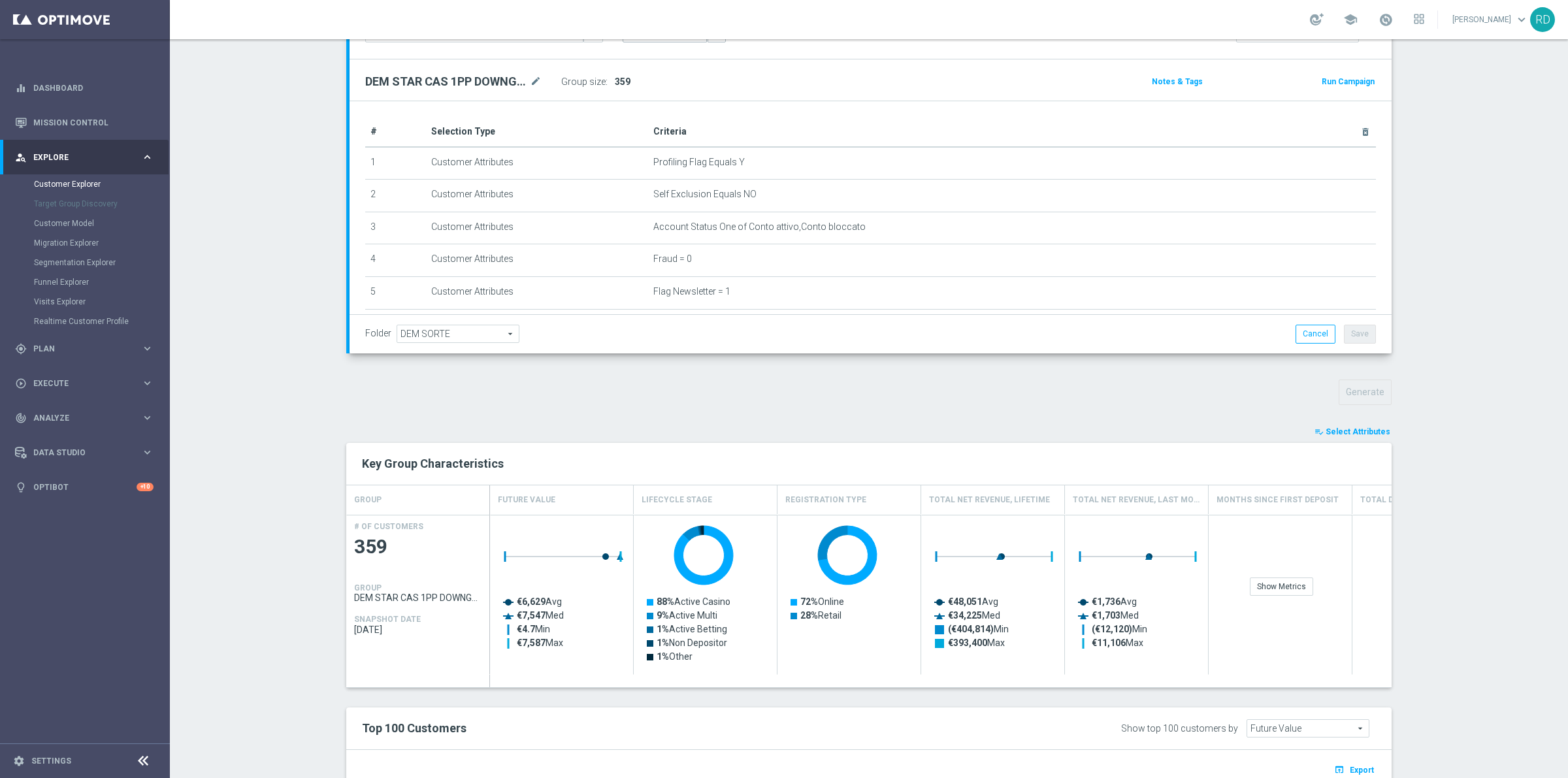
scroll to position [409, 0]
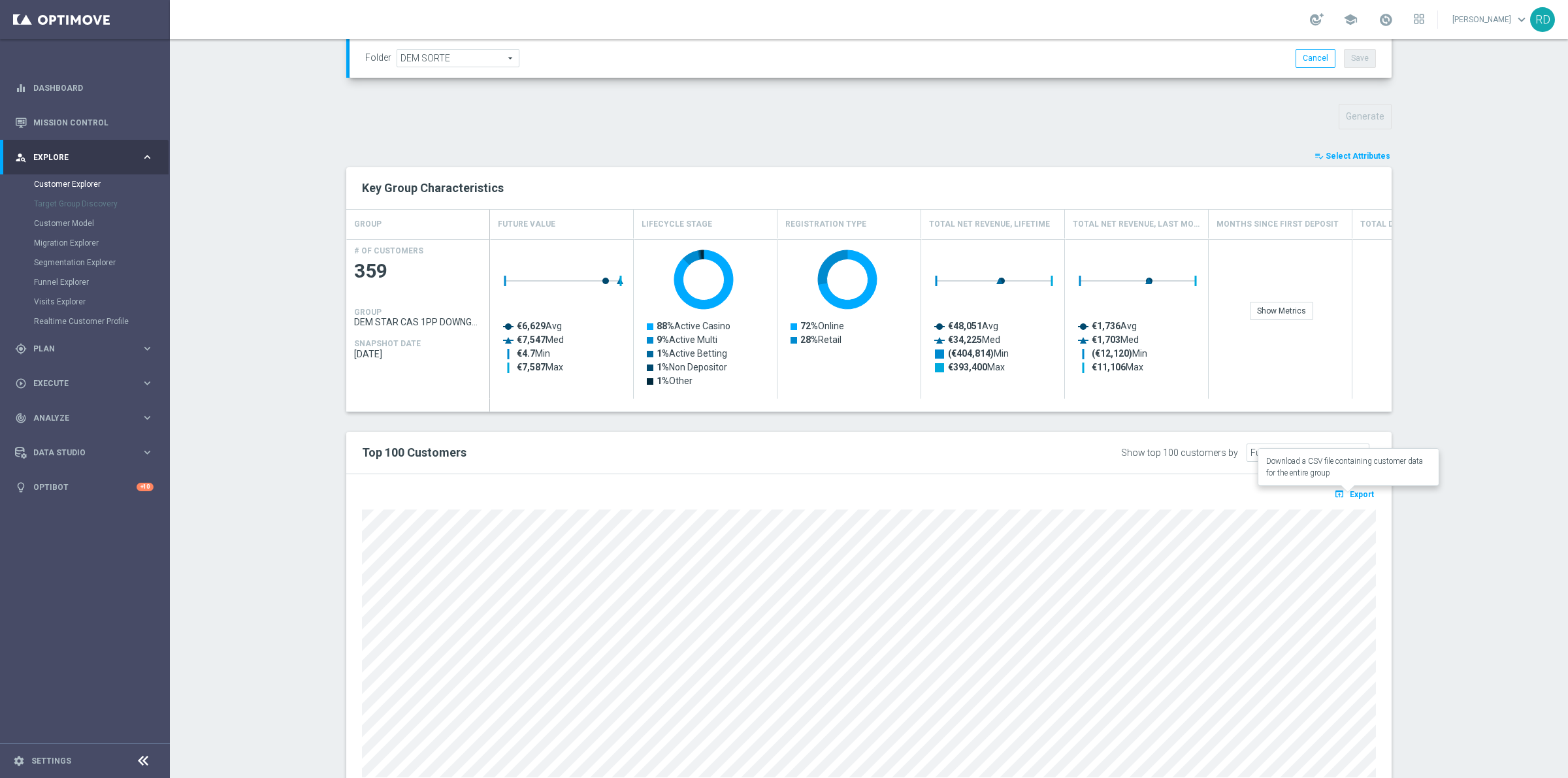
click at [1350, 493] on span "Export" at bounding box center [1362, 494] width 24 height 9
click at [1350, 494] on span "Export" at bounding box center [1362, 494] width 24 height 9
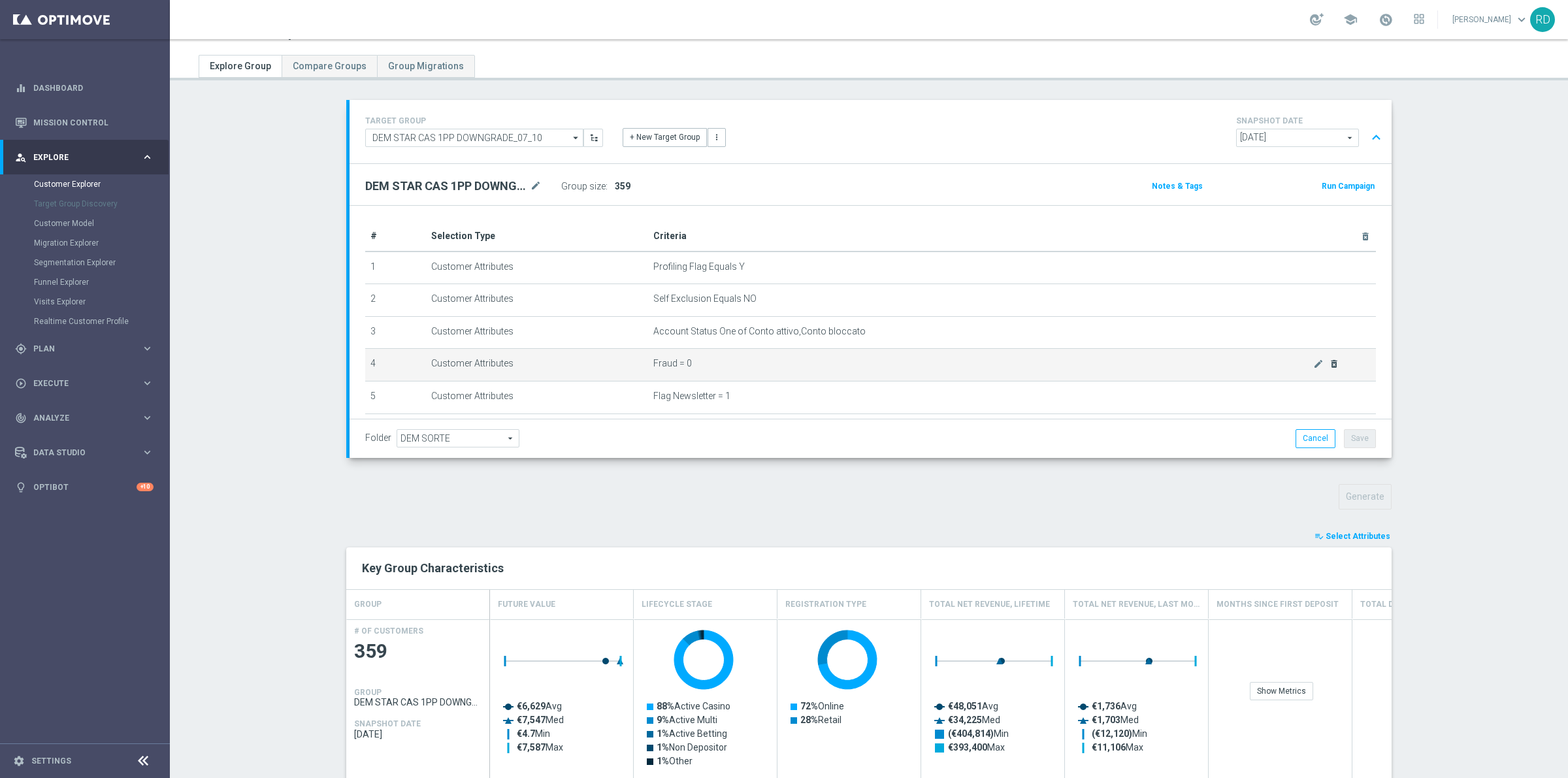
scroll to position [0, 0]
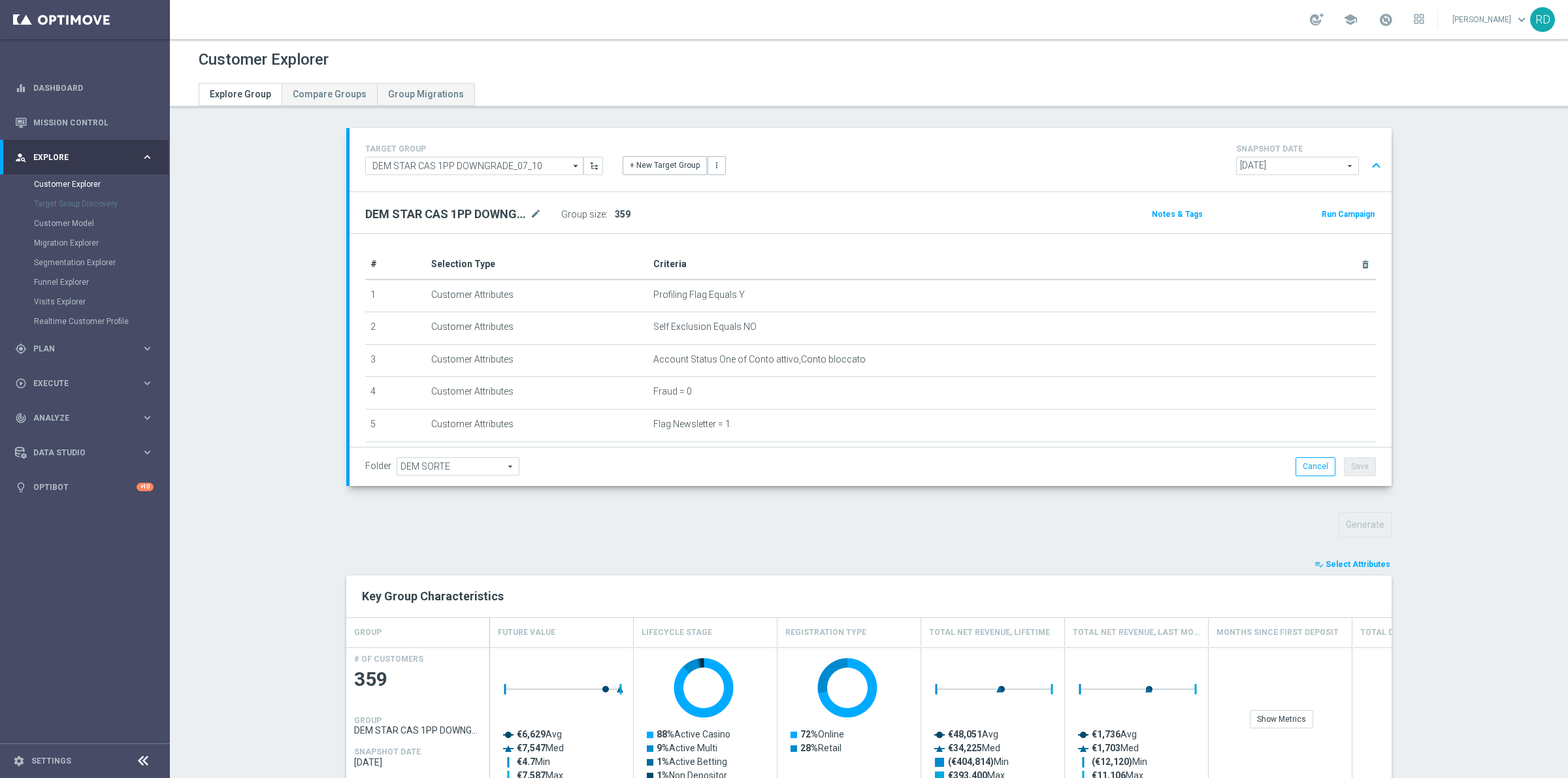
click at [1344, 162] on span "[DATE]" at bounding box center [1297, 166] width 121 height 17
drag, startPoint x: 1467, startPoint y: 176, endPoint x: 1475, endPoint y: 174, distance: 8.2
click at [1470, 175] on section "TARGET GROUP DEM STAR CAS 1PP DOWNGRADE_07_10 DEM STAR CAS 1PP DOWNGRADE_07_10 …" at bounding box center [868, 675] width 1398 height 1093
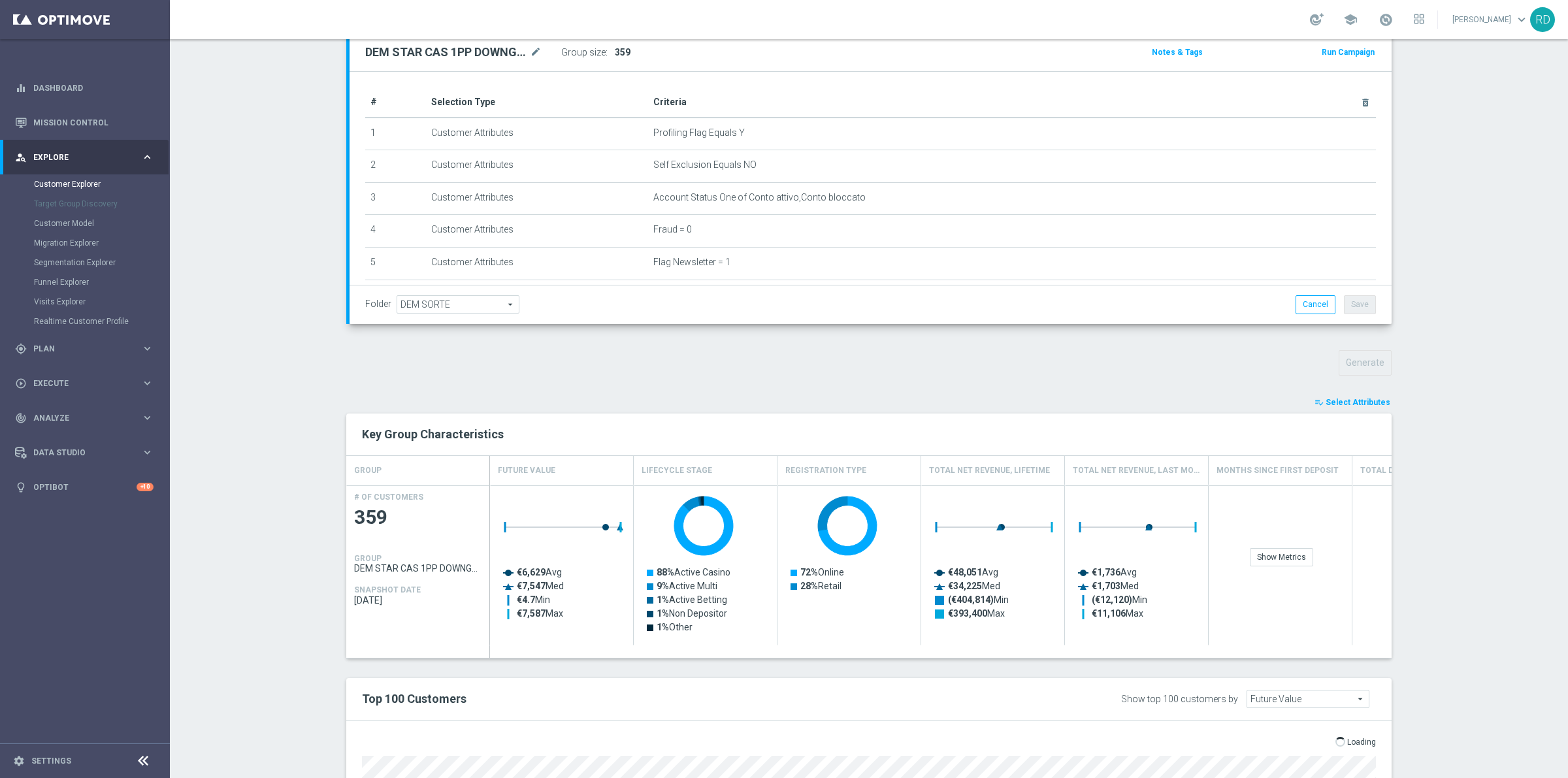
scroll to position [163, 0]
